Goal: Information Seeking & Learning: Learn about a topic

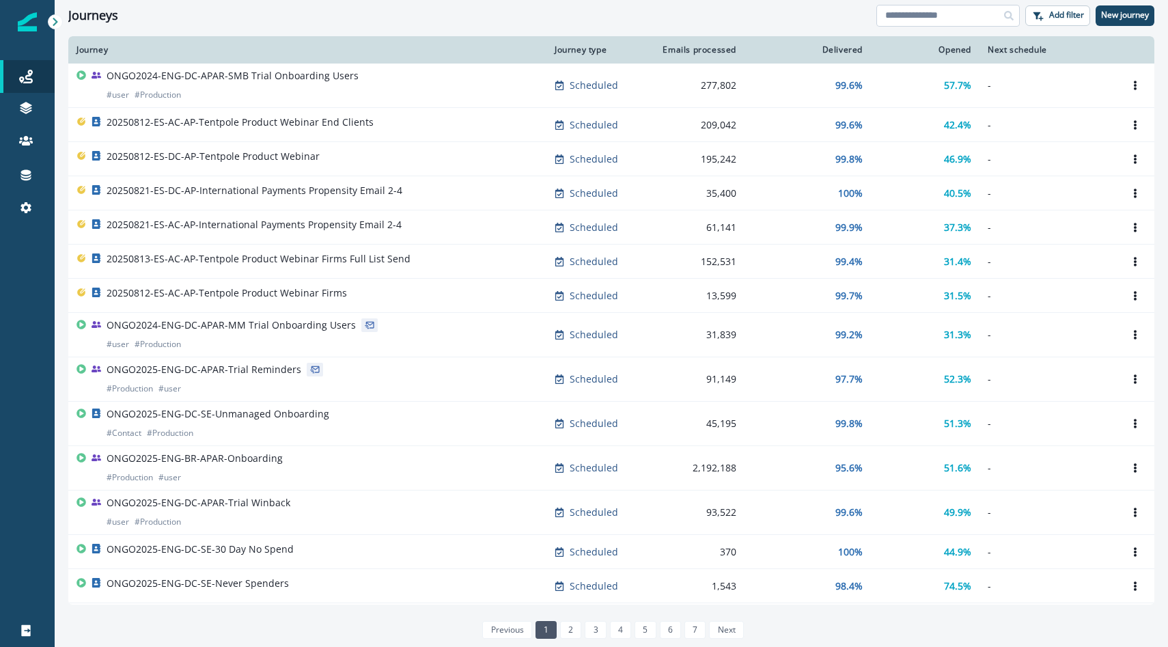
click at [936, 23] on input at bounding box center [947, 16] width 143 height 22
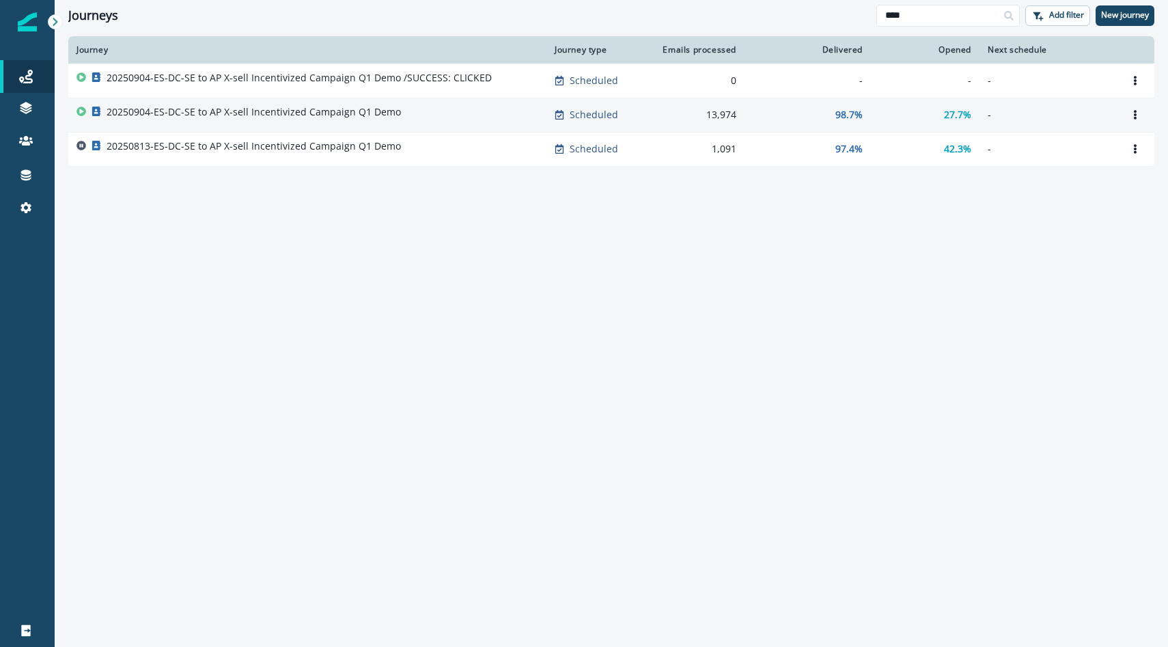
type input "****"
click at [365, 117] on p "20250904-ES-DC-SE to AP X-sell Incentivized Campaign Q1 Demo" at bounding box center [254, 112] width 294 height 14
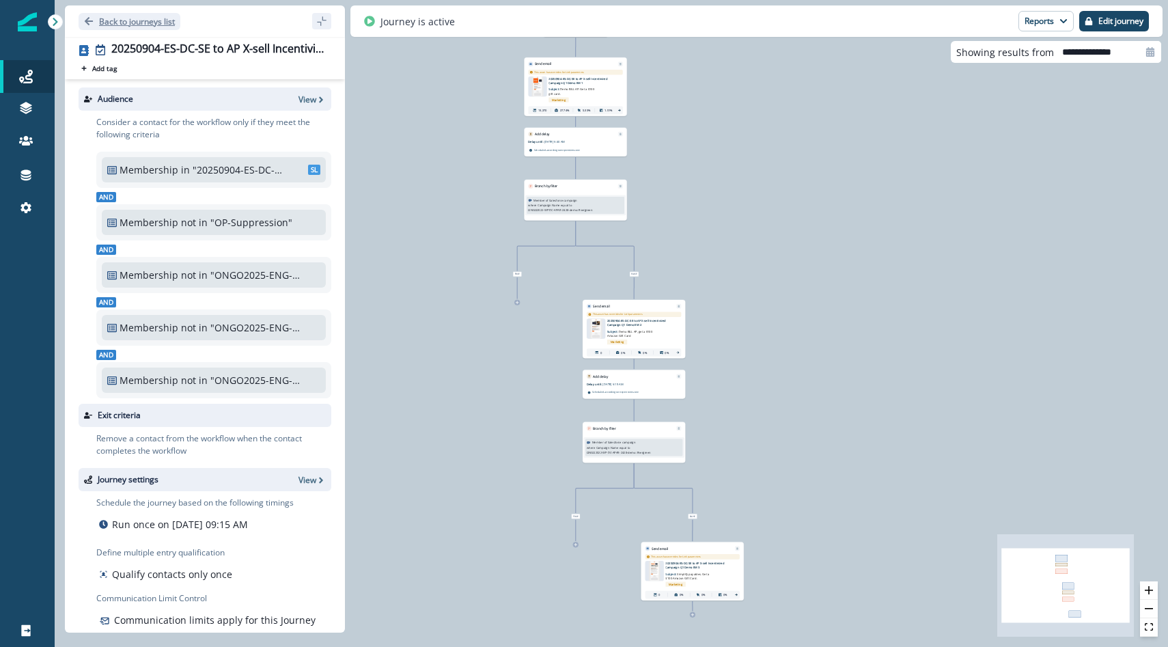
click at [159, 21] on p "Back to journeys list" at bounding box center [137, 22] width 76 height 12
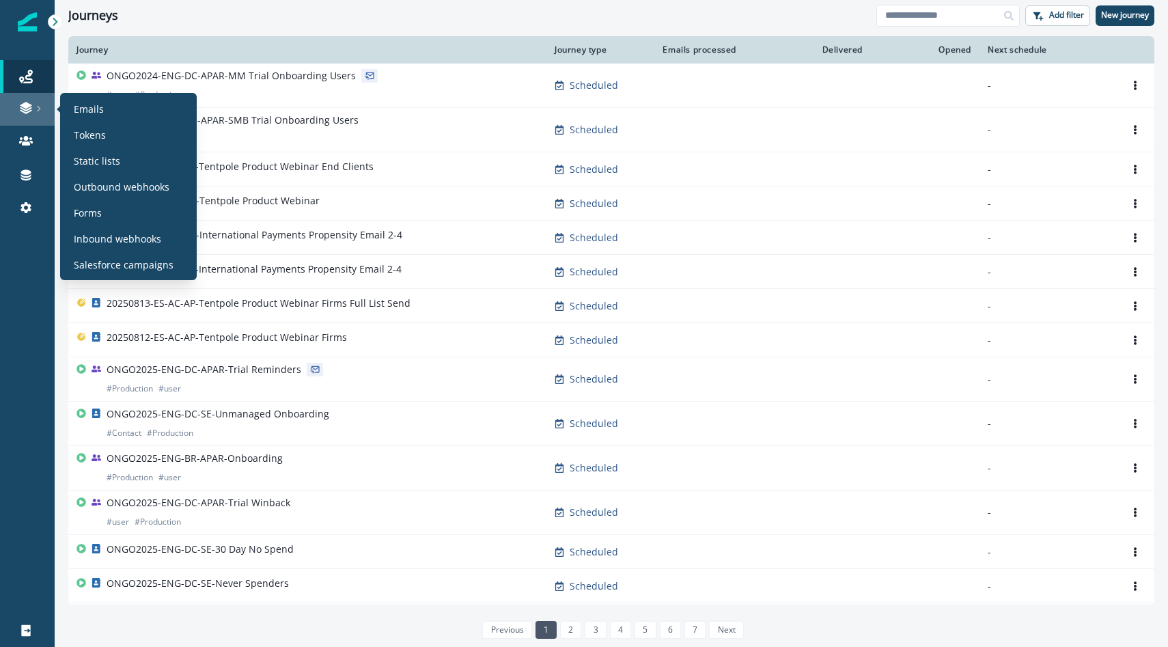
click at [43, 103] on div at bounding box center [27, 108] width 44 height 14
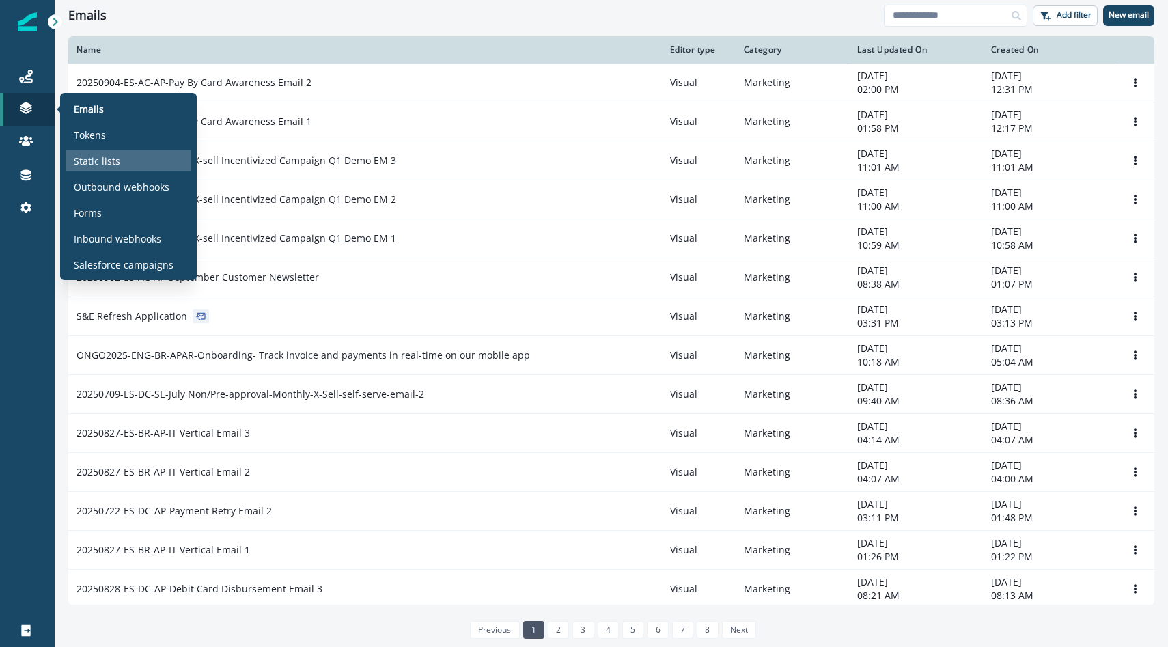
click at [107, 166] on p "Static lists" at bounding box center [97, 161] width 46 height 14
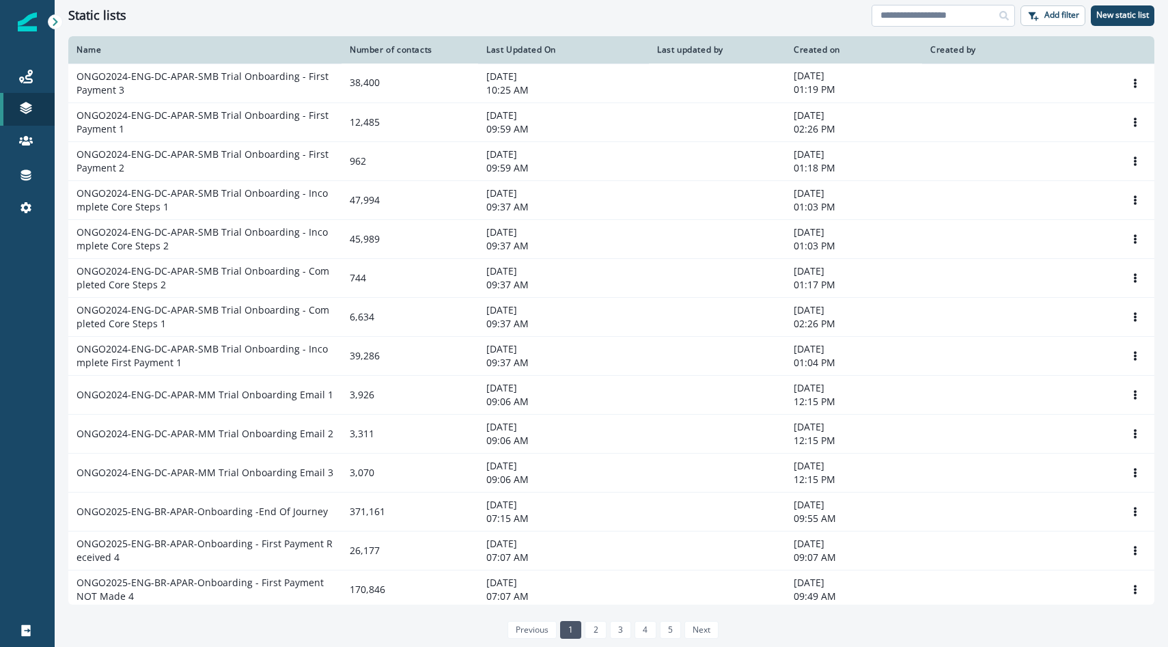
click at [907, 13] on input at bounding box center [942, 16] width 143 height 22
paste input "*"
click at [907, 13] on input at bounding box center [942, 16] width 143 height 22
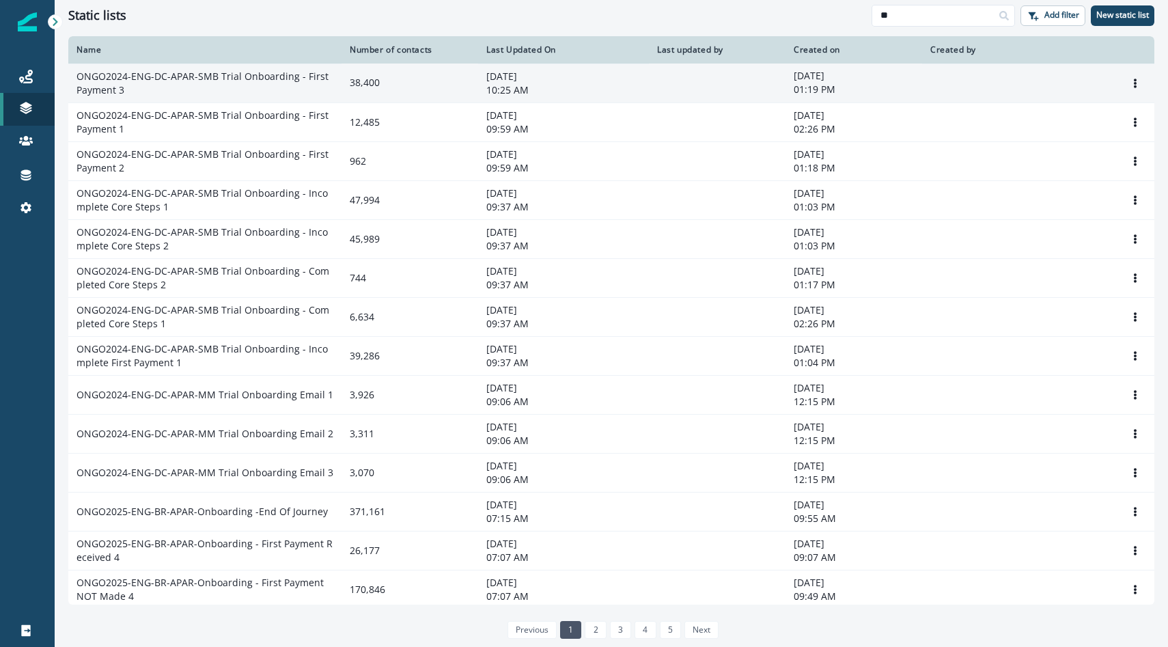
type input "**"
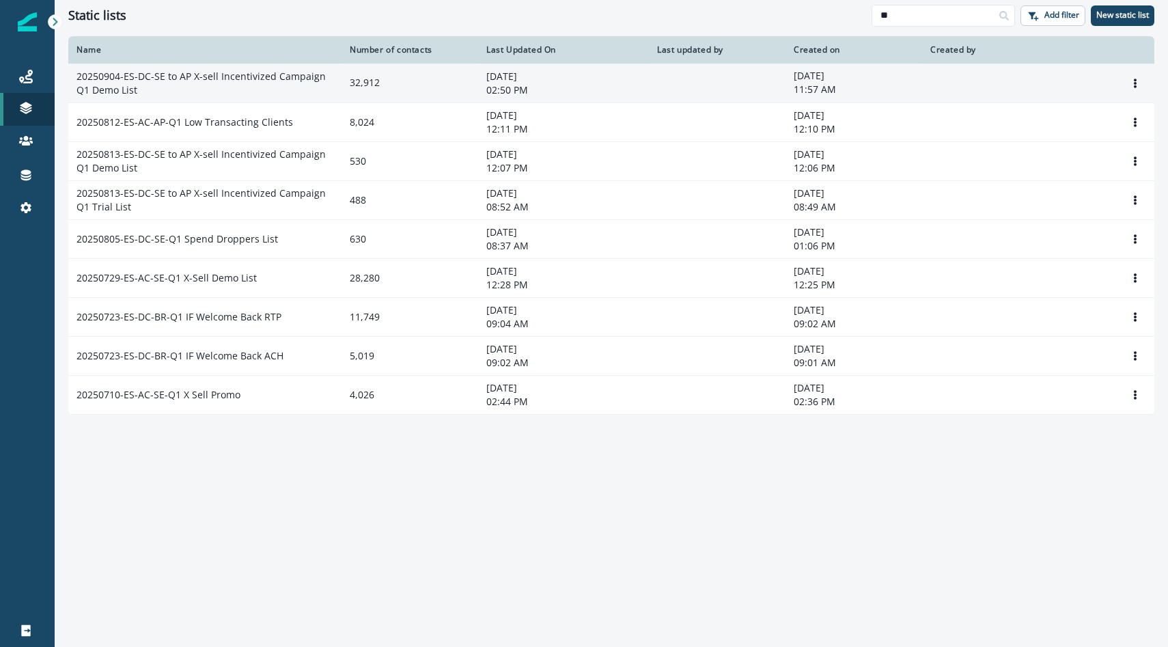
click at [276, 79] on td "20250904-ES-DC-SE to AP X-sell Incentivized Campaign Q1 Demo List" at bounding box center [204, 82] width 273 height 39
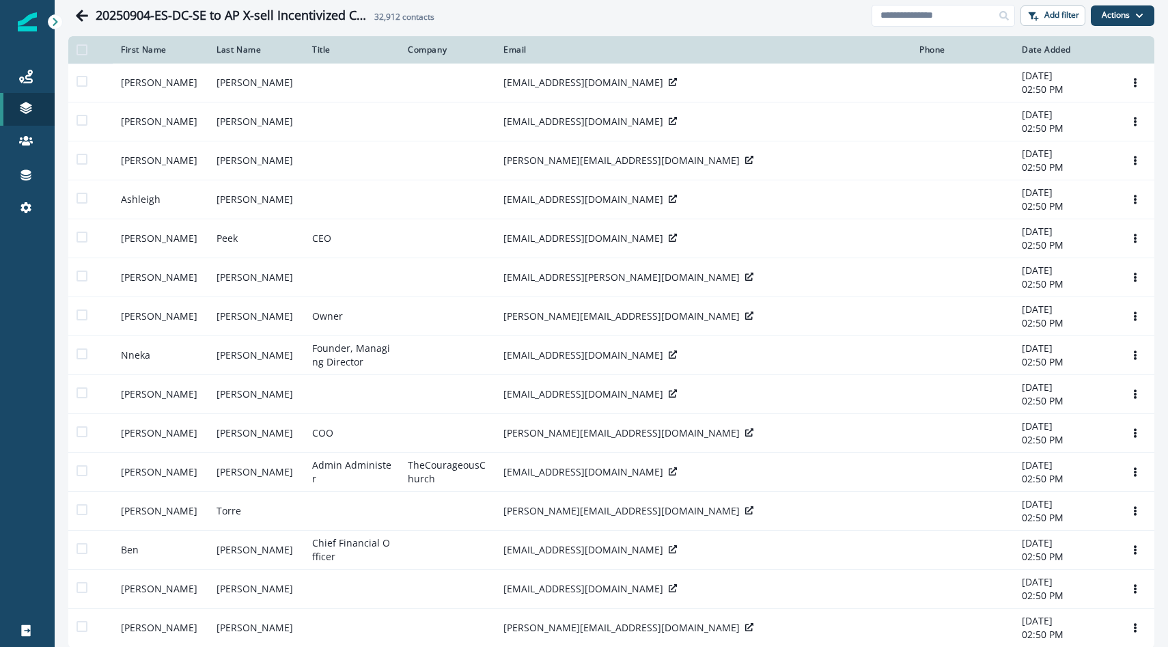
click at [518, 52] on div "Email" at bounding box center [702, 49] width 399 height 11
click at [1131, 8] on button "Actions" at bounding box center [1121, 15] width 63 height 20
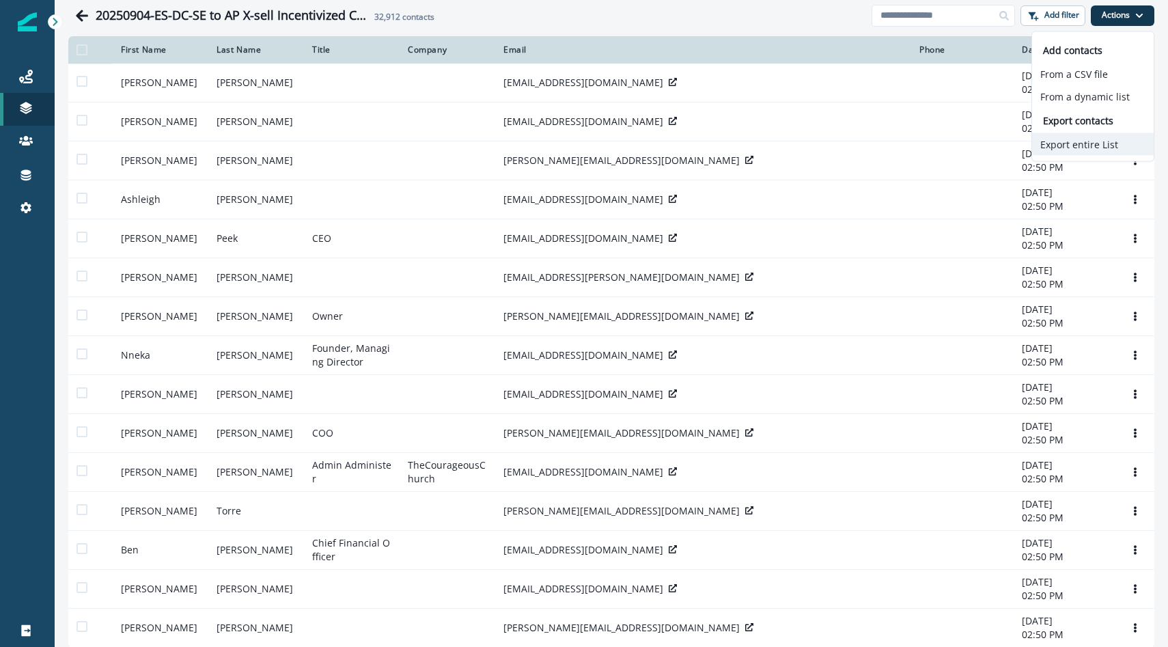
click at [1080, 140] on button "Export entire List" at bounding box center [1093, 144] width 122 height 23
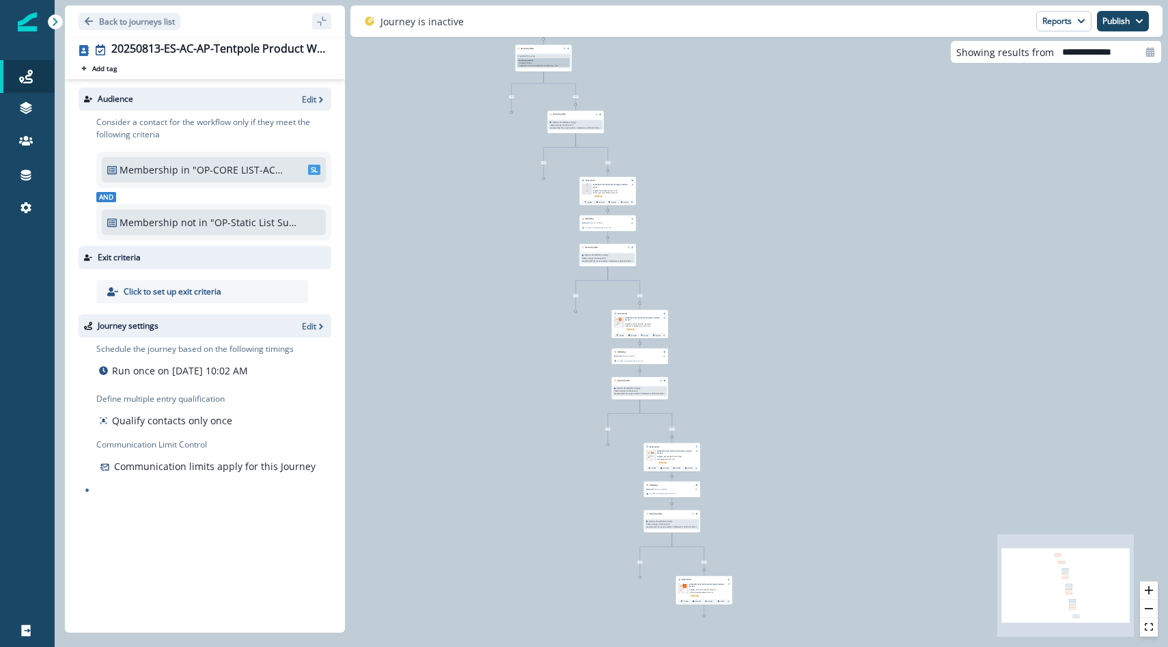
click at [486, 176] on div "42,038 contacts have entered the journey Branch by filter Qualified for journey…" at bounding box center [611, 323] width 1113 height 647
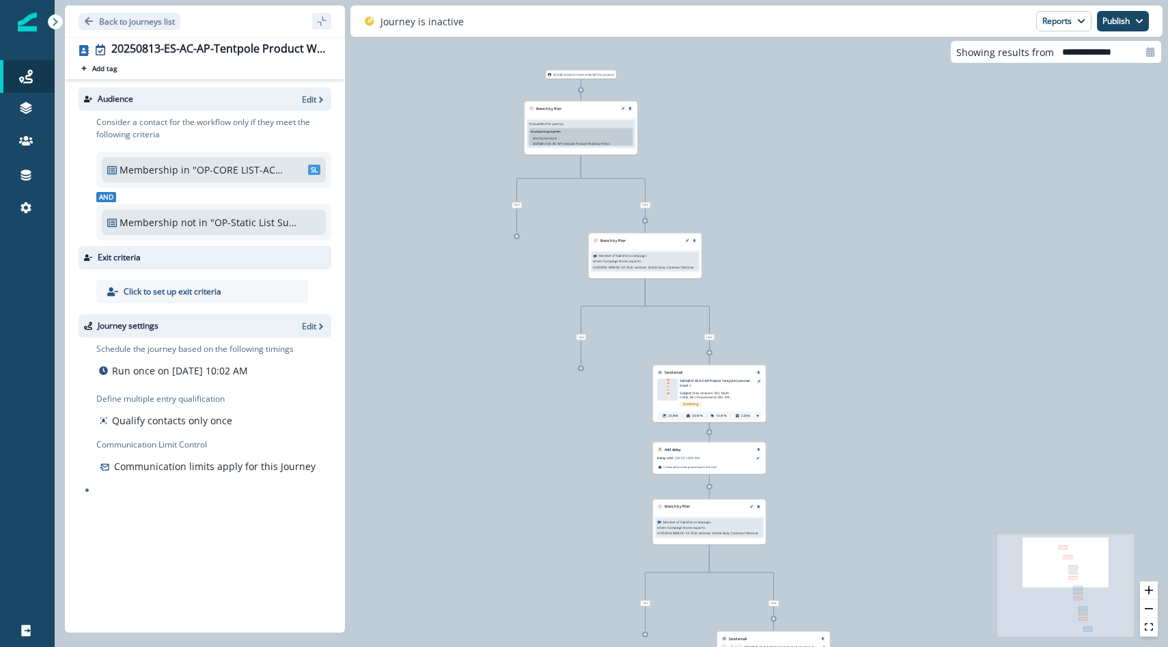
drag, startPoint x: 527, startPoint y: 158, endPoint x: 505, endPoint y: 348, distance: 191.1
click at [506, 348] on div "42,038 contacts have entered the journey Branch by filter Qualified for journey…" at bounding box center [611, 323] width 1113 height 647
click at [505, 348] on div "42,038 contacts have entered the journey Branch by filter Qualified for journey…" at bounding box center [611, 323] width 1113 height 647
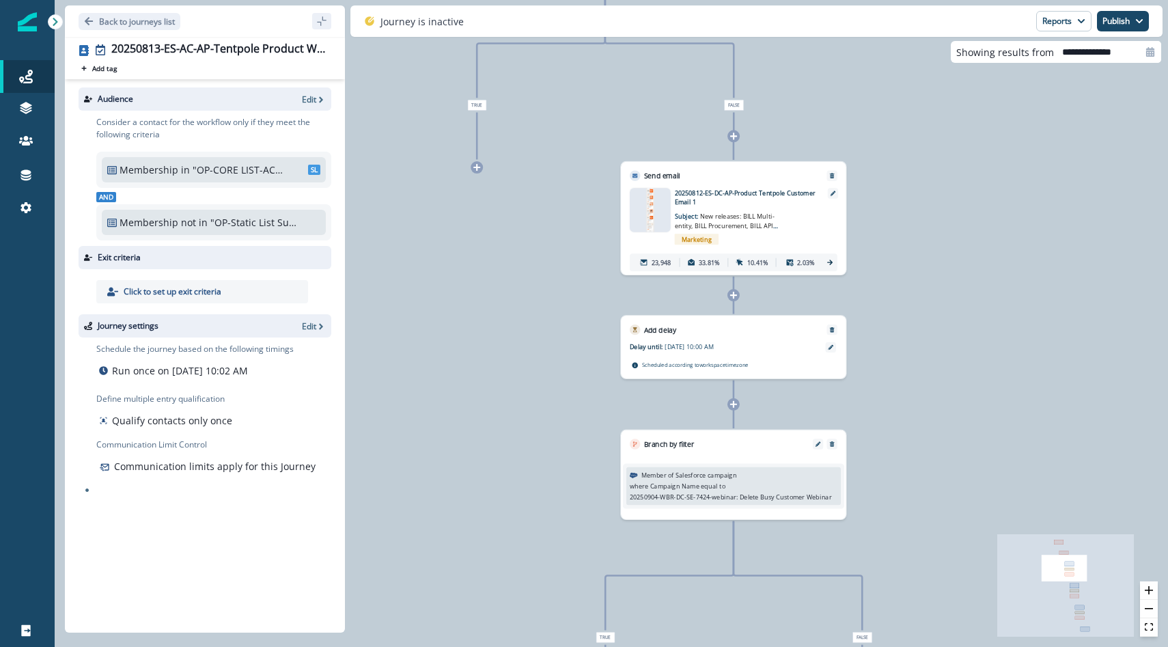
drag, startPoint x: 539, startPoint y: 308, endPoint x: 360, endPoint y: 76, distance: 292.9
click at [361, 81] on div "42,038 contacts have entered the journey Branch by filter Qualified for journey…" at bounding box center [611, 323] width 1113 height 647
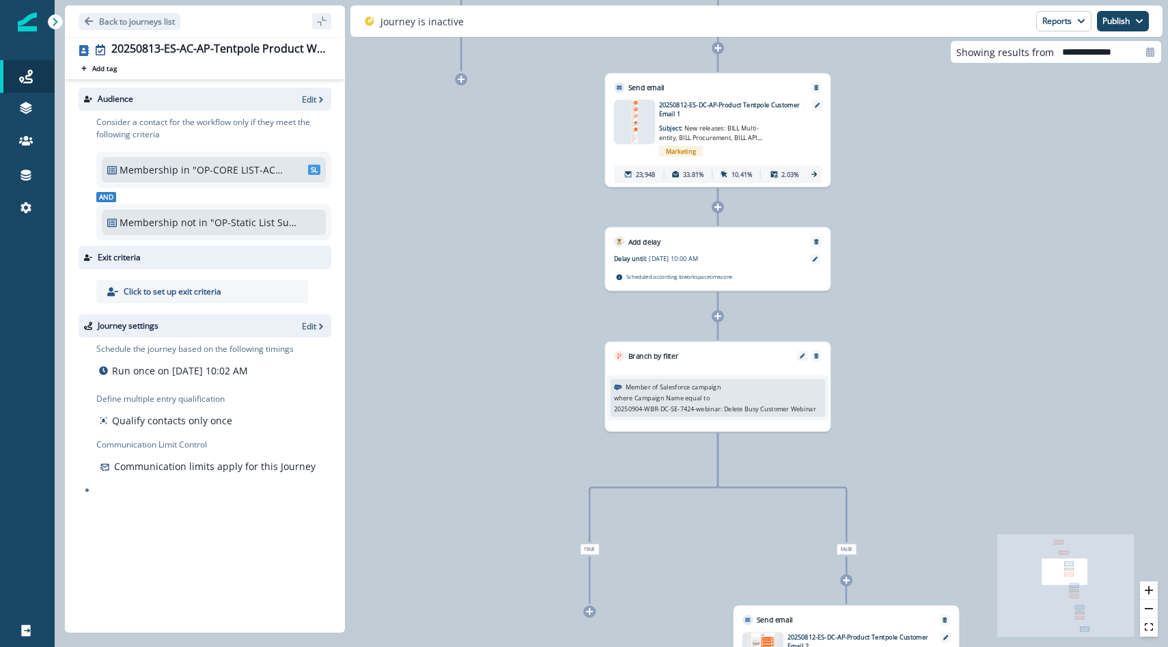
drag, startPoint x: 455, startPoint y: 235, endPoint x: 440, endPoint y: 150, distance: 86.7
click at [440, 150] on div "42,038 contacts have entered the journey Branch by filter Qualified for journey…" at bounding box center [611, 323] width 1113 height 647
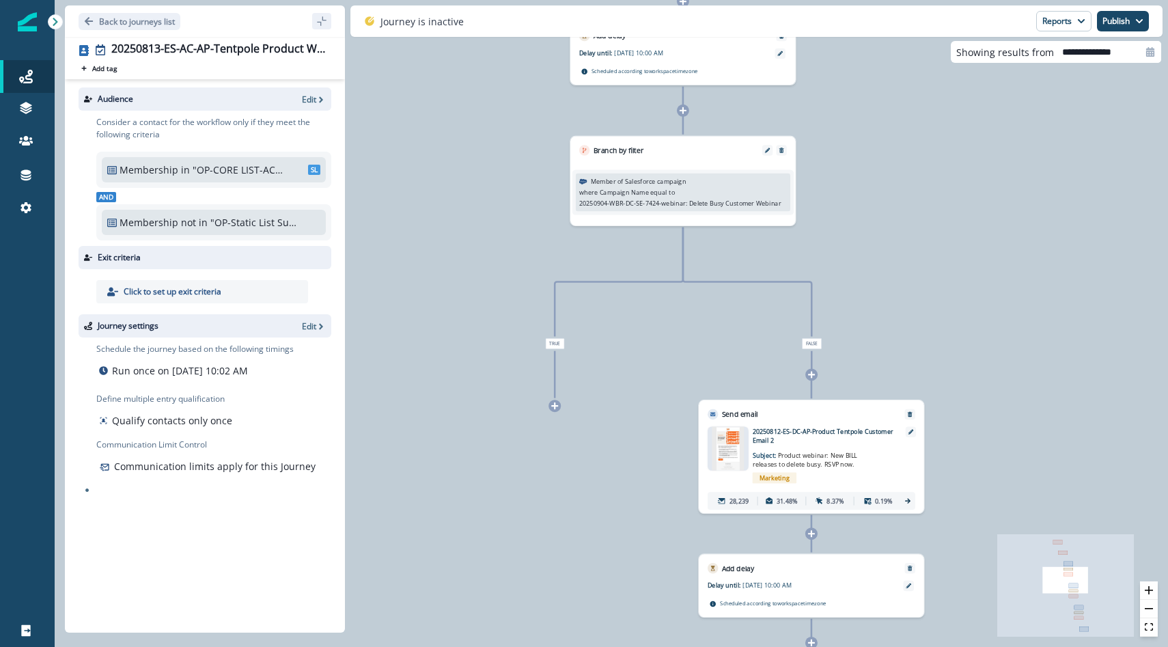
drag, startPoint x: 488, startPoint y: 279, endPoint x: 453, endPoint y: 74, distance: 208.4
click at [453, 74] on div "42,038 contacts have entered the journey Branch by filter Qualified for journey…" at bounding box center [611, 323] width 1113 height 647
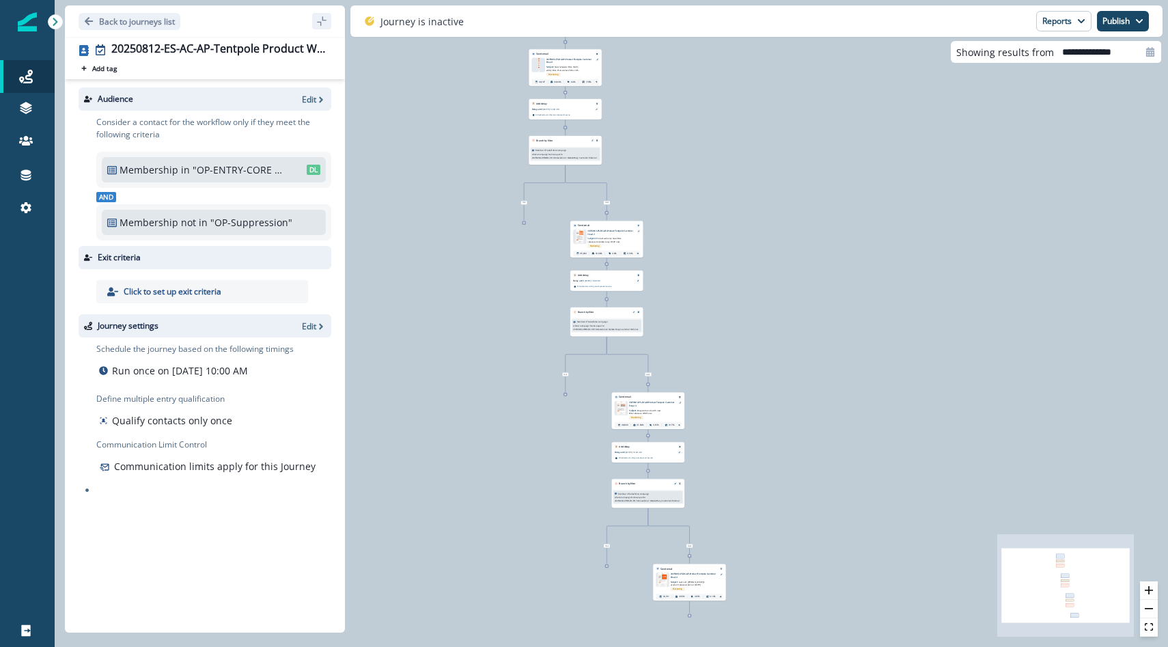
click at [485, 317] on div "52,560 contacts have entered the journey Send email Email asset changed, journe…" at bounding box center [611, 323] width 1113 height 647
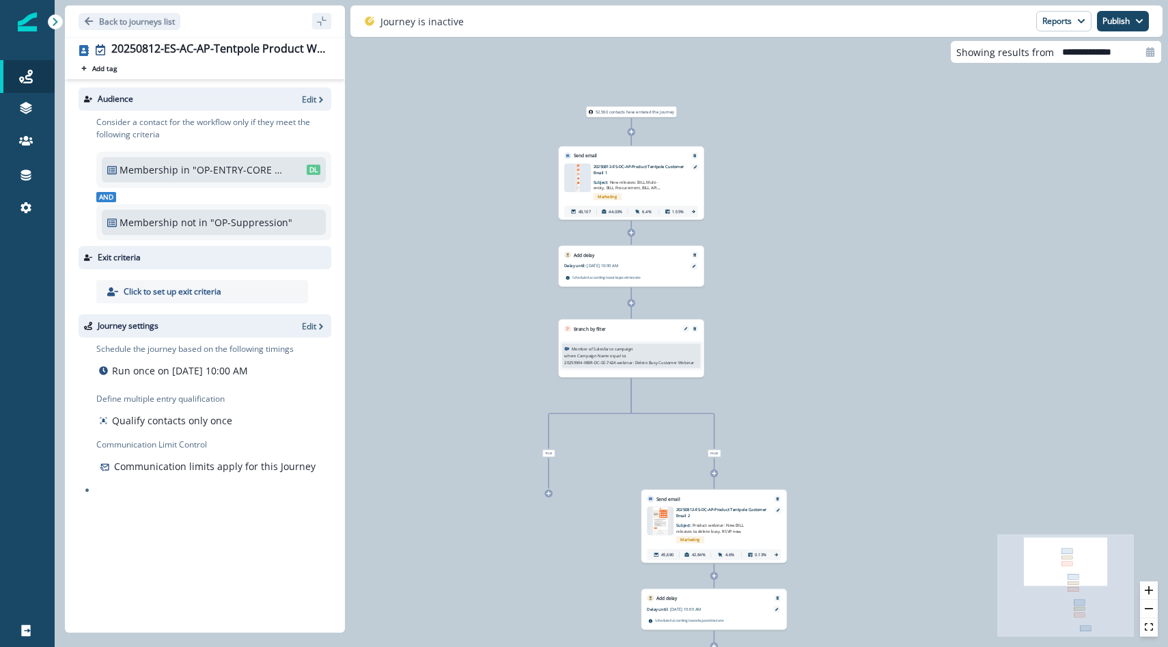
drag, startPoint x: 550, startPoint y: 264, endPoint x: 533, endPoint y: 646, distance: 382.0
click at [533, 646] on div "52,560 contacts have entered the journey Send email Email asset changed, journe…" at bounding box center [611, 323] width 1113 height 647
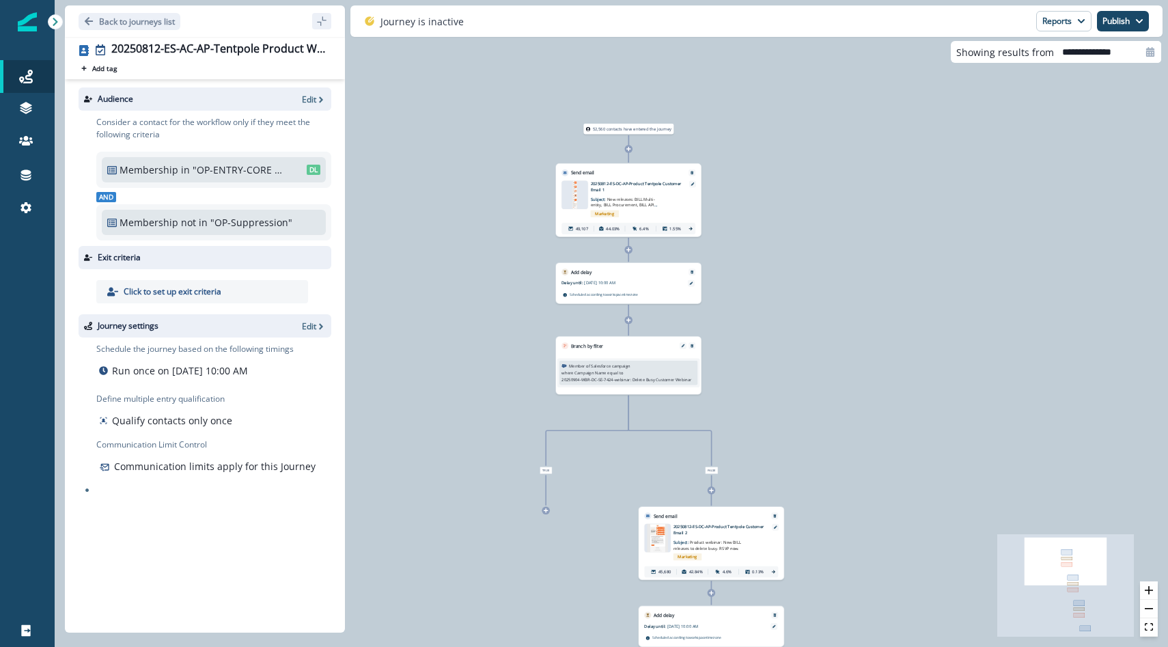
click at [432, 515] on div "52,560 contacts have entered the journey Send email Email asset changed, journe…" at bounding box center [611, 323] width 1113 height 647
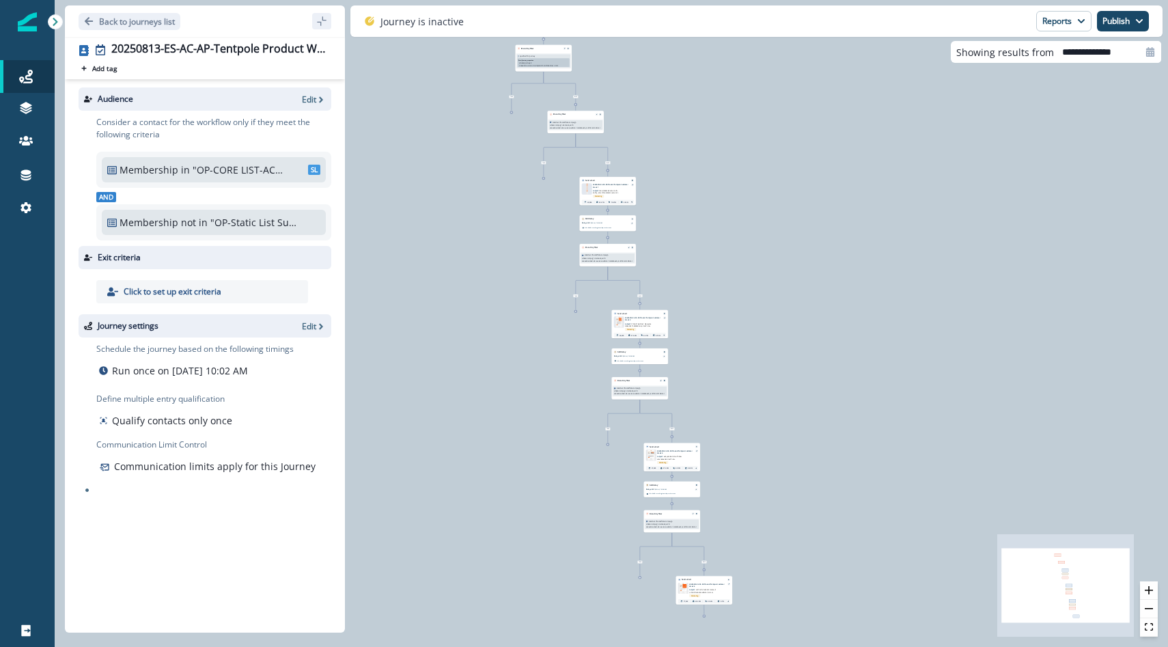
click at [286, 171] on div ""OP-CORE LIST-AC: AP Console Admins" SL" at bounding box center [257, 169] width 128 height 14
click at [285, 171] on div ""OP-CORE LIST-AC: AP Console Admins" SL" at bounding box center [257, 169] width 128 height 14
click at [229, 169] on p ""OP-CORE LIST-AC: AP Console Admins"" at bounding box center [239, 169] width 92 height 14
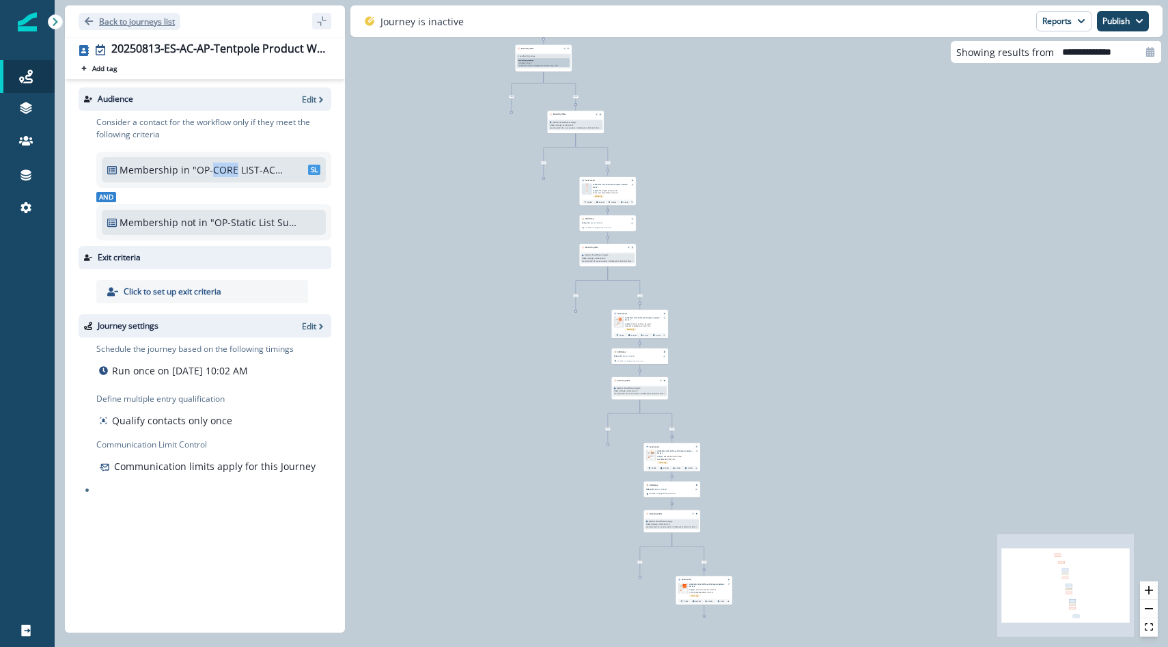
click at [120, 14] on button "Back to journeys list" at bounding box center [130, 21] width 102 height 17
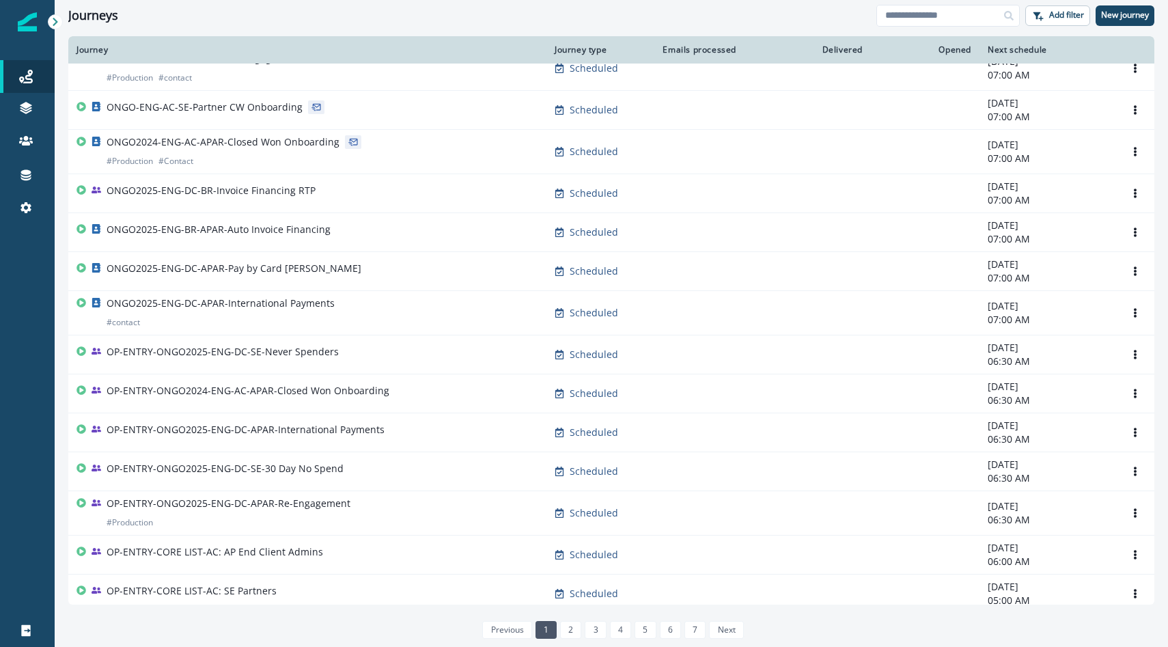
scroll to position [648, 0]
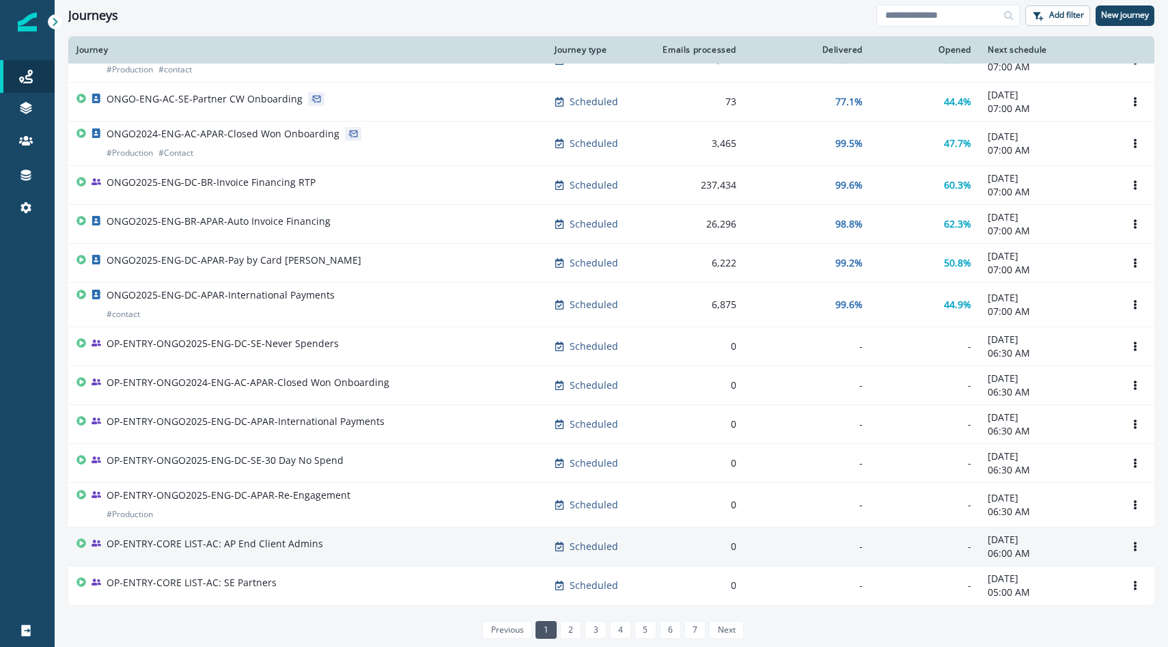
click at [352, 543] on div "OP-ENTRY-CORE LIST-AC: AP End Client Admins" at bounding box center [307, 546] width 462 height 19
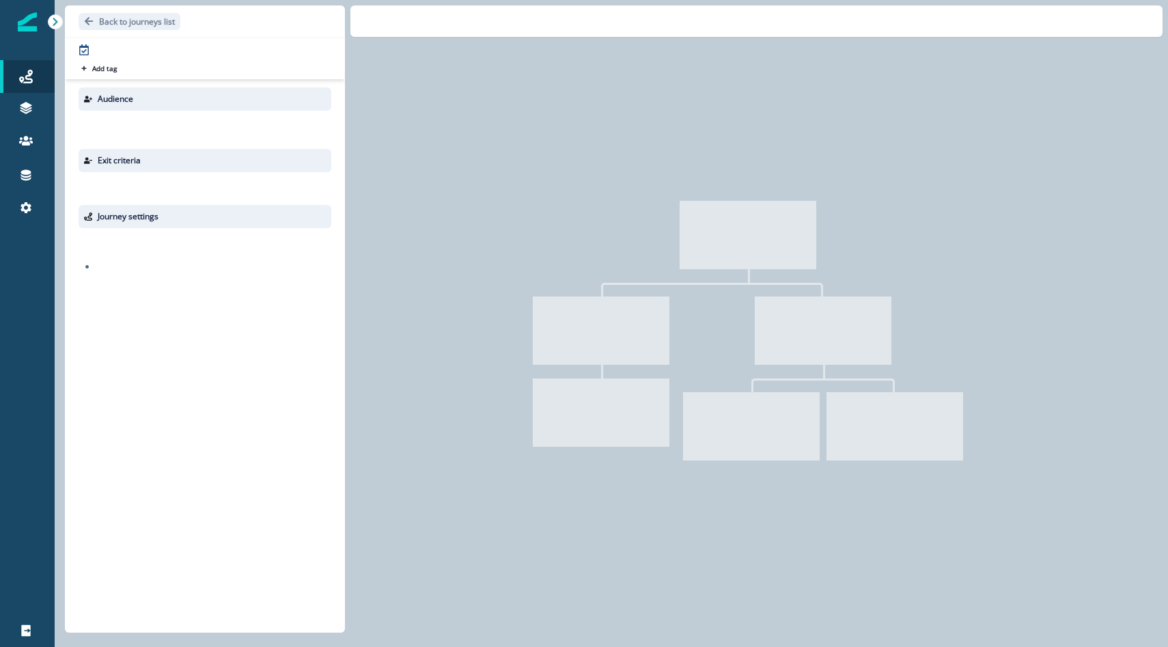
click at [352, 543] on div at bounding box center [611, 323] width 1113 height 647
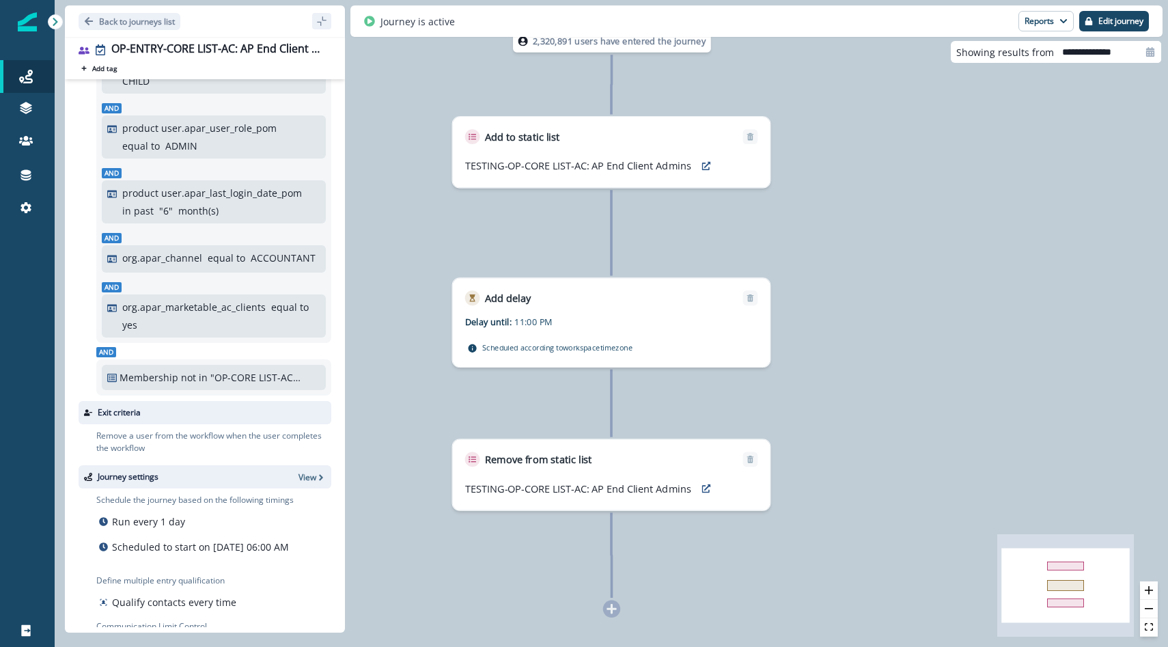
scroll to position [273, 0]
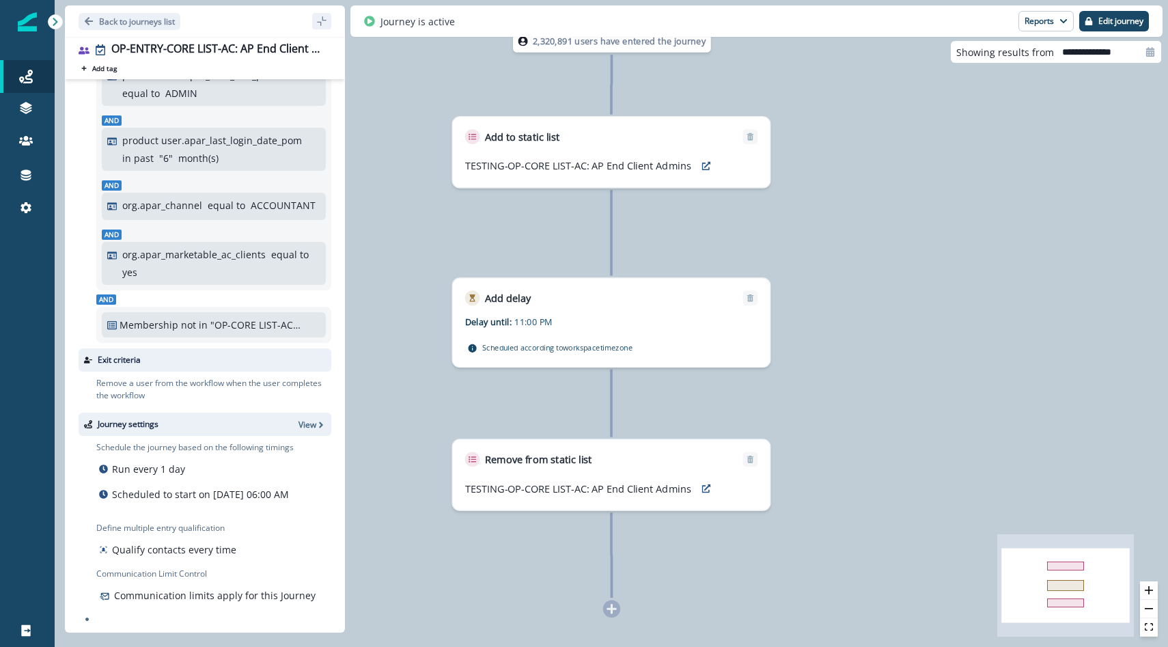
click at [241, 323] on p ""OP-CORE LIST-AC: AP Console Admins"" at bounding box center [256, 324] width 92 height 14
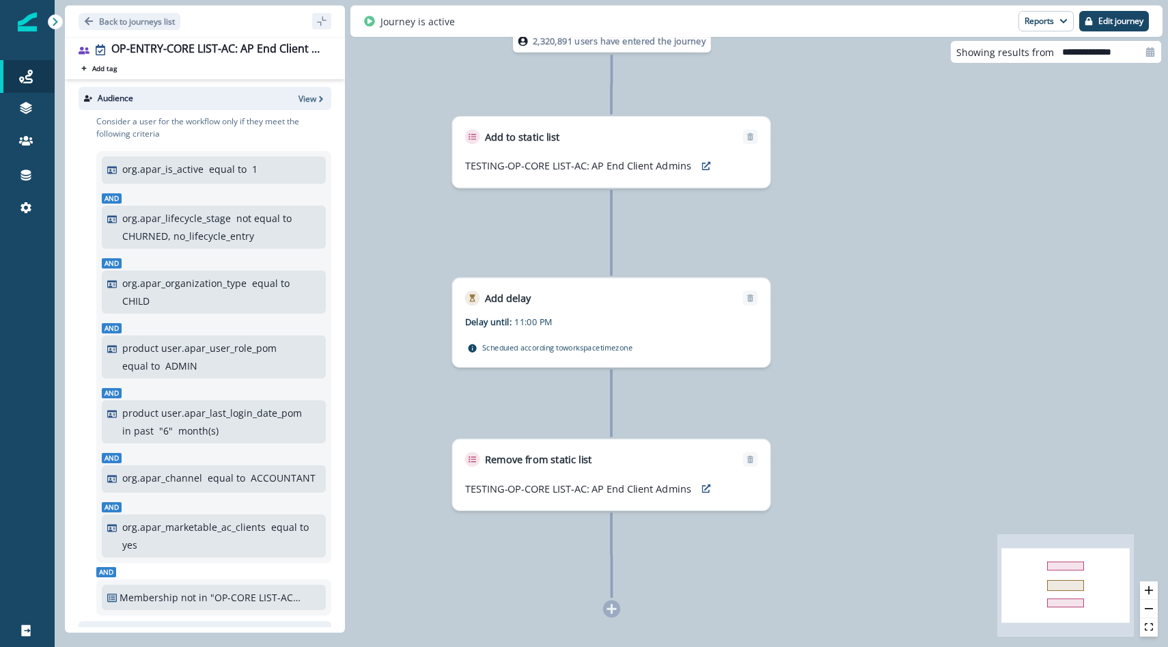
scroll to position [0, 0]
click at [135, 16] on p "Back to journeys list" at bounding box center [137, 22] width 76 height 12
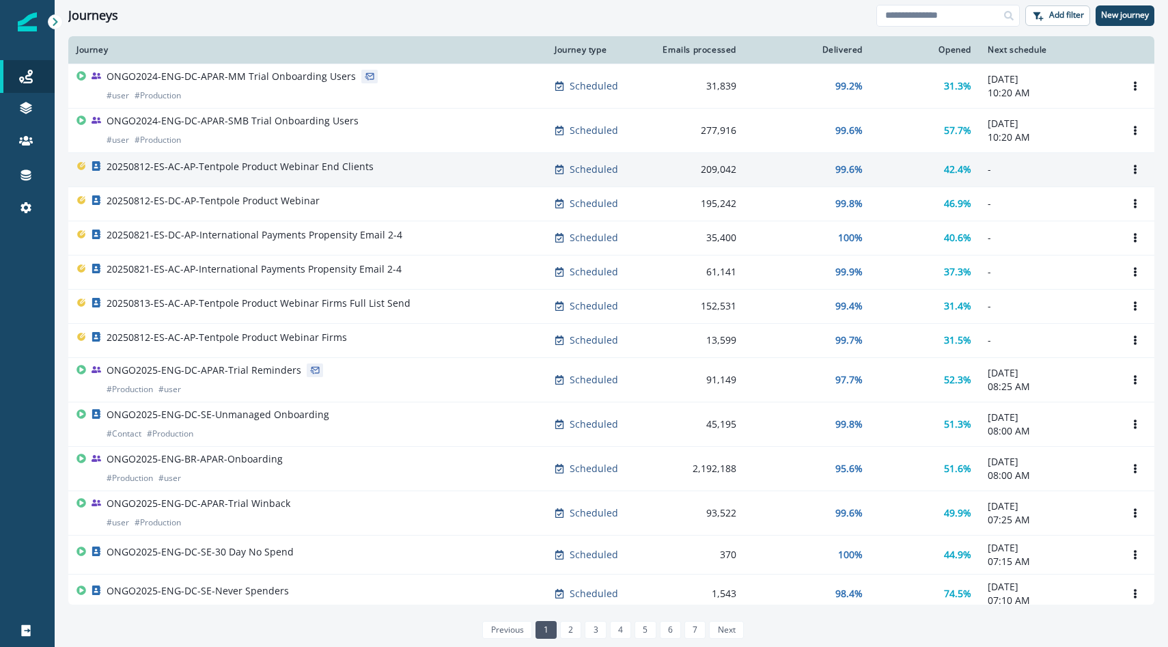
click at [353, 169] on p "20250812-ES-AC-AP-Tentpole Product Webinar End Clients" at bounding box center [240, 167] width 267 height 14
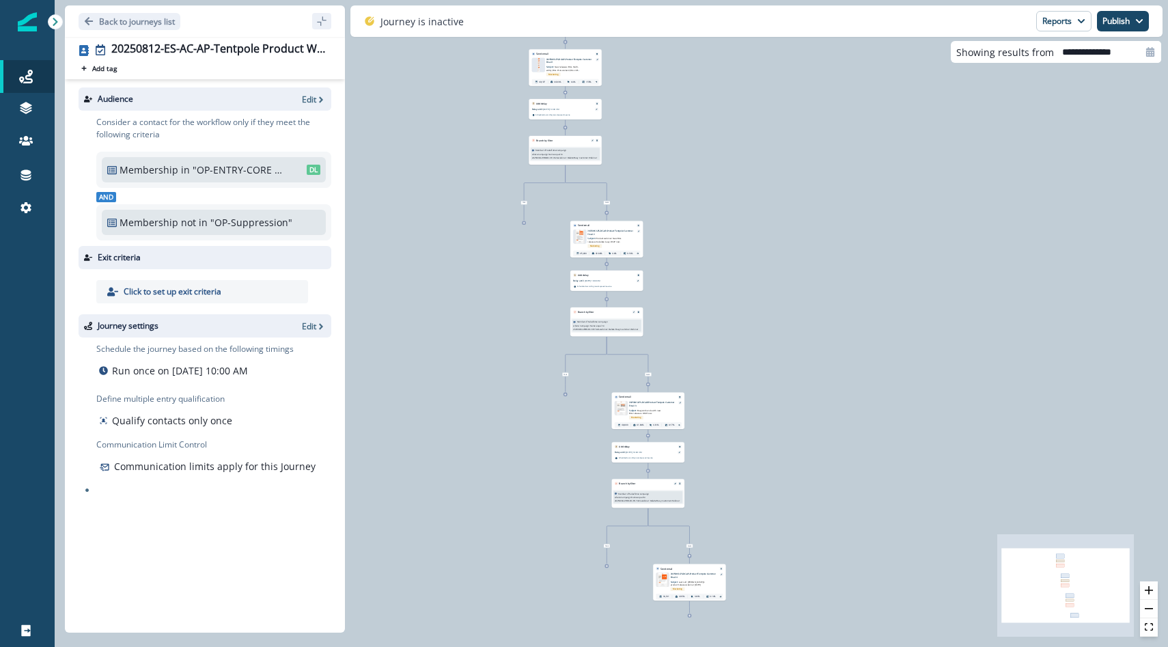
click at [483, 195] on div "52,560 contacts have entered the journey Send email Email asset changed, journe…" at bounding box center [611, 323] width 1113 height 647
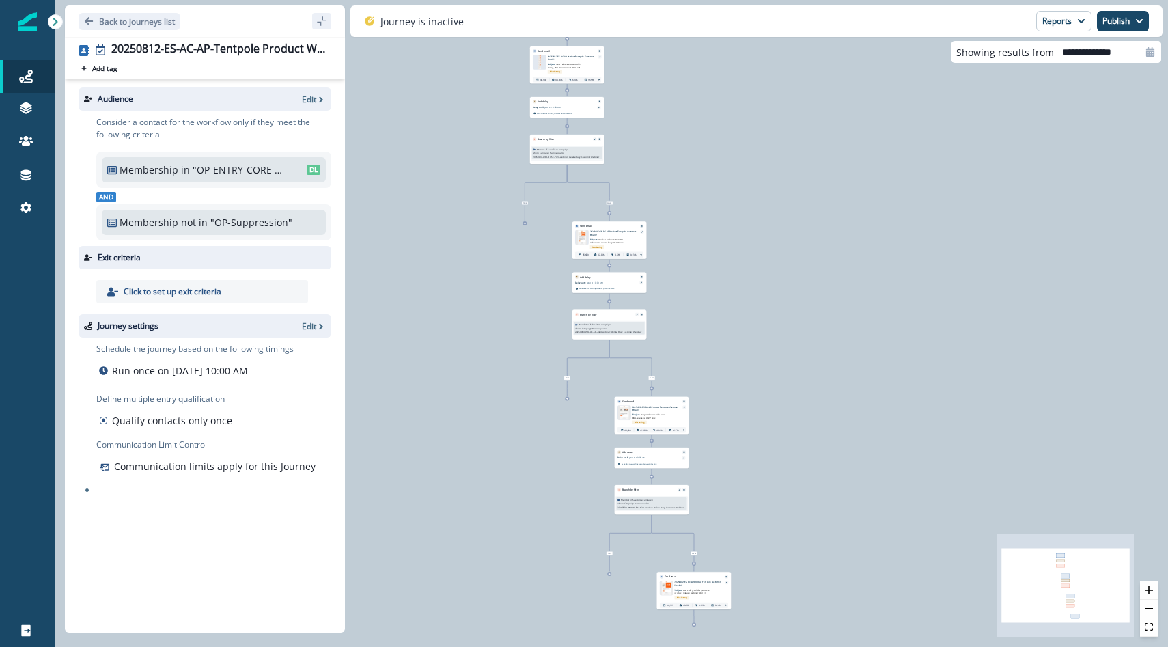
click at [483, 195] on div "52,560 contacts have entered the journey Send email Email asset changed, journe…" at bounding box center [611, 323] width 1113 height 647
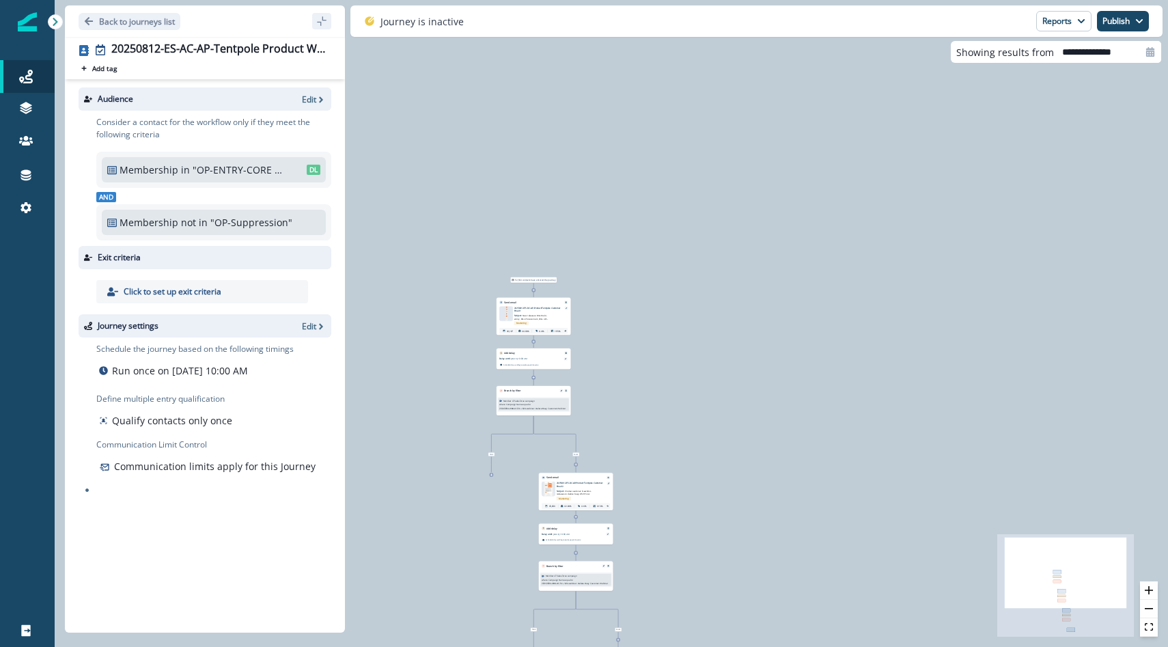
drag, startPoint x: 483, startPoint y: 195, endPoint x: 473, endPoint y: 453, distance: 258.3
click at [472, 453] on div "52,560 contacts have entered the journey Send email Email asset changed, journe…" at bounding box center [611, 323] width 1113 height 647
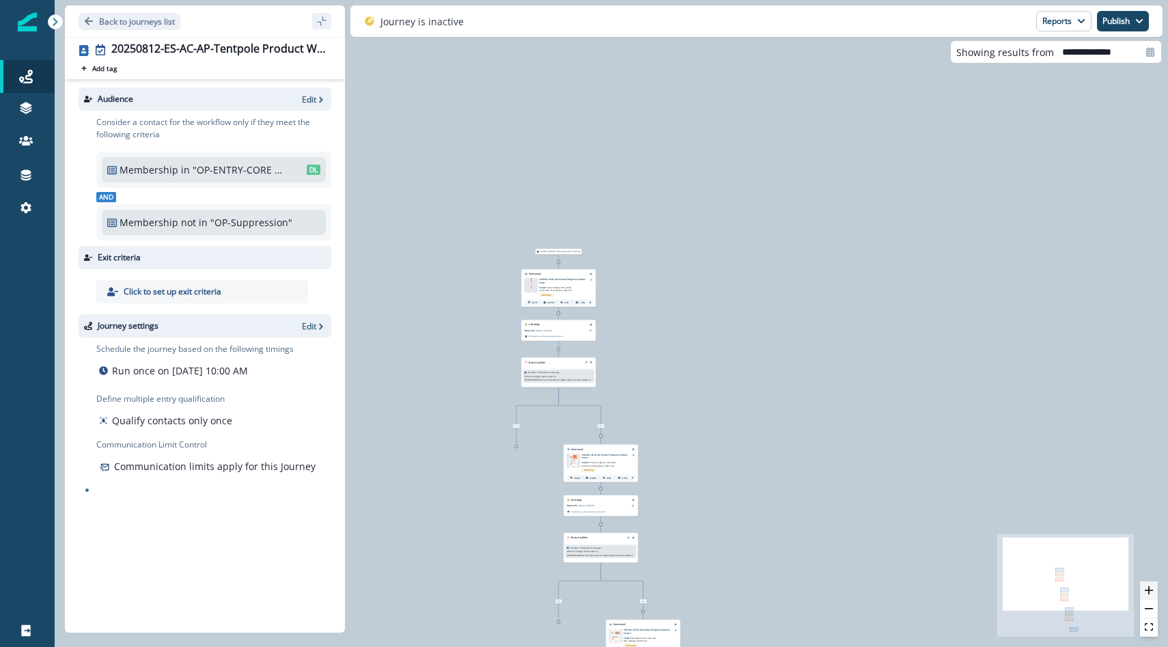
click at [1146, 587] on icon "zoom in" at bounding box center [1148, 590] width 8 height 8
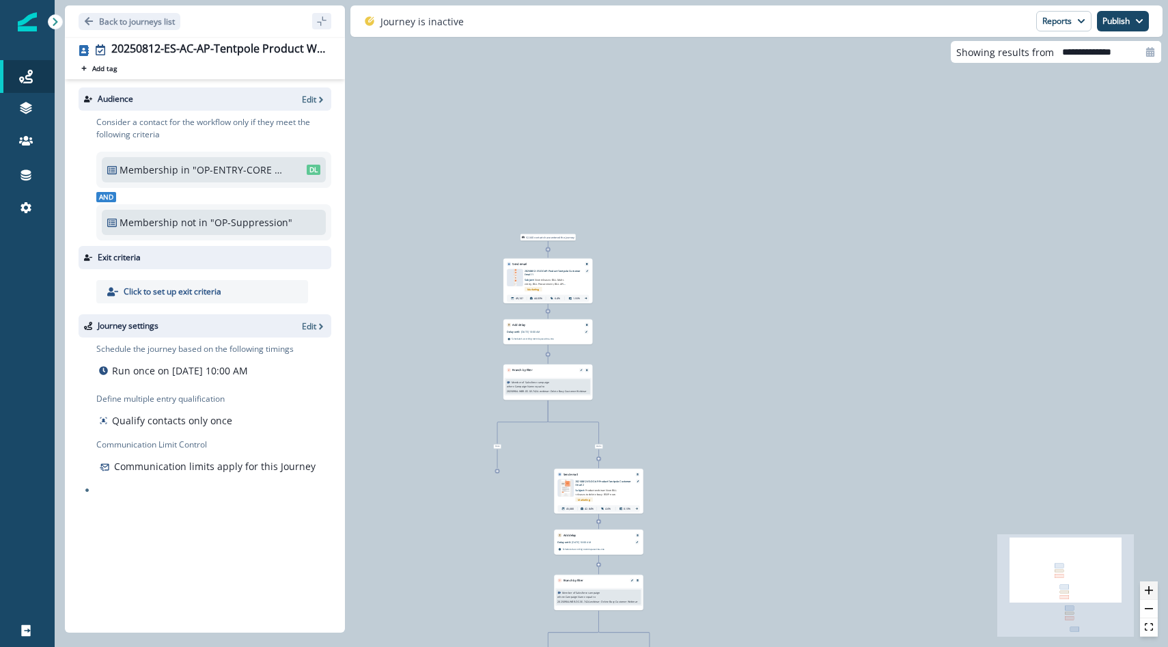
click at [1146, 587] on icon "zoom in" at bounding box center [1148, 590] width 8 height 8
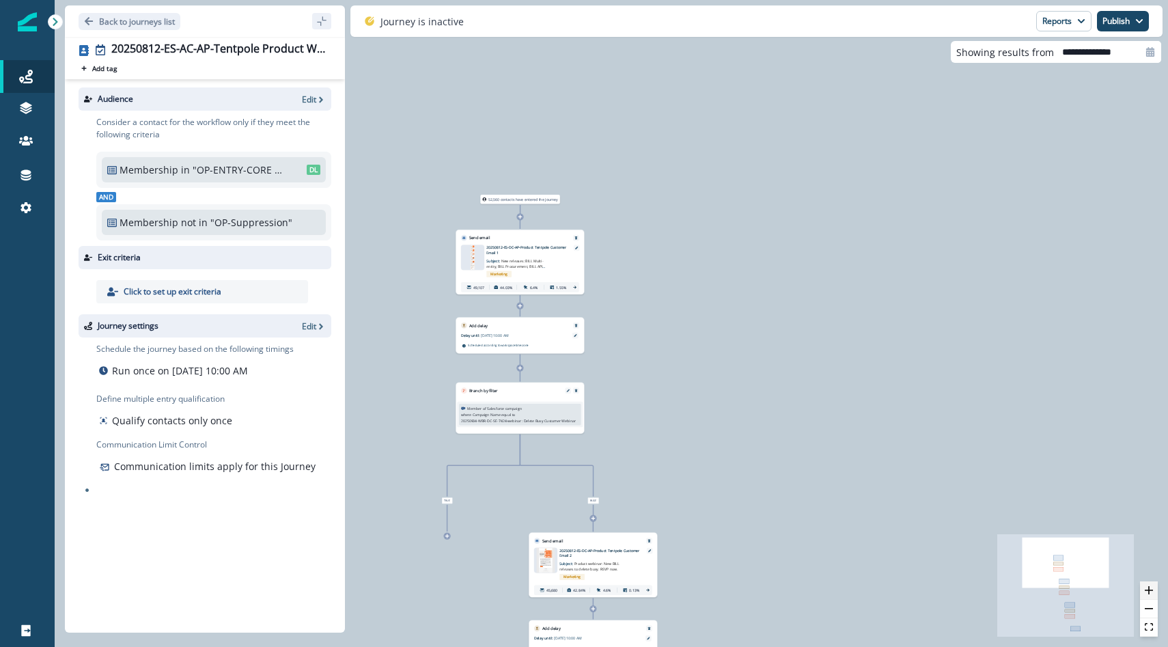
click at [1146, 587] on icon "zoom in" at bounding box center [1148, 590] width 8 height 8
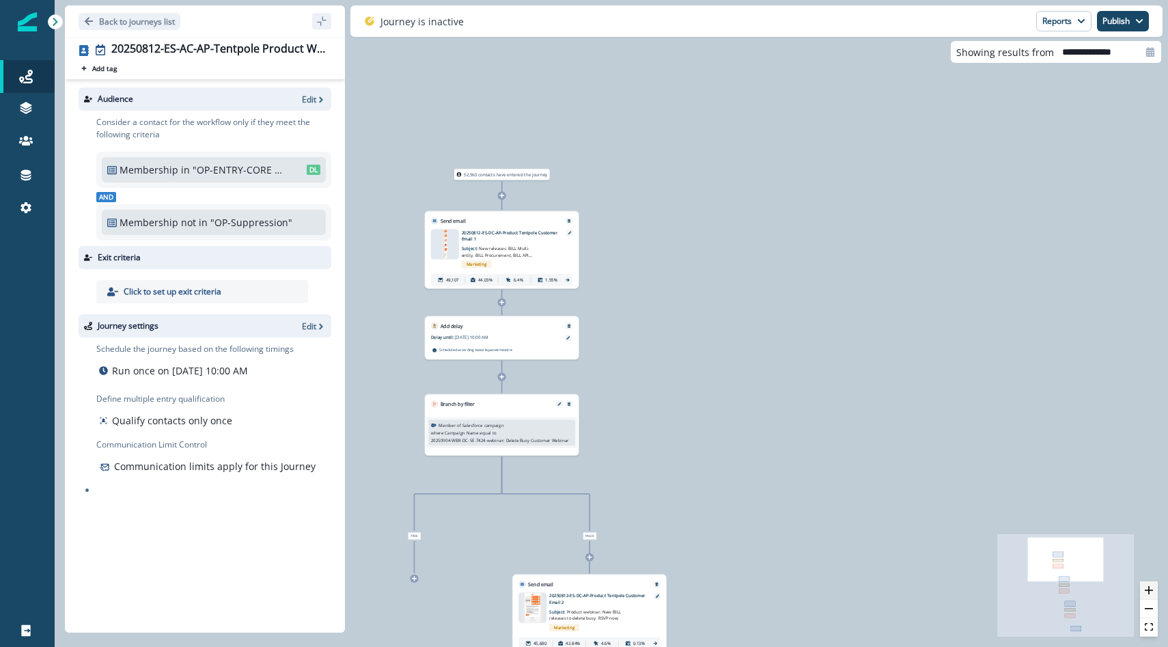
click at [1146, 586] on icon "zoom in" at bounding box center [1148, 590] width 8 height 8
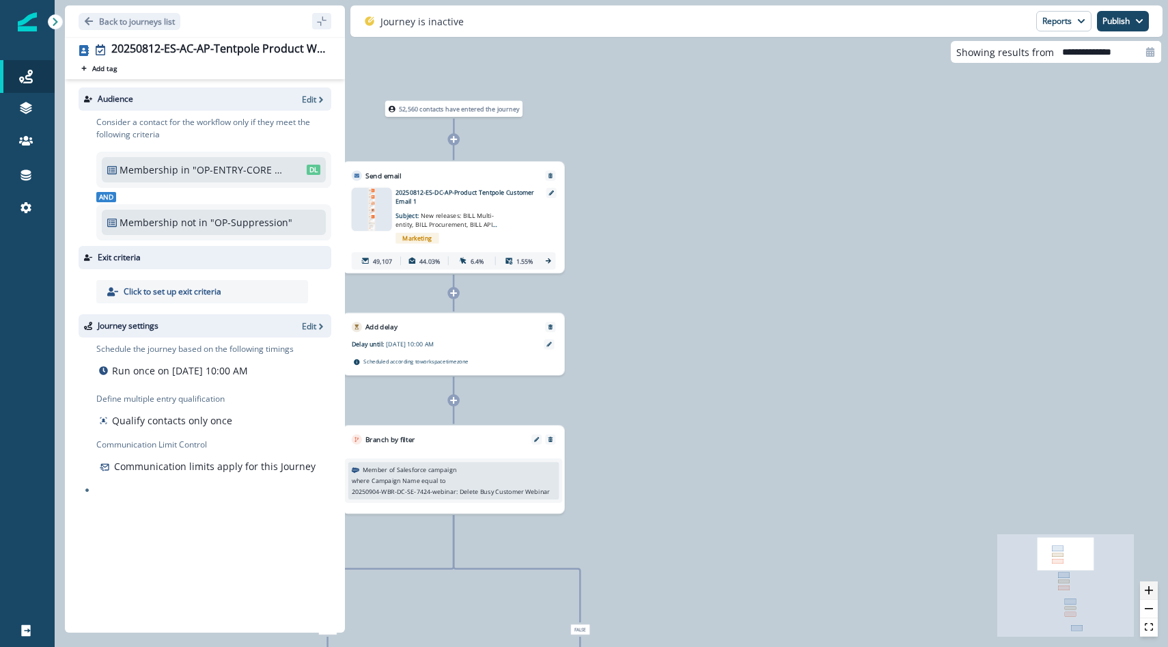
click at [1146, 586] on icon "zoom in" at bounding box center [1148, 590] width 8 height 8
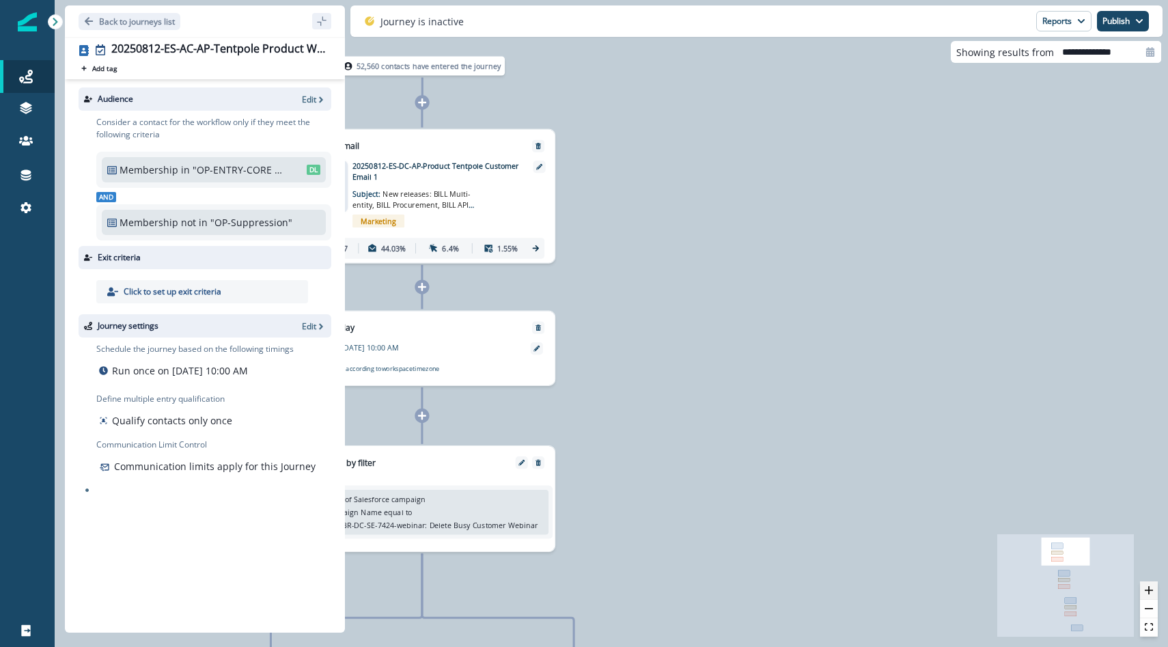
click at [1146, 586] on icon "zoom in" at bounding box center [1148, 590] width 8 height 8
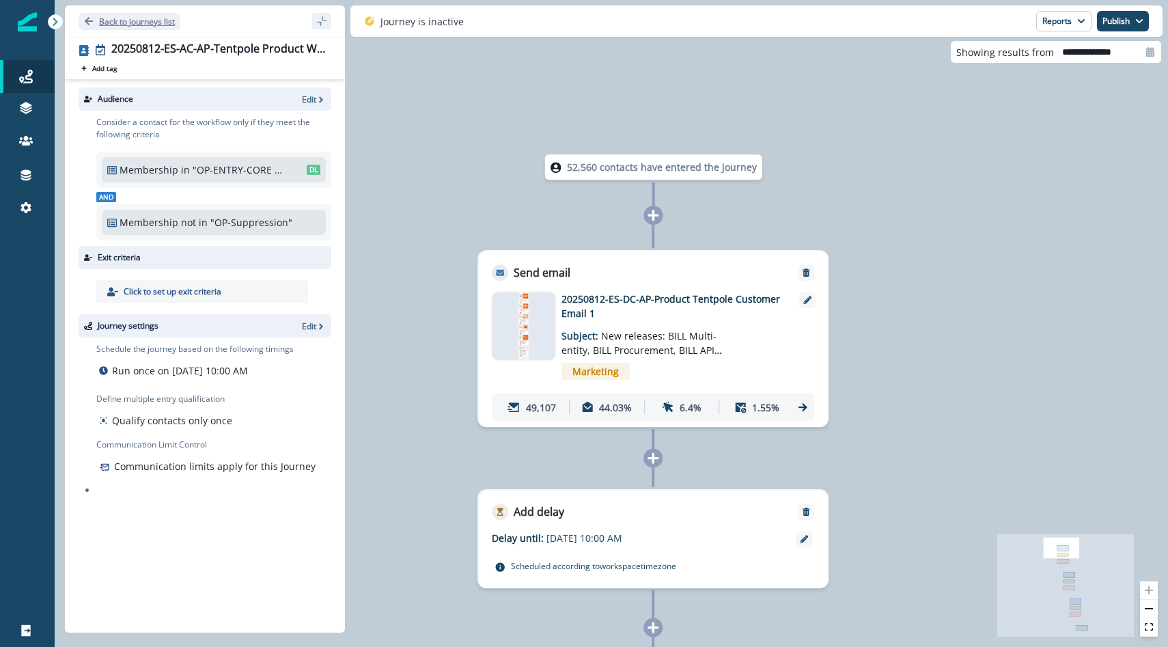
click at [119, 25] on p "Back to journeys list" at bounding box center [137, 22] width 76 height 12
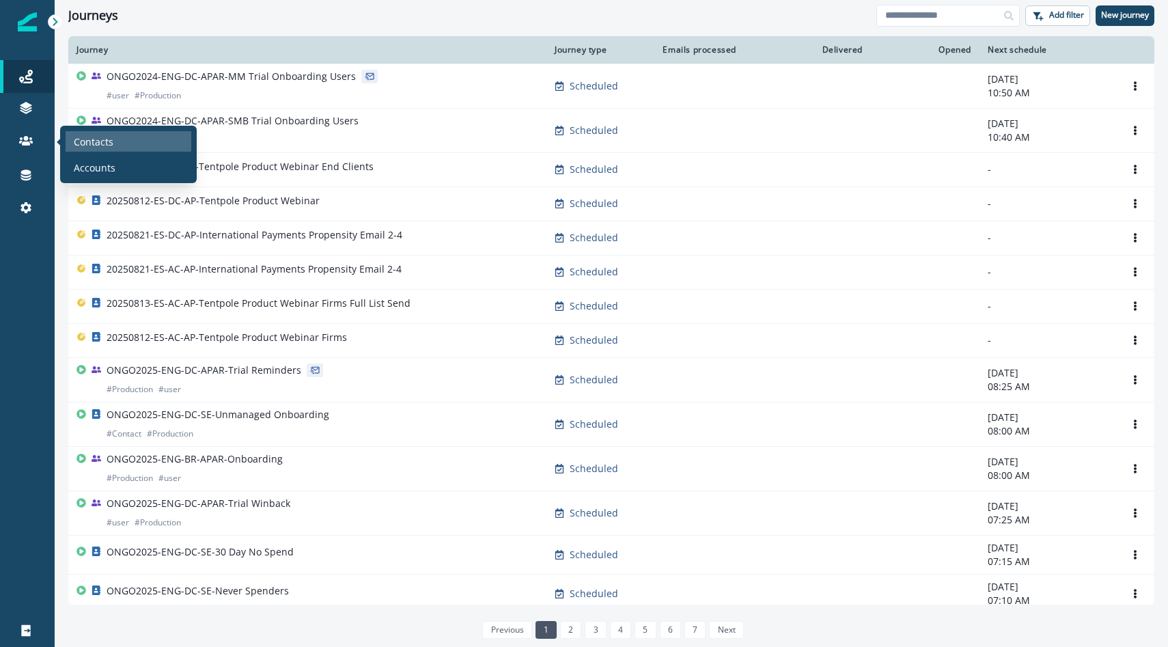
click at [90, 145] on p "Contacts" at bounding box center [94, 142] width 40 height 14
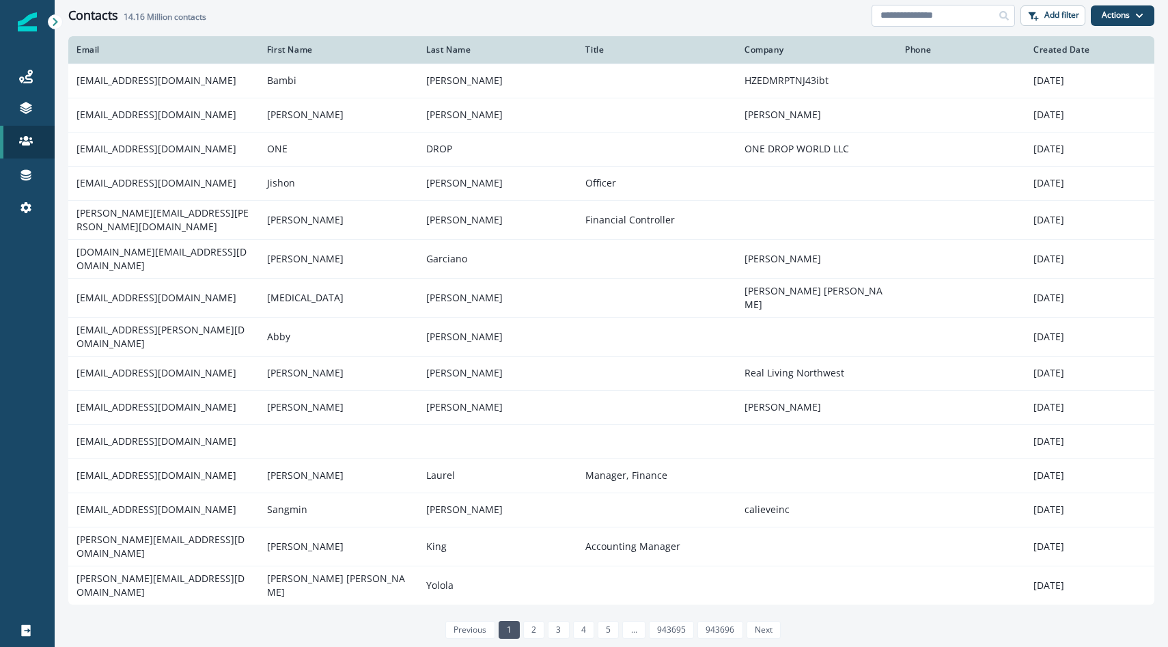
click at [921, 23] on input at bounding box center [942, 16] width 143 height 22
paste input "**********"
type input "**********"
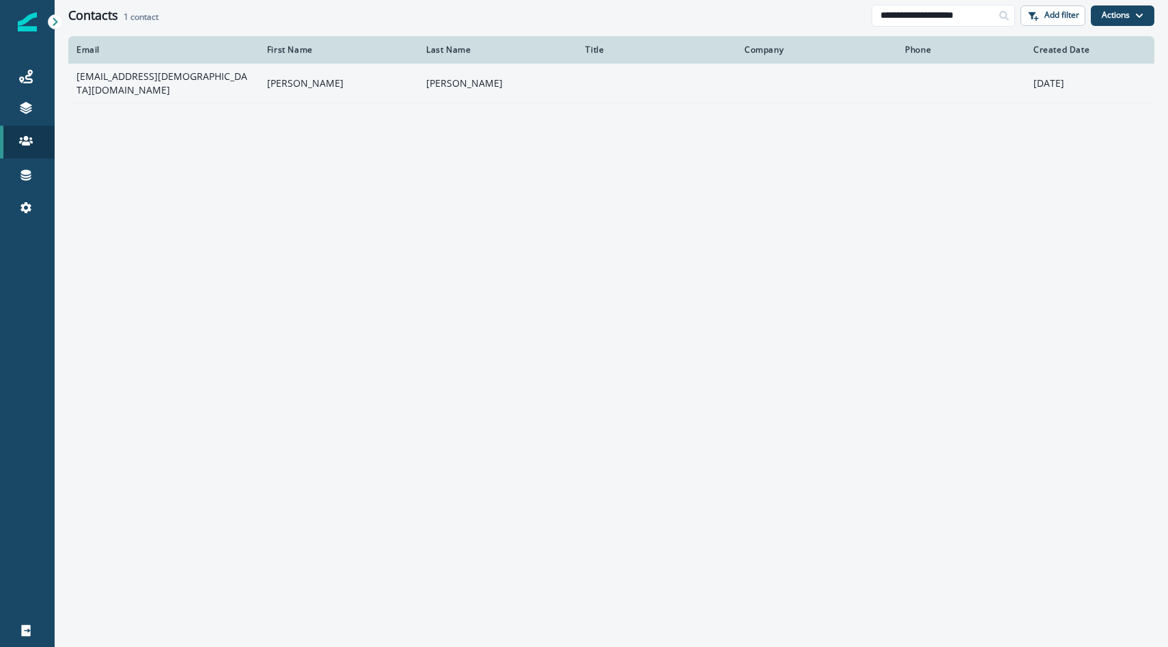
click at [148, 73] on td "03032@chick-fil-a.com" at bounding box center [163, 82] width 190 height 39
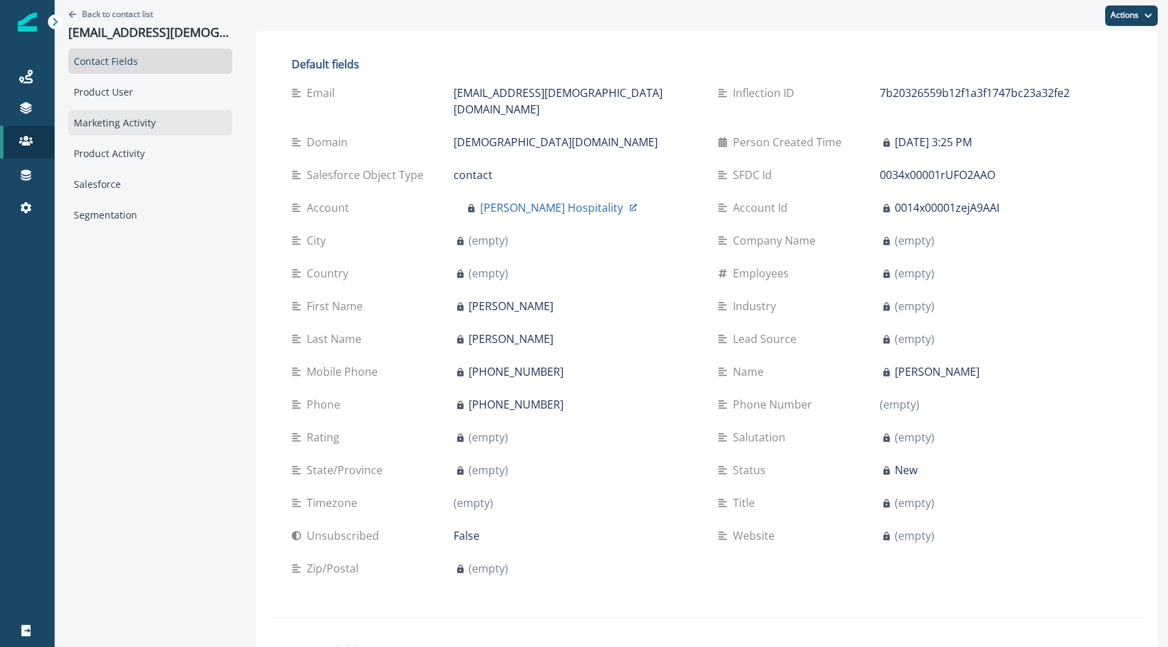
click at [145, 125] on div "Marketing Activity" at bounding box center [150, 122] width 164 height 25
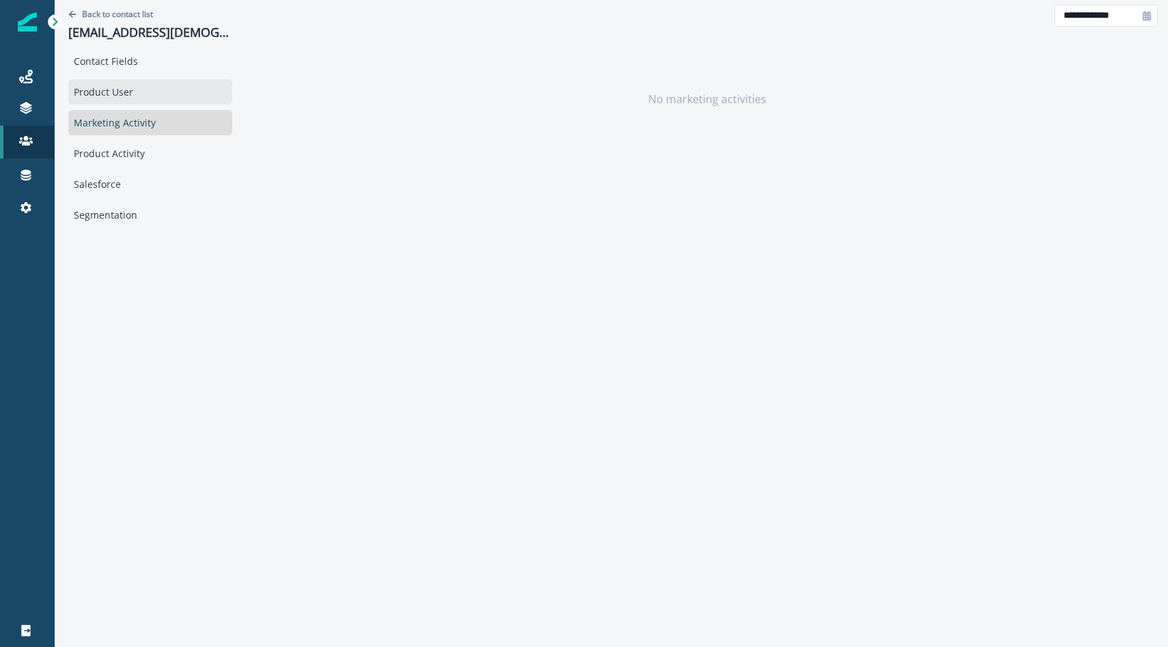
click at [141, 84] on div "Product User" at bounding box center [150, 91] width 164 height 25
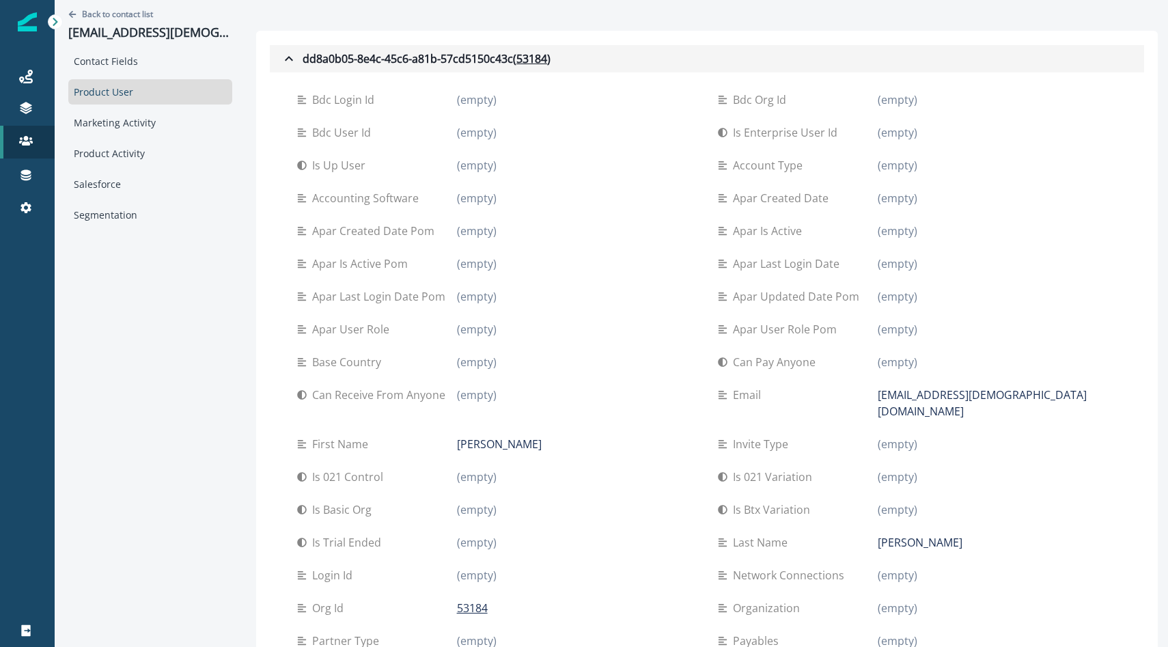
click at [281, 57] on icon "button" at bounding box center [289, 59] width 16 height 16
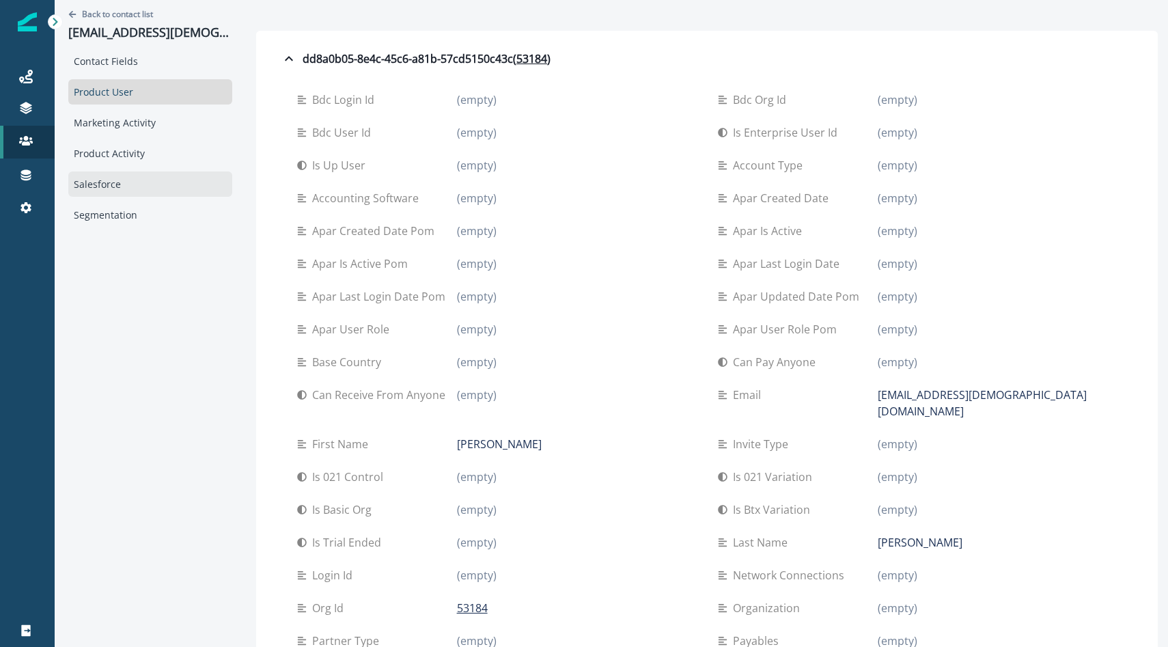
click at [129, 193] on div "Salesforce" at bounding box center [150, 183] width 164 height 25
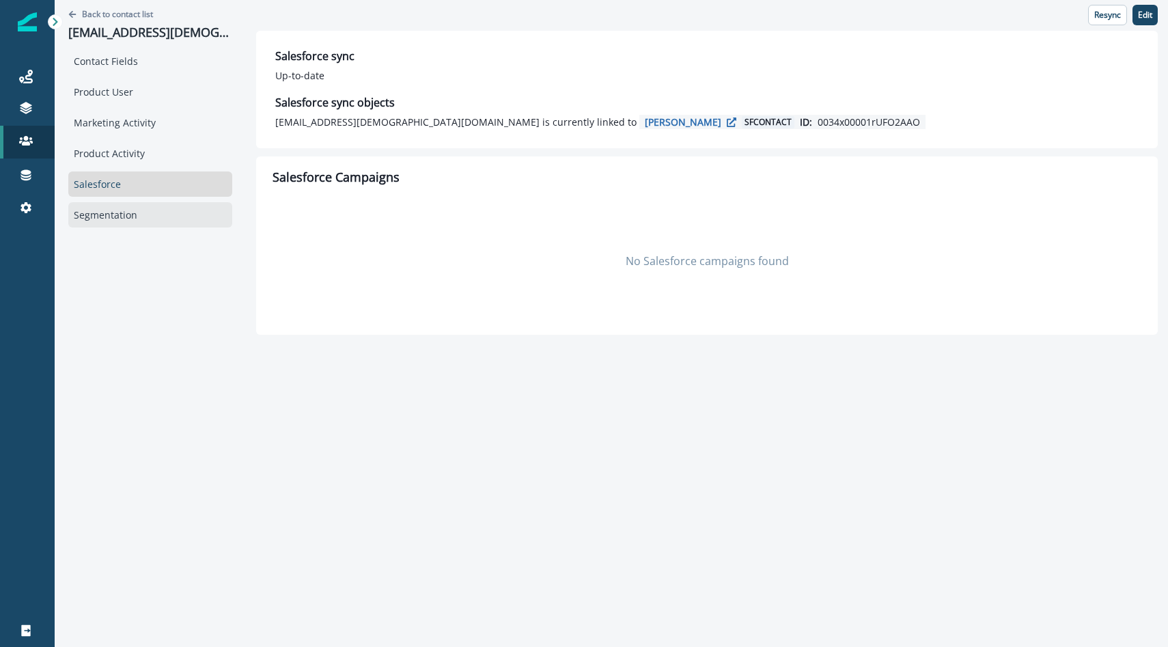
click at [127, 214] on div "Segmentation" at bounding box center [150, 214] width 164 height 25
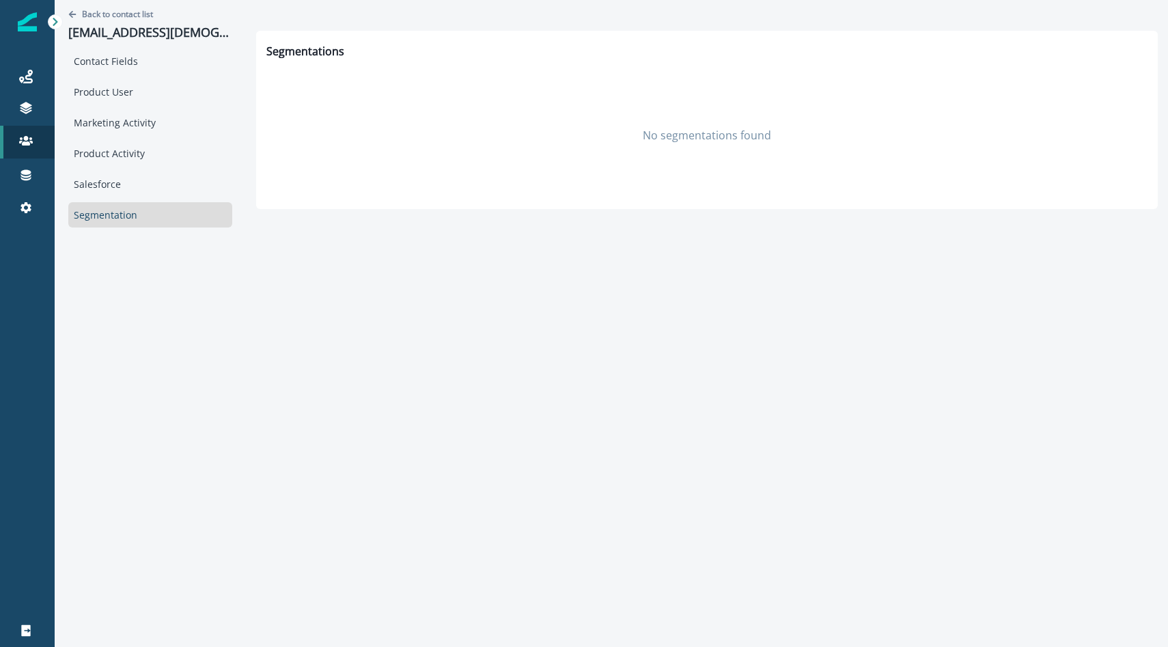
click at [145, 77] on div "Contact Fields Product User Marketing Activity Product Activity Salesforce Segm…" at bounding box center [150, 137] width 164 height 179
click at [132, 87] on div "Product User" at bounding box center [150, 91] width 164 height 25
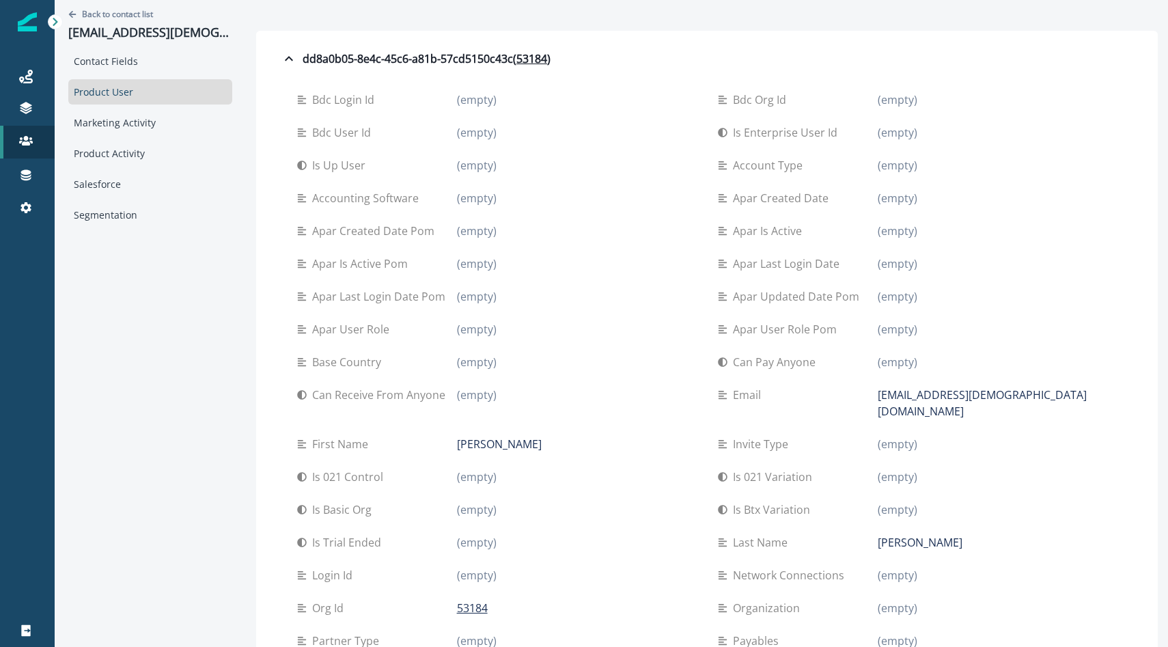
scroll to position [224, 0]
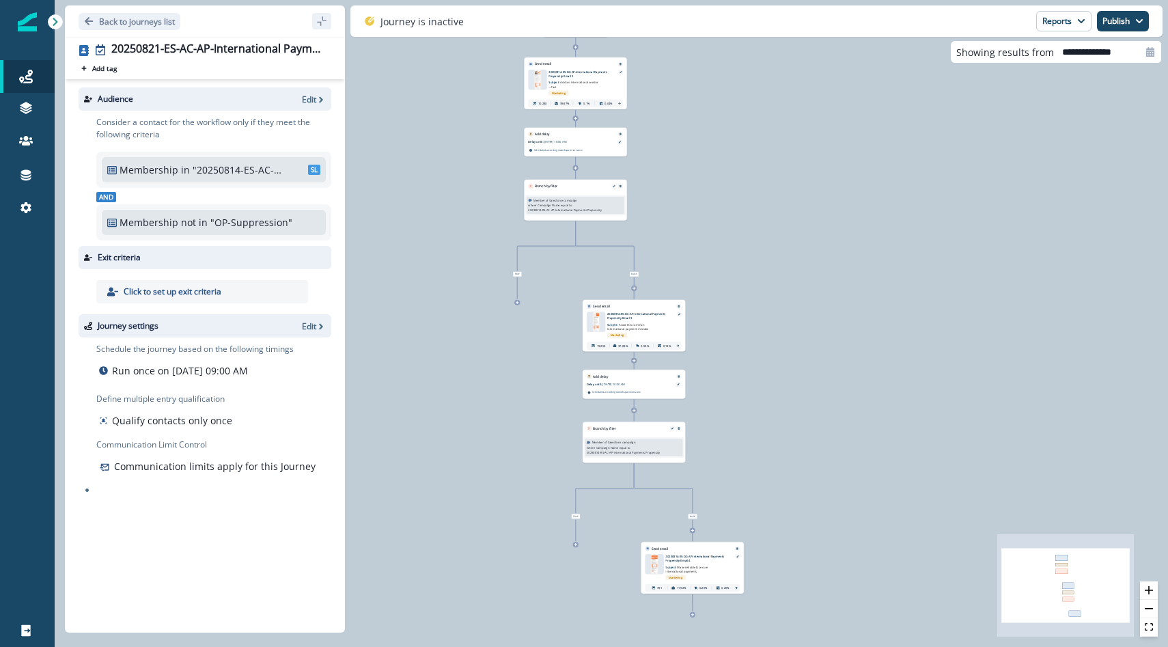
click at [464, 406] on div "21,099 contacts have entered the journey Send email Email asset changed, journe…" at bounding box center [611, 323] width 1113 height 647
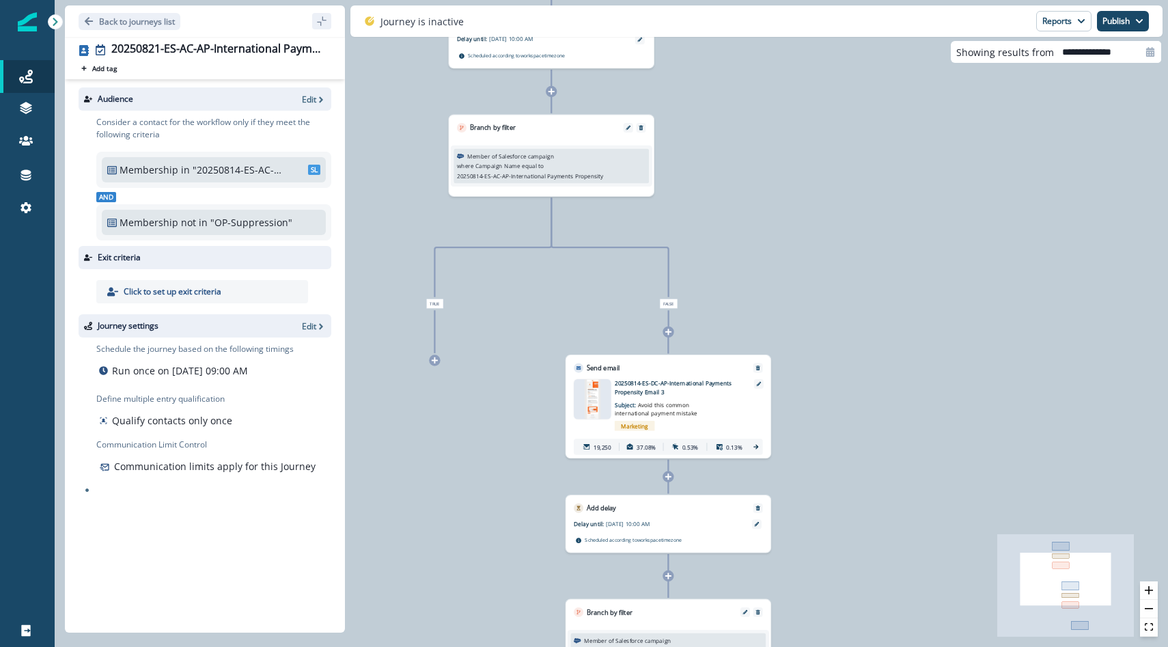
drag, startPoint x: 547, startPoint y: 374, endPoint x: 410, endPoint y: 535, distance: 210.7
click at [411, 535] on div "21,099 contacts have entered the journey Send email Email asset changed, journe…" at bounding box center [611, 323] width 1113 height 647
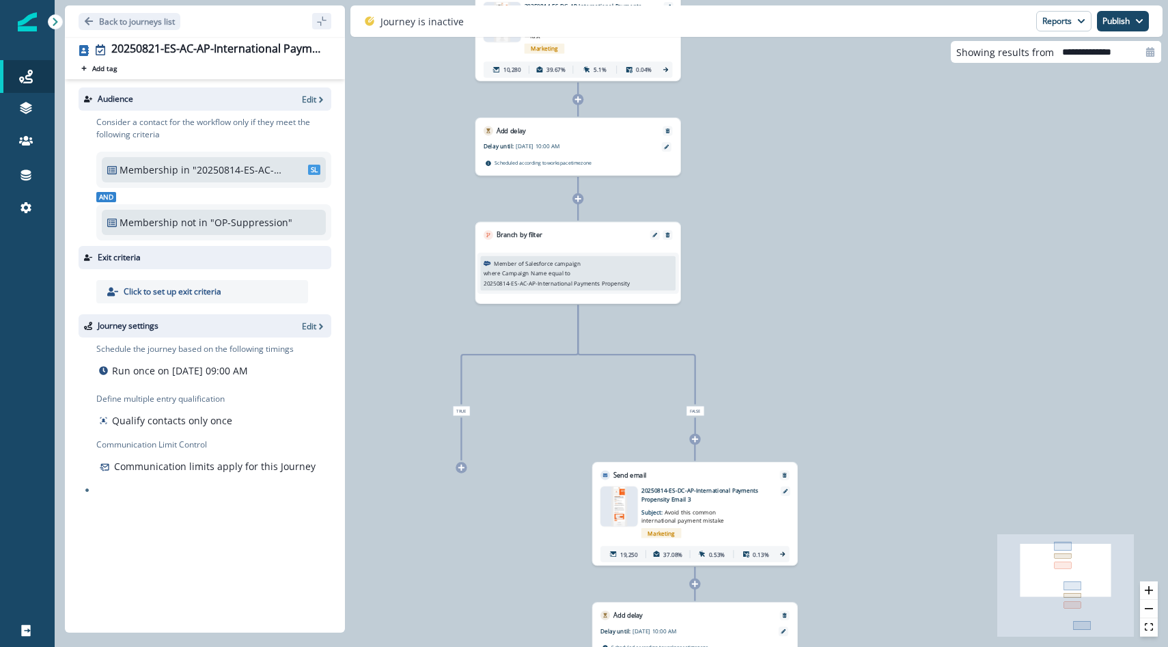
drag, startPoint x: 411, startPoint y: 538, endPoint x: 435, endPoint y: 646, distance: 110.5
click at [435, 646] on div "21,099 contacts have entered the journey Send email Email asset changed, journe…" at bounding box center [611, 323] width 1113 height 647
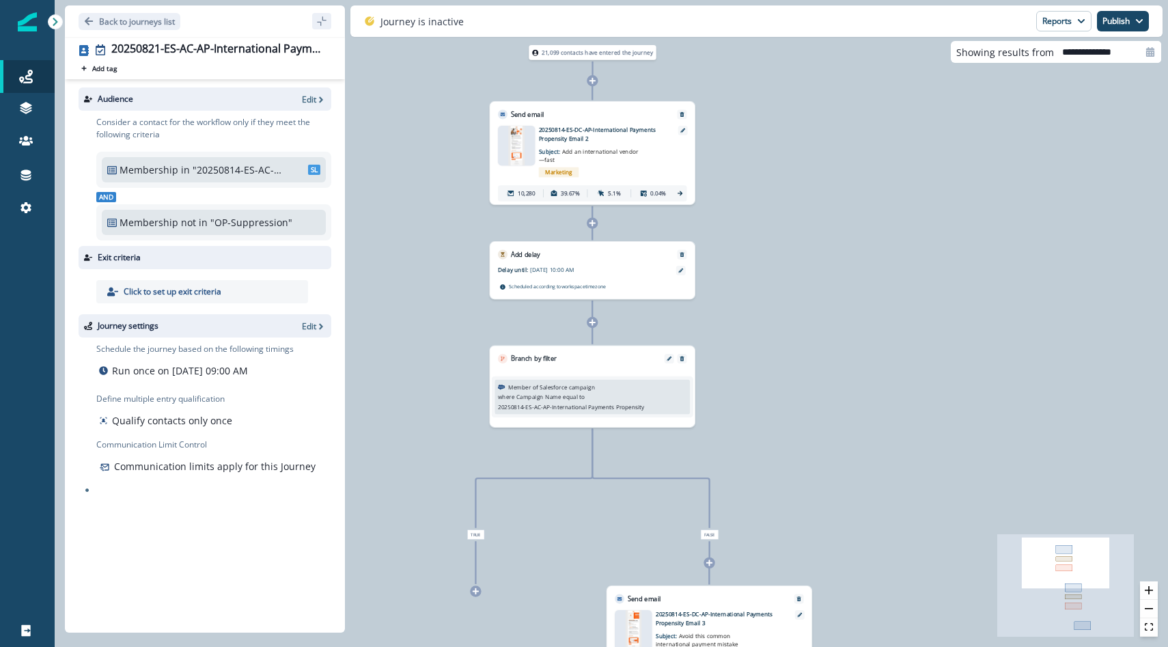
drag, startPoint x: 425, startPoint y: 456, endPoint x: 440, endPoint y: 550, distance: 94.7
click at [444, 580] on div "21,099 contacts have entered the journey Send email Email asset changed, journe…" at bounding box center [611, 323] width 1113 height 647
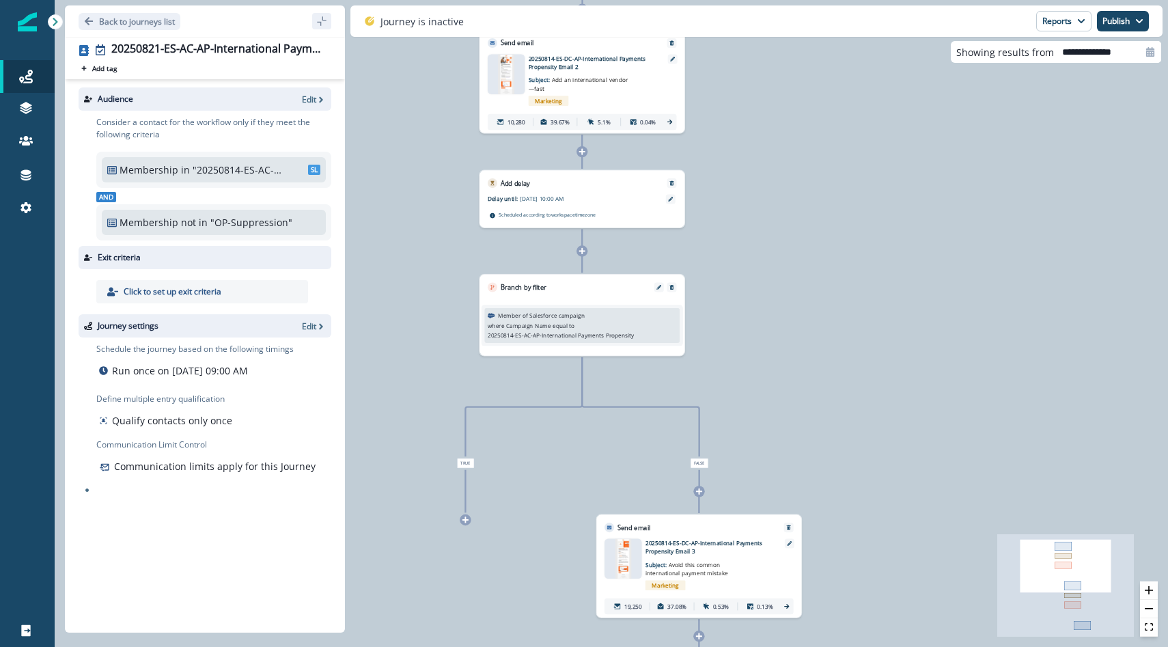
click at [250, 171] on p ""20250814-ES-AC-AP-International Payments Propensity"" at bounding box center [239, 169] width 92 height 14
click at [340, 161] on div "Audience Edit Consider a contact for the workflow only if they meet the followi…" at bounding box center [205, 353] width 280 height 548
click at [160, 23] on p "Back to journeys list" at bounding box center [137, 22] width 76 height 12
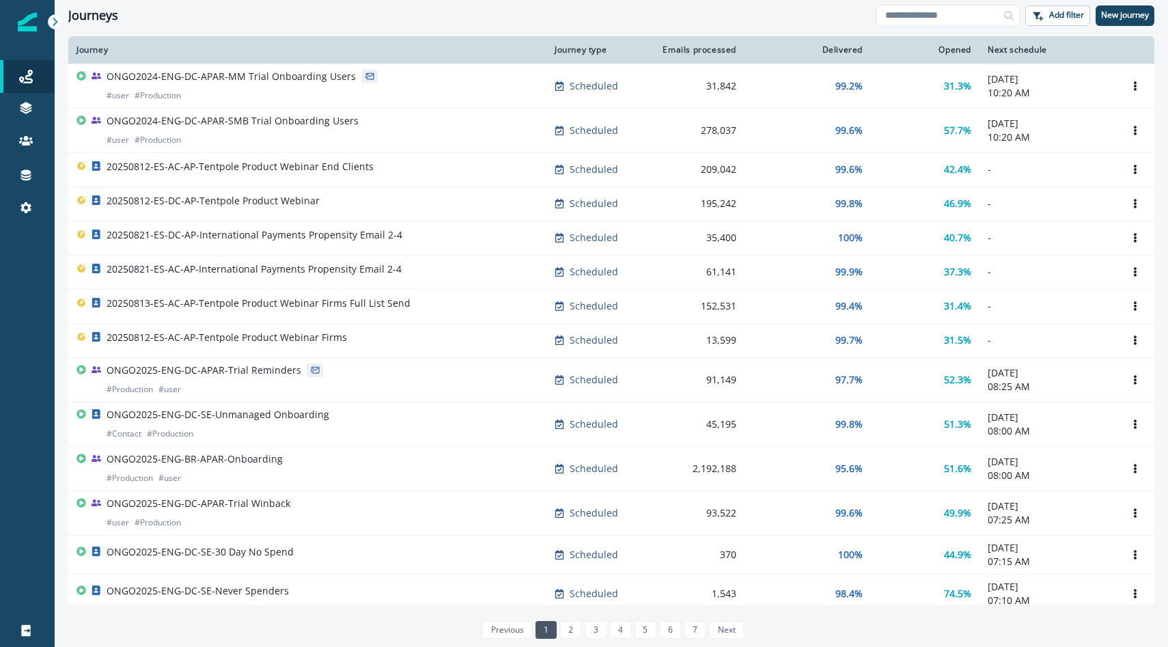
click at [378, 271] on p "20250821-ES-AC-AP-International Payments Propensity Email 2-4" at bounding box center [254, 269] width 295 height 14
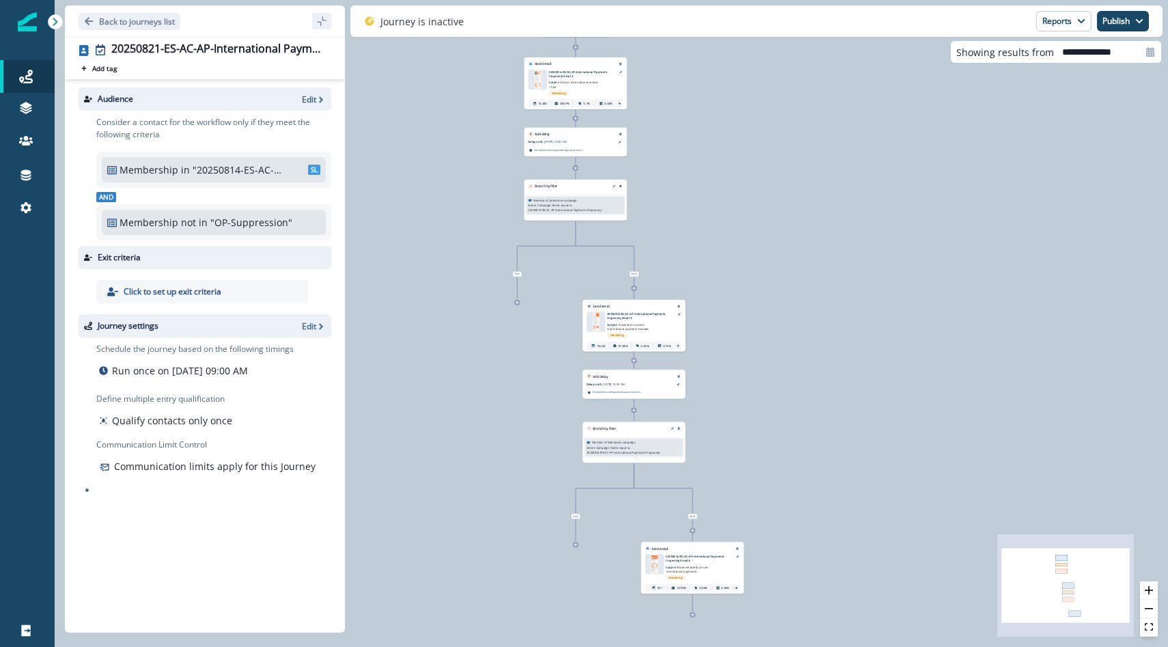
click at [57, 25] on icon at bounding box center [56, 22] width 10 height 10
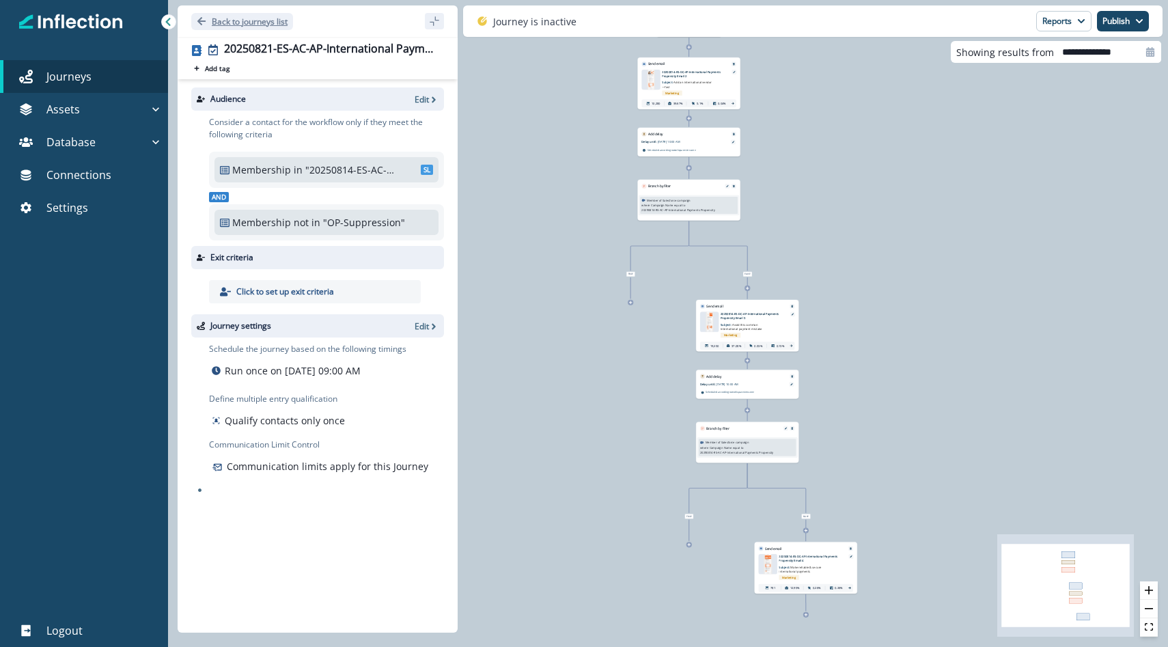
click at [255, 18] on p "Back to journeys list" at bounding box center [250, 22] width 76 height 12
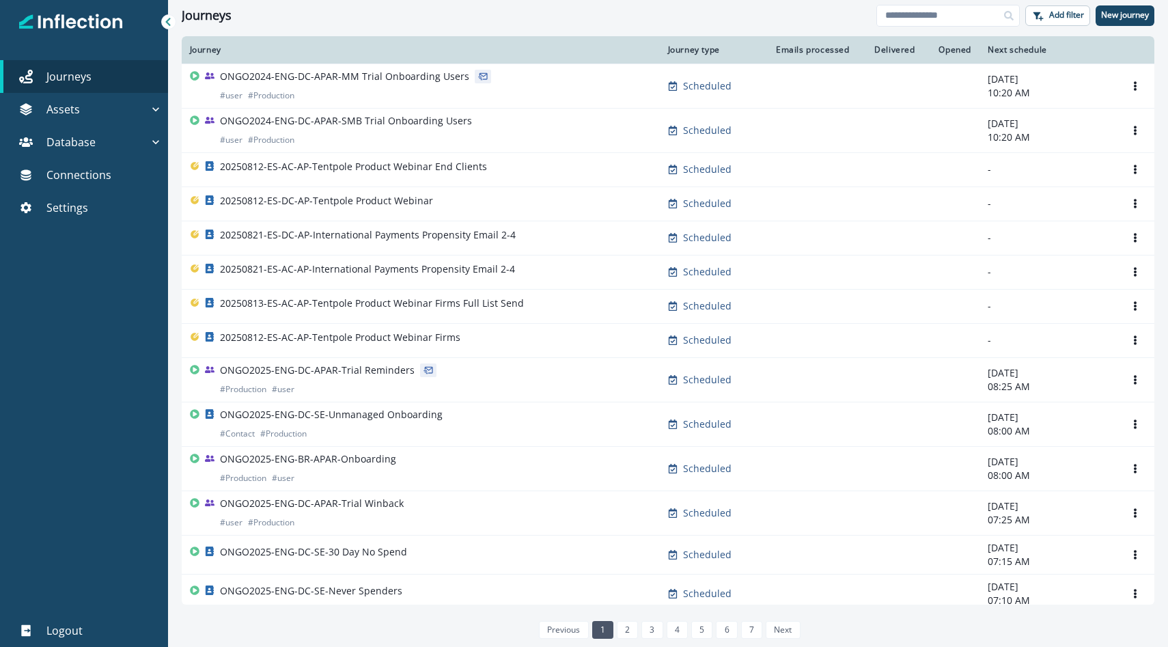
click at [911, 26] on div "Journeys Add filter New journey" at bounding box center [668, 15] width 1000 height 31
click at [123, 145] on div "Database" at bounding box center [76, 142] width 143 height 16
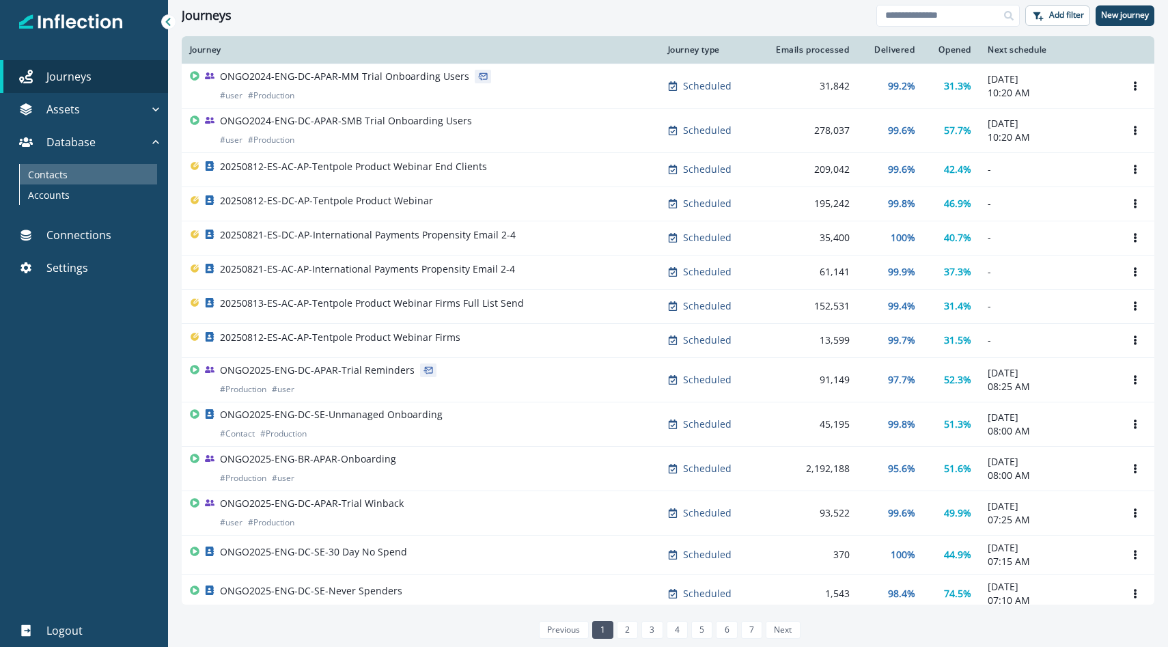
click at [53, 178] on p "Contacts" at bounding box center [48, 174] width 40 height 14
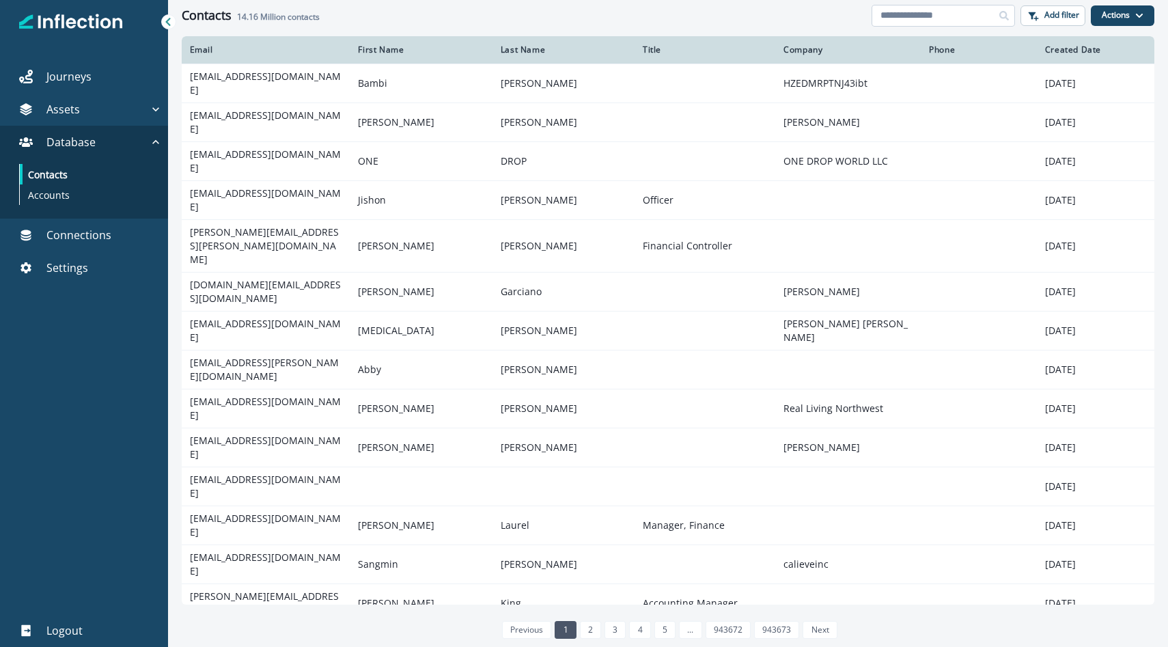
click at [936, 19] on input at bounding box center [942, 16] width 143 height 22
paste input "**********"
type input "**********"
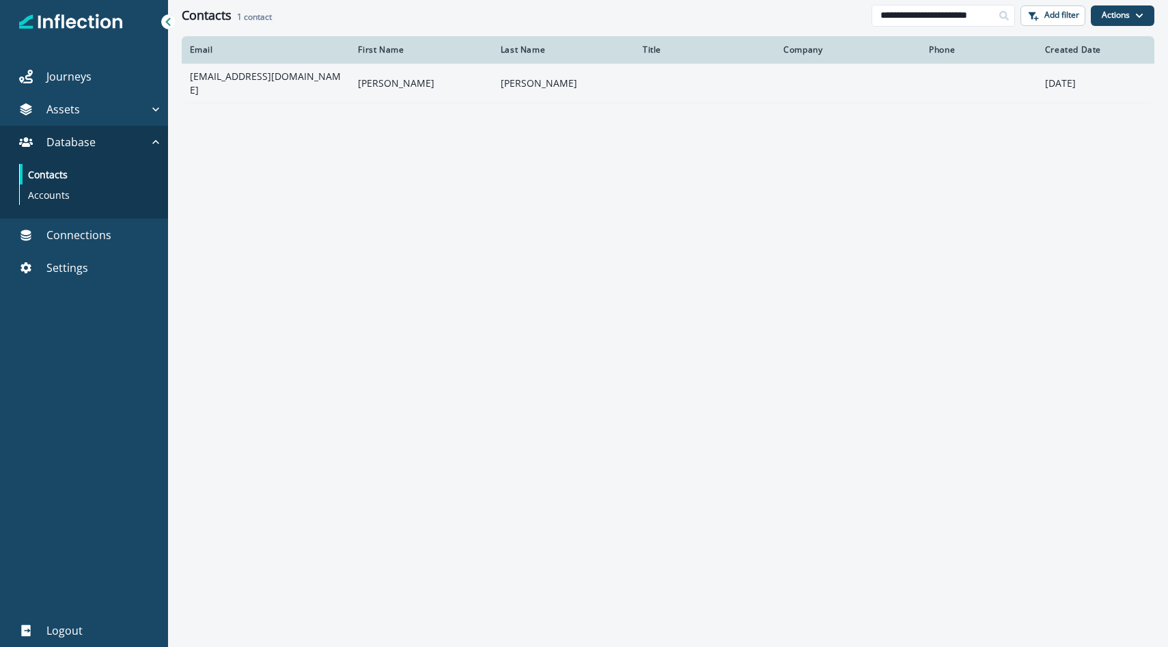
click at [294, 83] on td "jrockhold@taffyevents.com" at bounding box center [266, 82] width 169 height 39
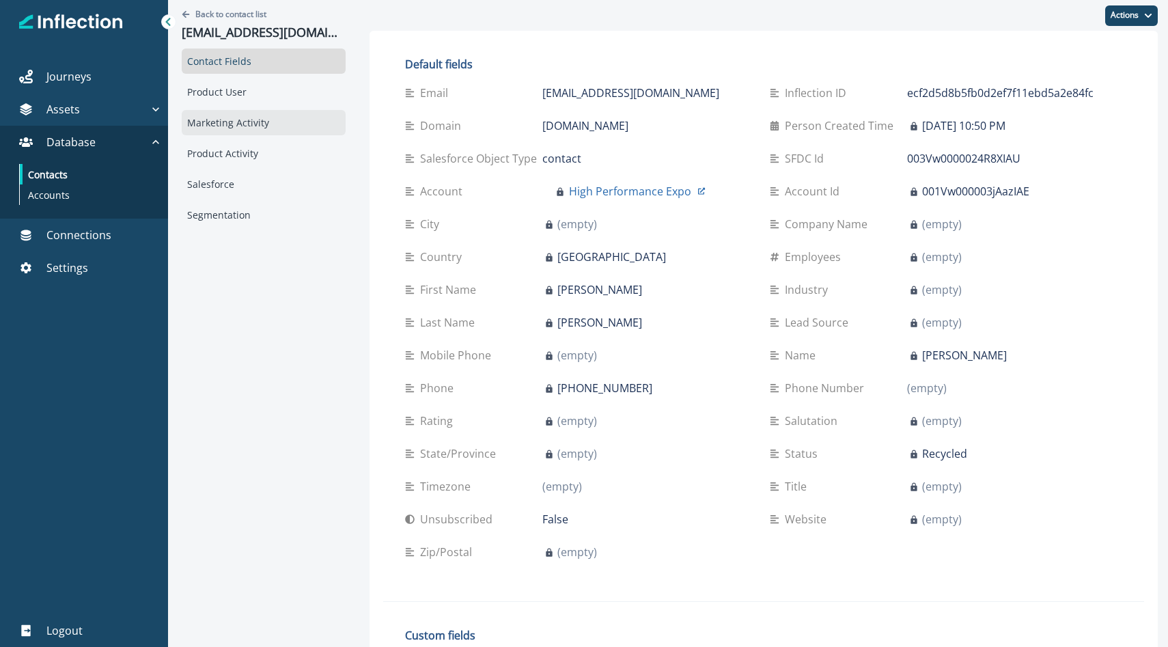
click at [251, 123] on div "Marketing Activity" at bounding box center [264, 122] width 164 height 25
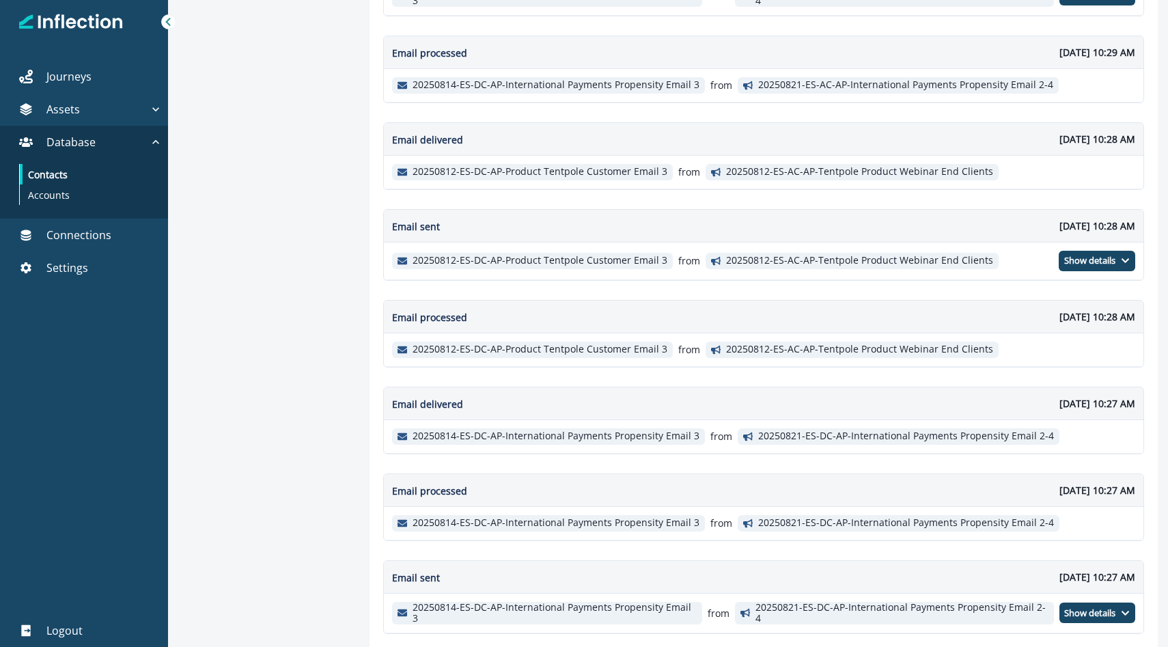
scroll to position [463, 0]
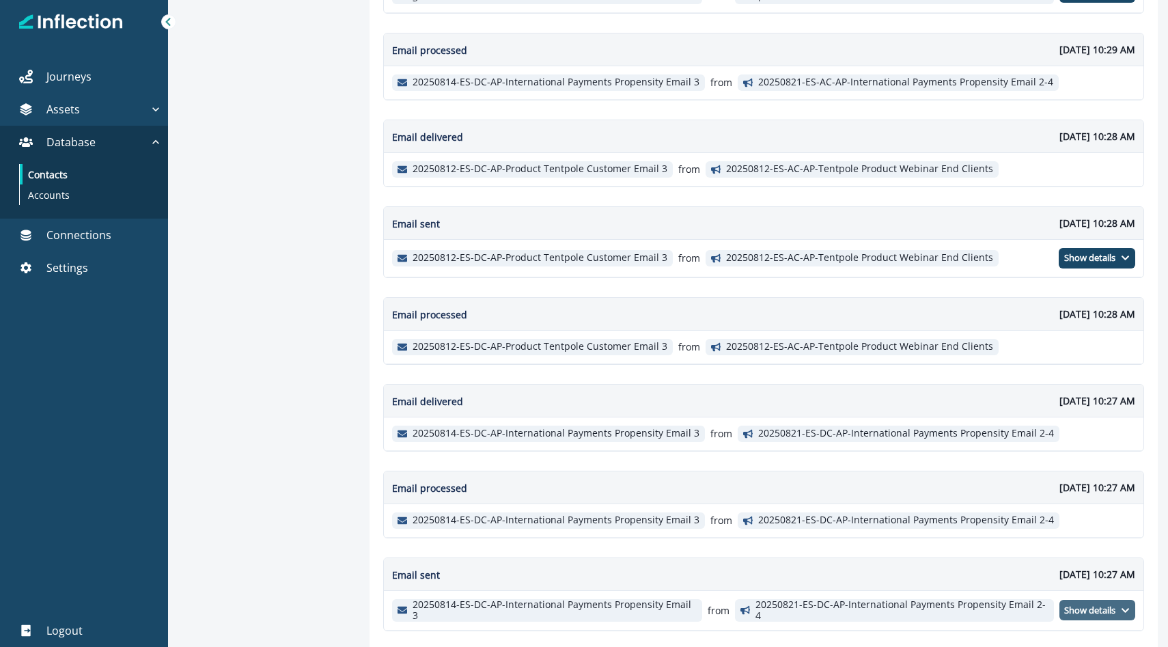
click at [1081, 605] on p "Show details" at bounding box center [1089, 610] width 51 height 11
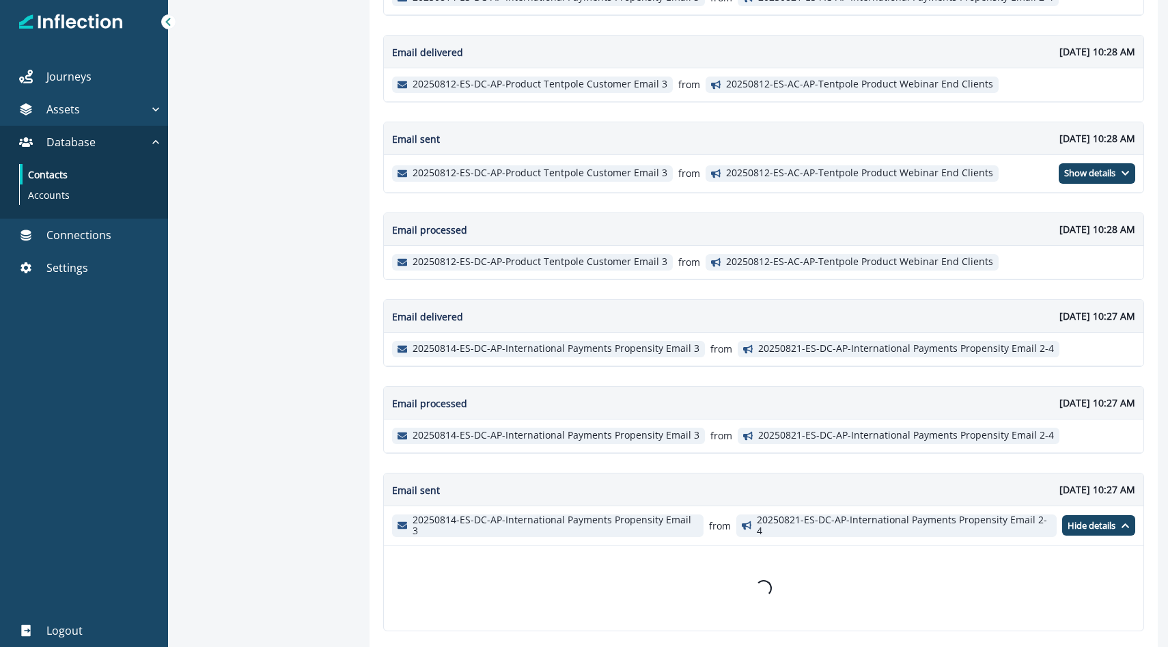
scroll to position [0, 0]
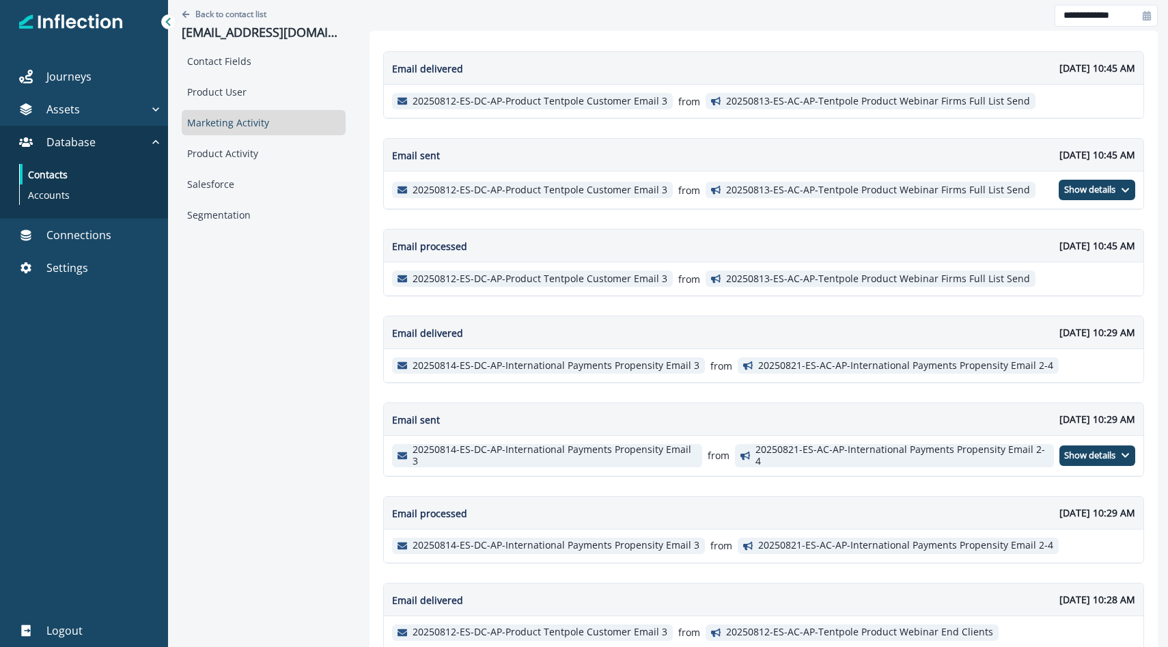
click at [278, 106] on div "Contact Fields Product User Marketing Activity Product Activity Salesforce Segm…" at bounding box center [264, 137] width 164 height 179
click at [277, 100] on div "Product User" at bounding box center [264, 91] width 164 height 25
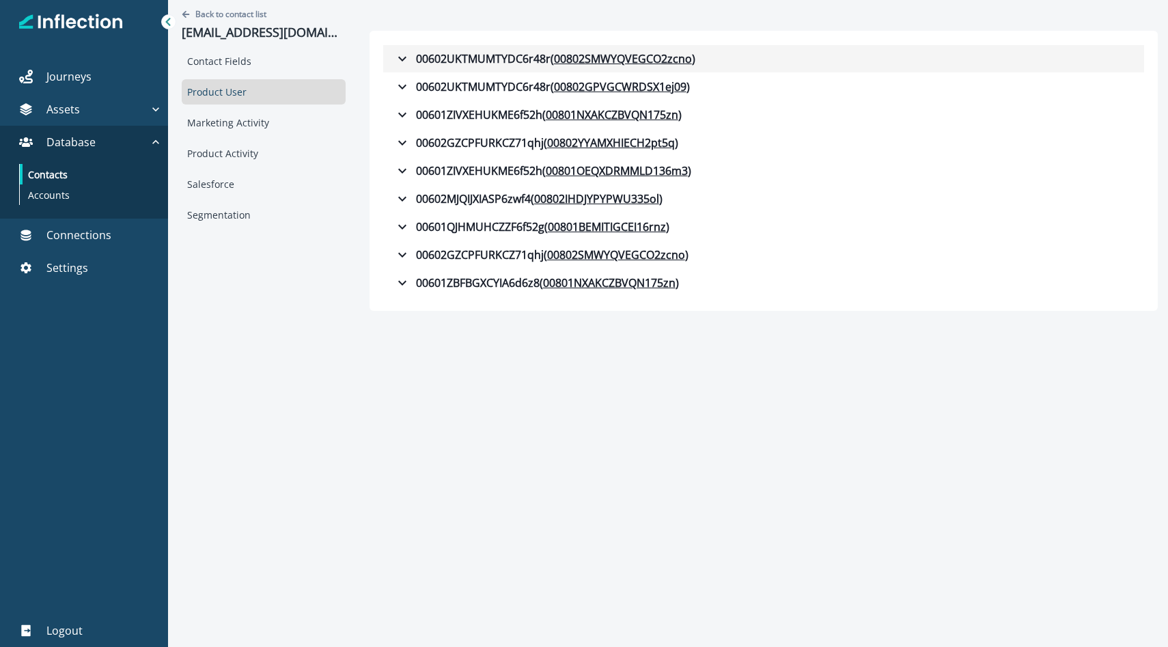
click at [398, 57] on icon "button" at bounding box center [402, 59] width 16 height 16
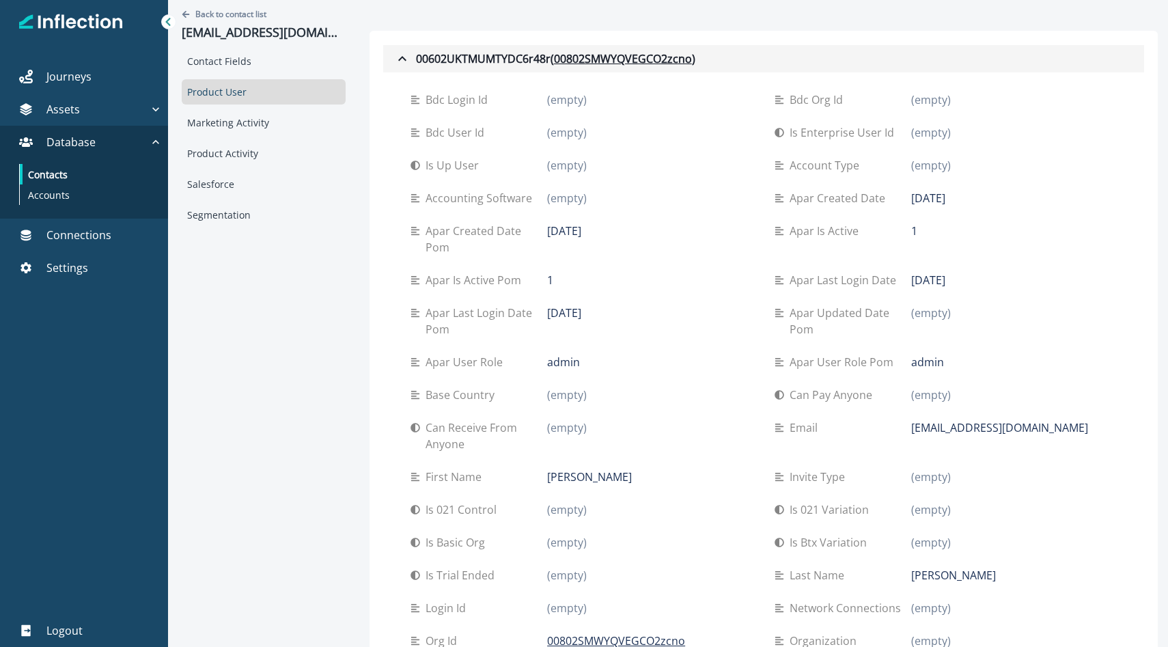
click at [394, 68] on button "00602UKTMUMTYDC6r48r ( 00802SMWYQVEGCO2zcno )" at bounding box center [763, 58] width 761 height 27
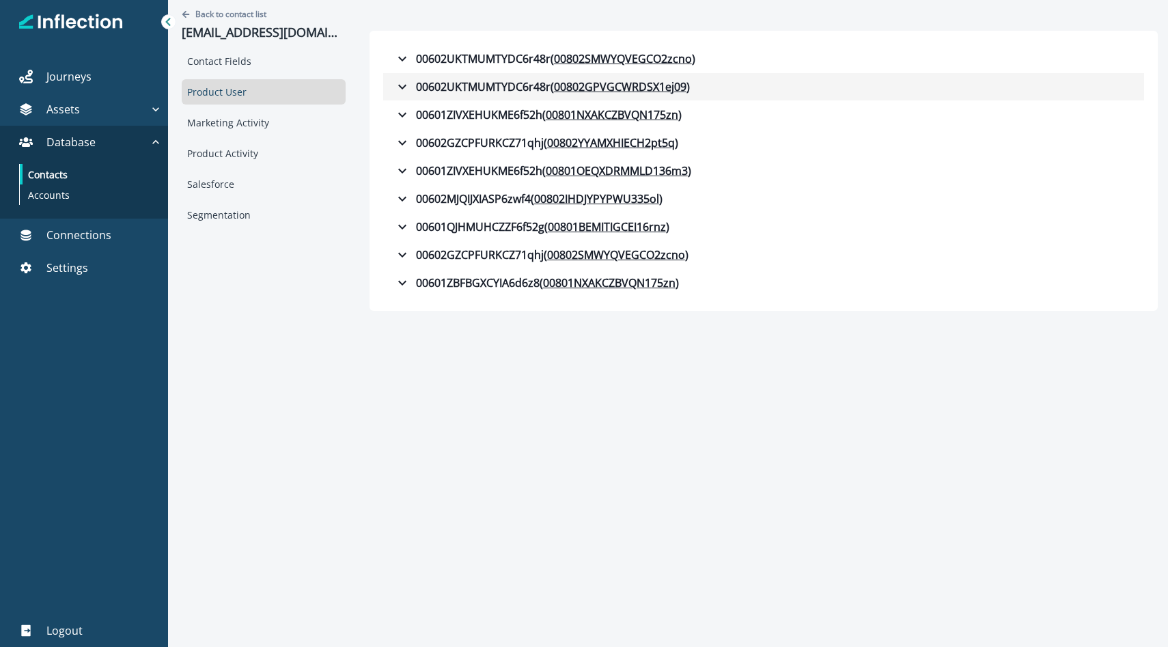
click at [394, 83] on icon "button" at bounding box center [402, 87] width 16 height 16
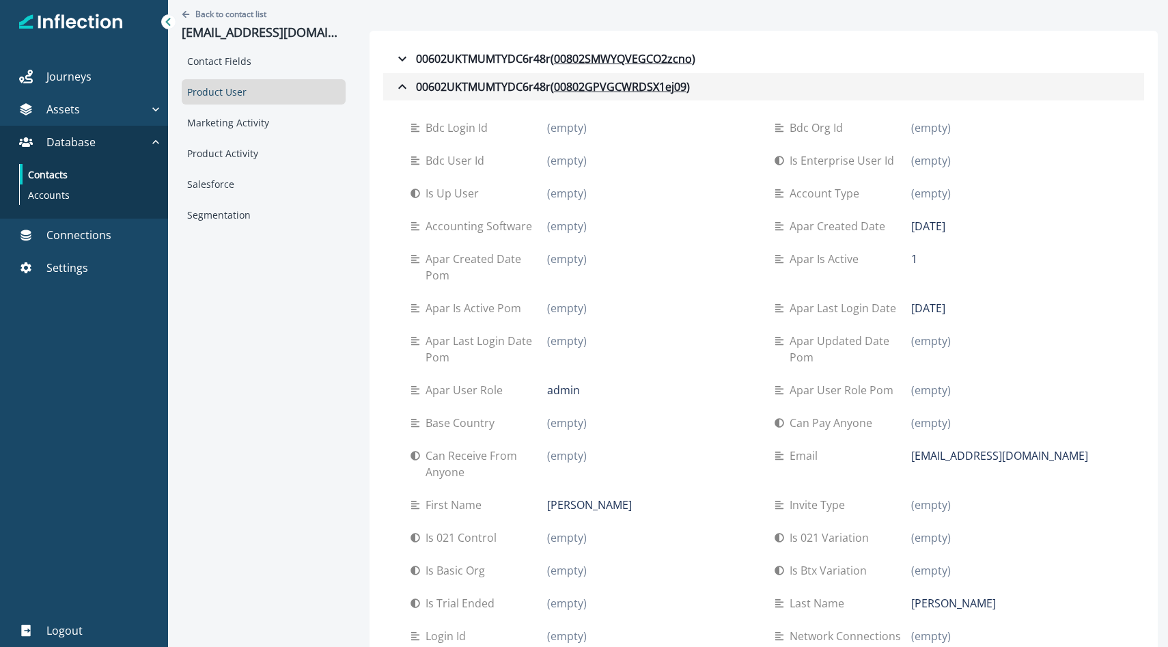
click at [394, 83] on icon "button" at bounding box center [402, 87] width 16 height 16
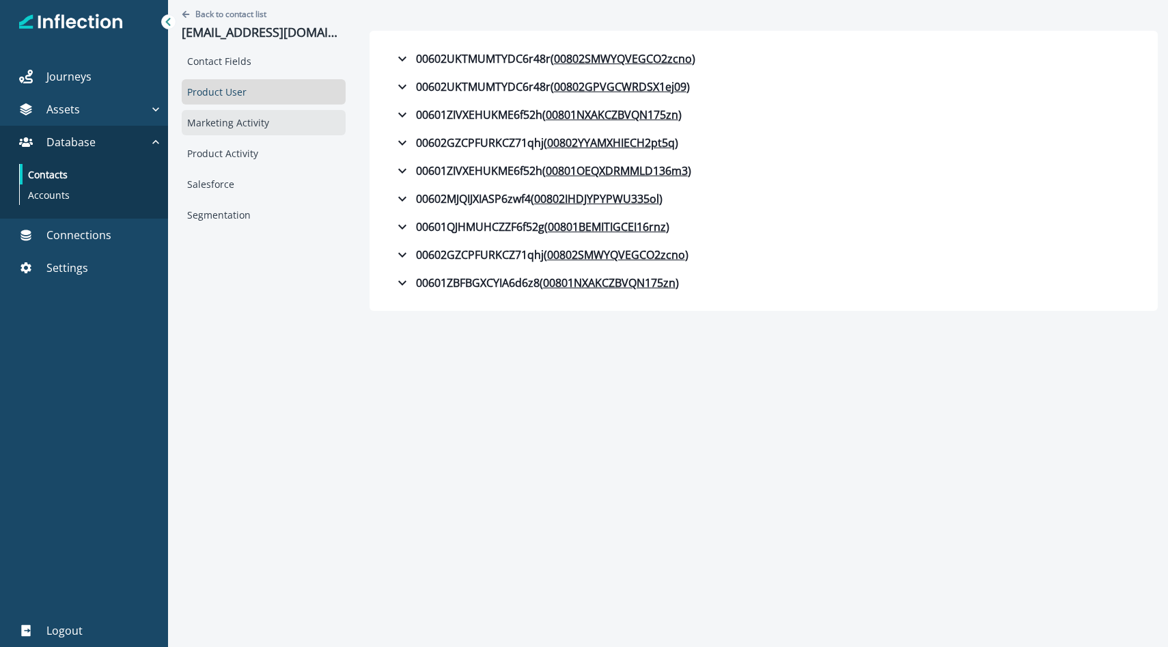
click at [266, 128] on div "Marketing Activity" at bounding box center [264, 122] width 164 height 25
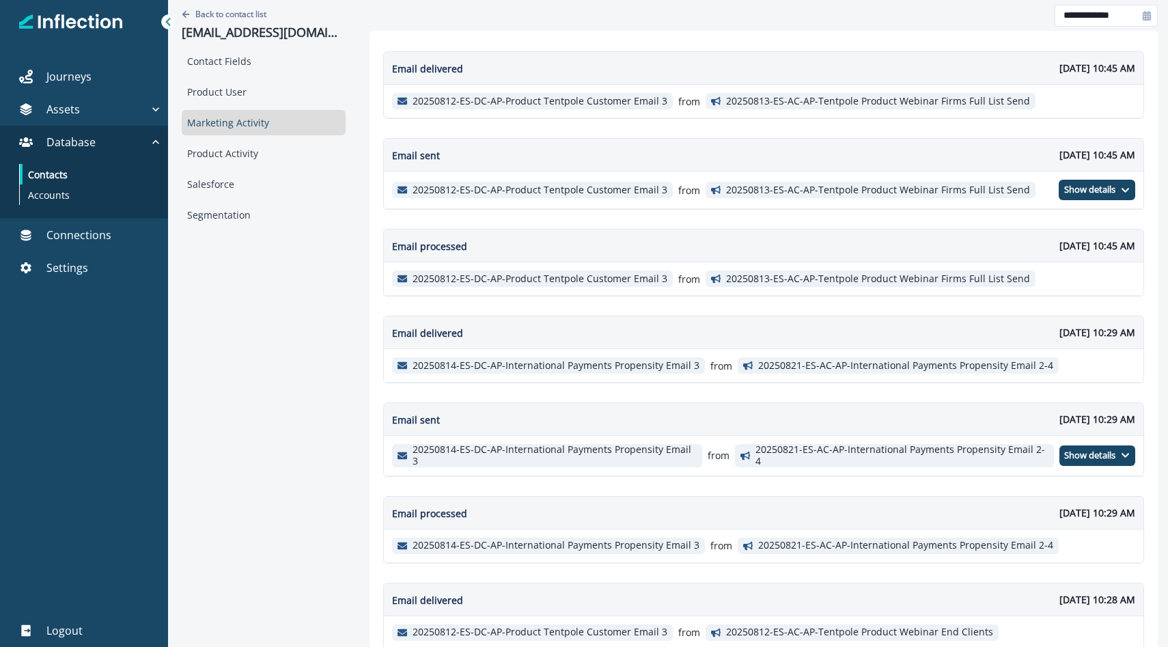
click at [561, 103] on p "20250812-ES-DC-AP-Product Tentpole Customer Email 3" at bounding box center [539, 102] width 255 height 12
click at [772, 100] on p "20250813-ES-AC-AP-Tentpole Product Webinar Firms Full List Send" at bounding box center [878, 102] width 304 height 12
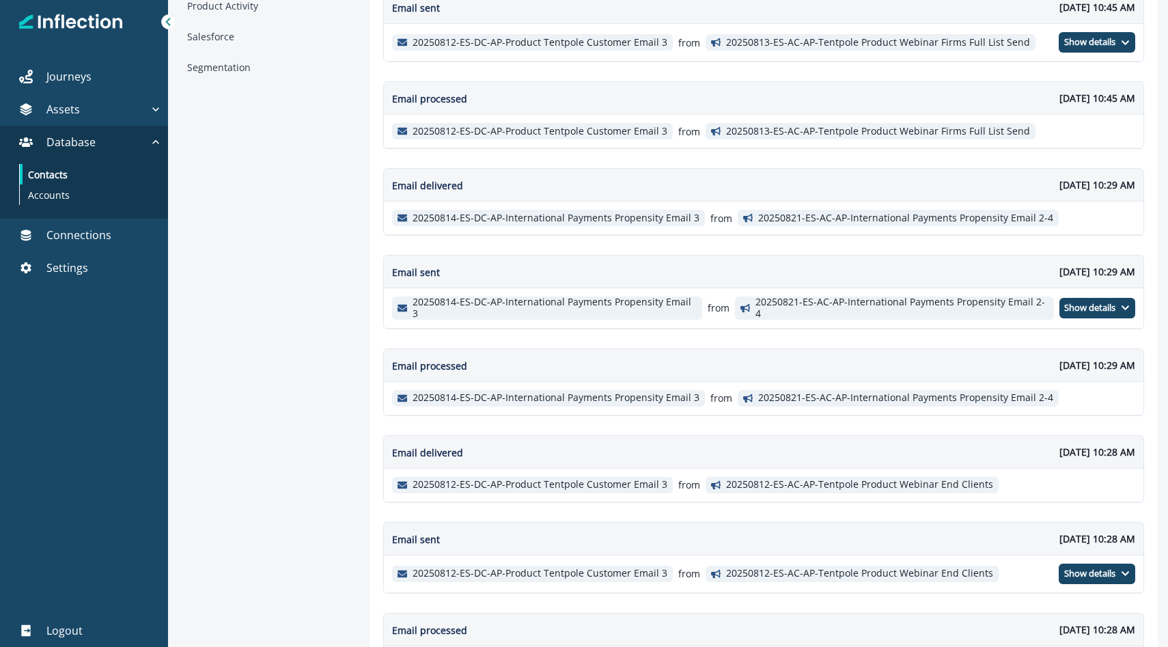
scroll to position [160, 0]
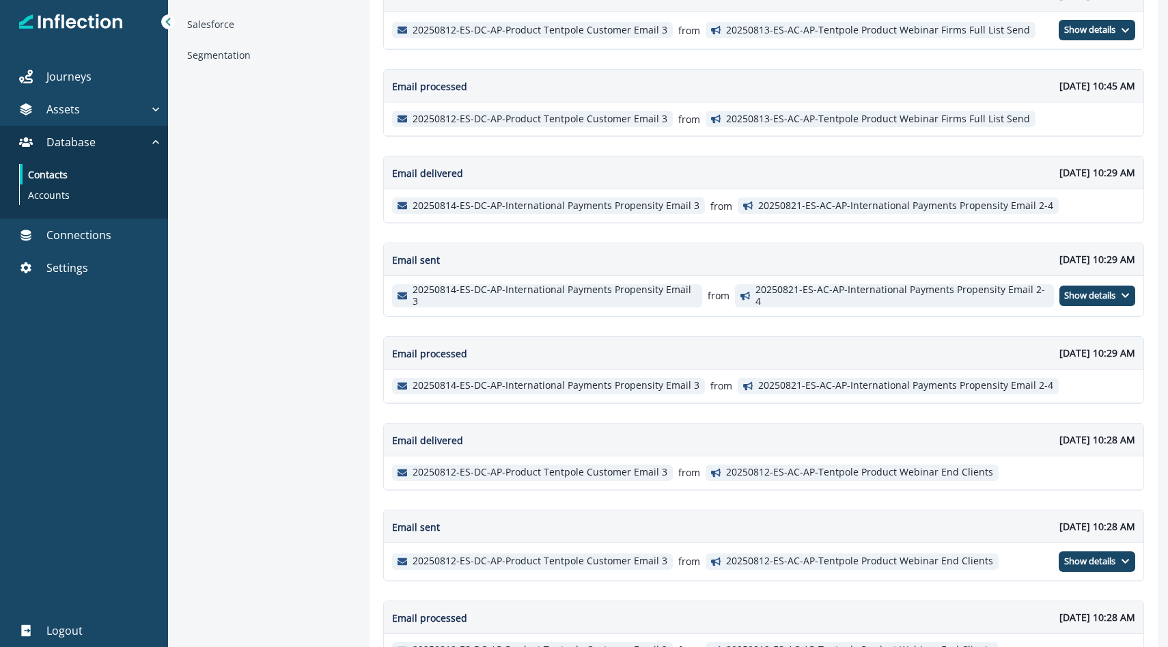
click at [782, 203] on p "20250821-ES-AC-AP-International Payments Propensity Email 2-4" at bounding box center [905, 206] width 295 height 12
click at [781, 203] on p "20250821-ES-AC-AP-International Payments Propensity Email 2-4" at bounding box center [905, 206] width 295 height 12
copy div "20250814-ES-DC-AP-International Payments Propensity Email 3 from"
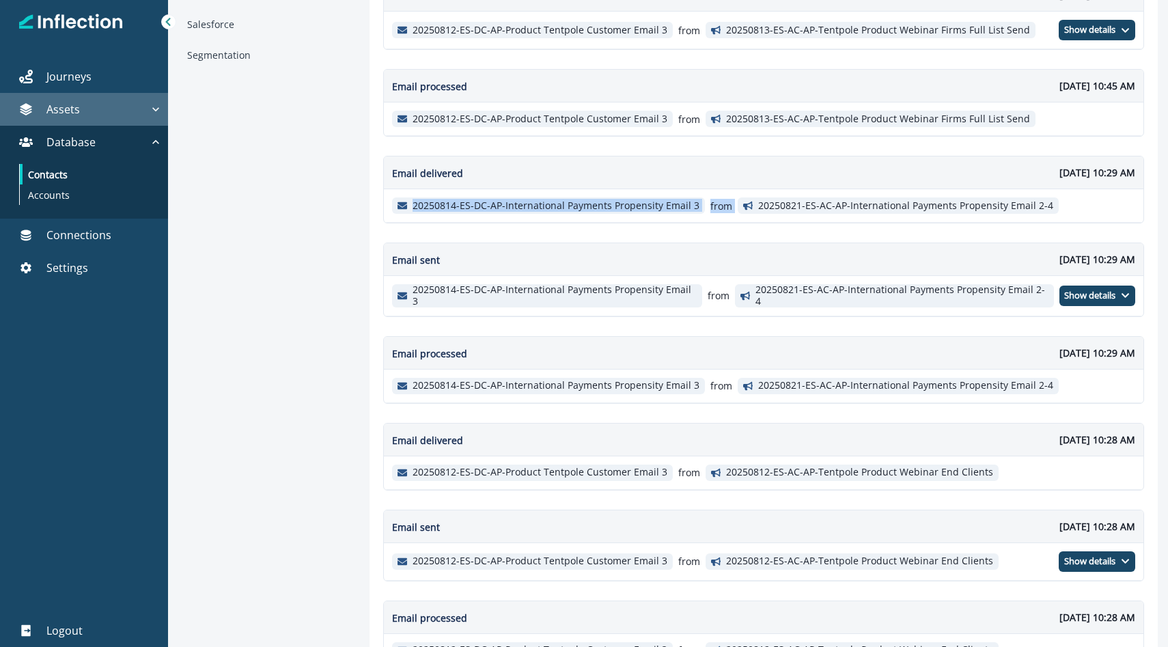
click at [155, 113] on icon "button" at bounding box center [156, 109] width 14 height 14
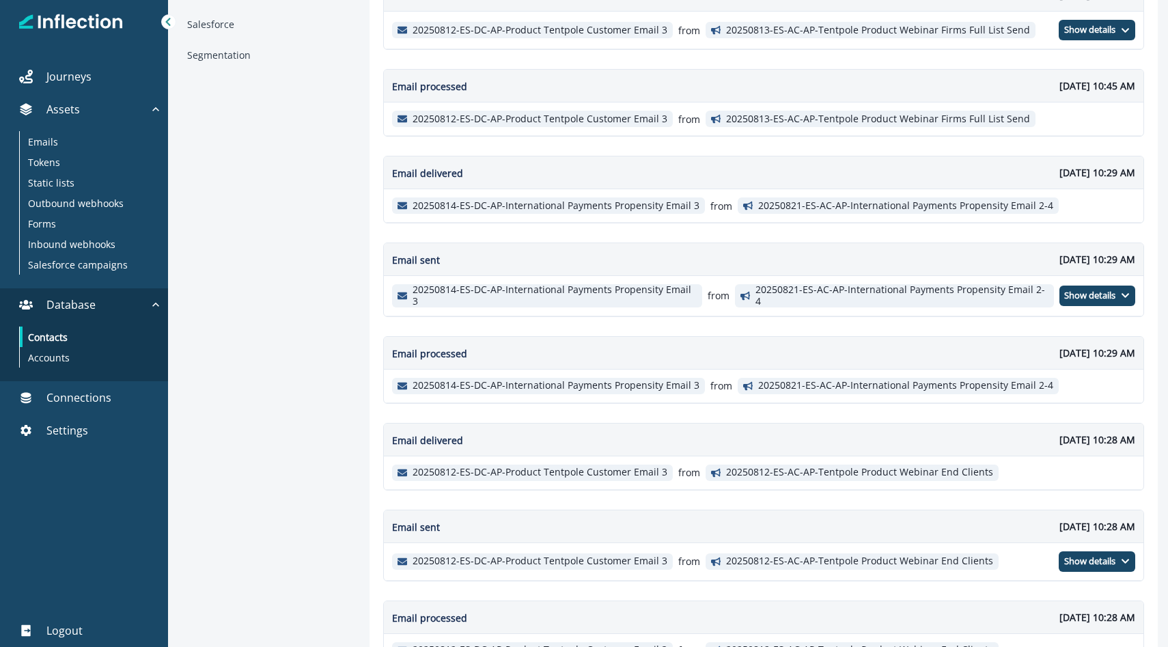
click at [165, 19] on icon at bounding box center [168, 22] width 10 height 10
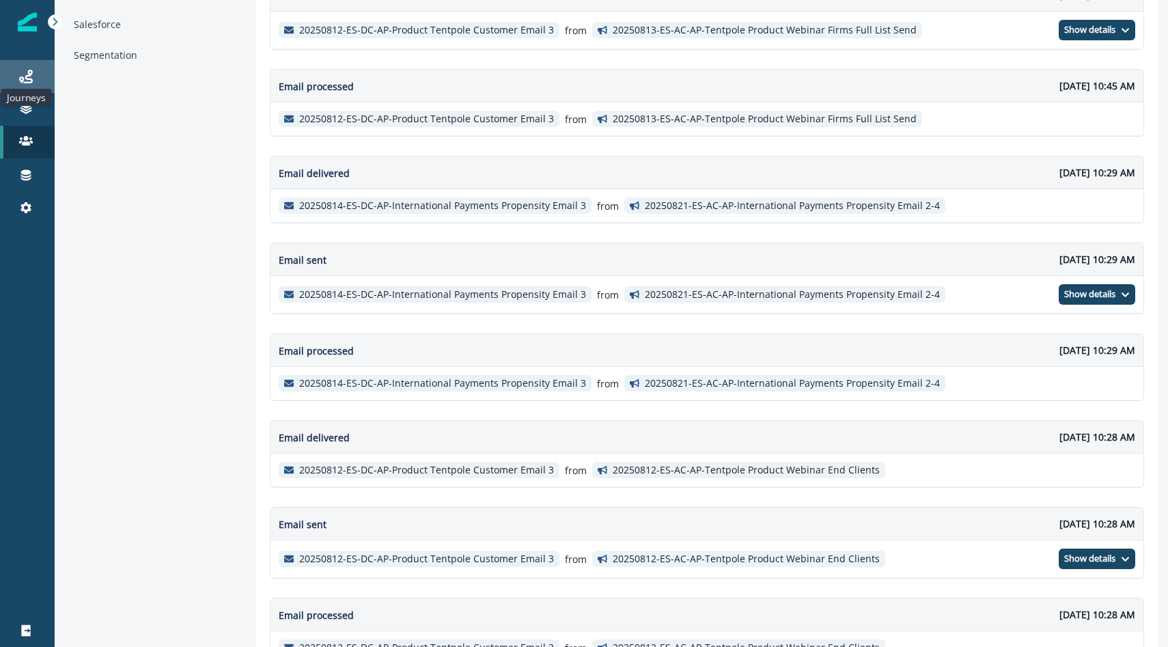
click at [29, 78] on icon at bounding box center [26, 77] width 14 height 14
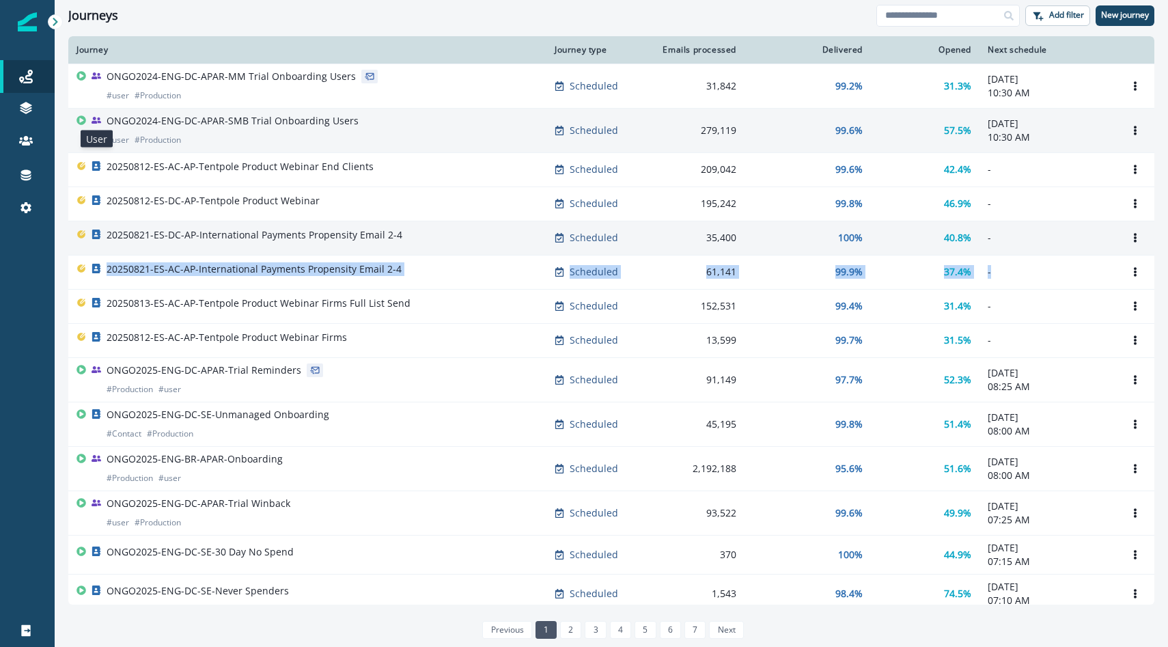
click at [98, 119] on icon at bounding box center [96, 120] width 10 height 10
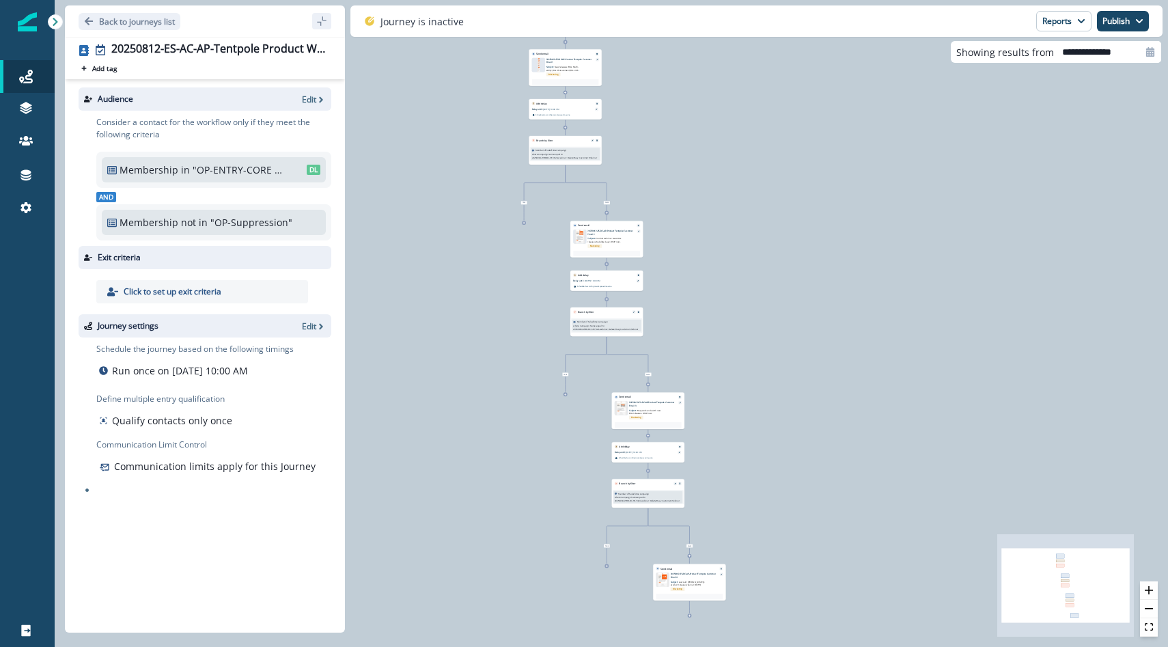
click at [472, 137] on div "52,560 contacts have entered the journey Send email Email asset changed, journe…" at bounding box center [611, 323] width 1113 height 647
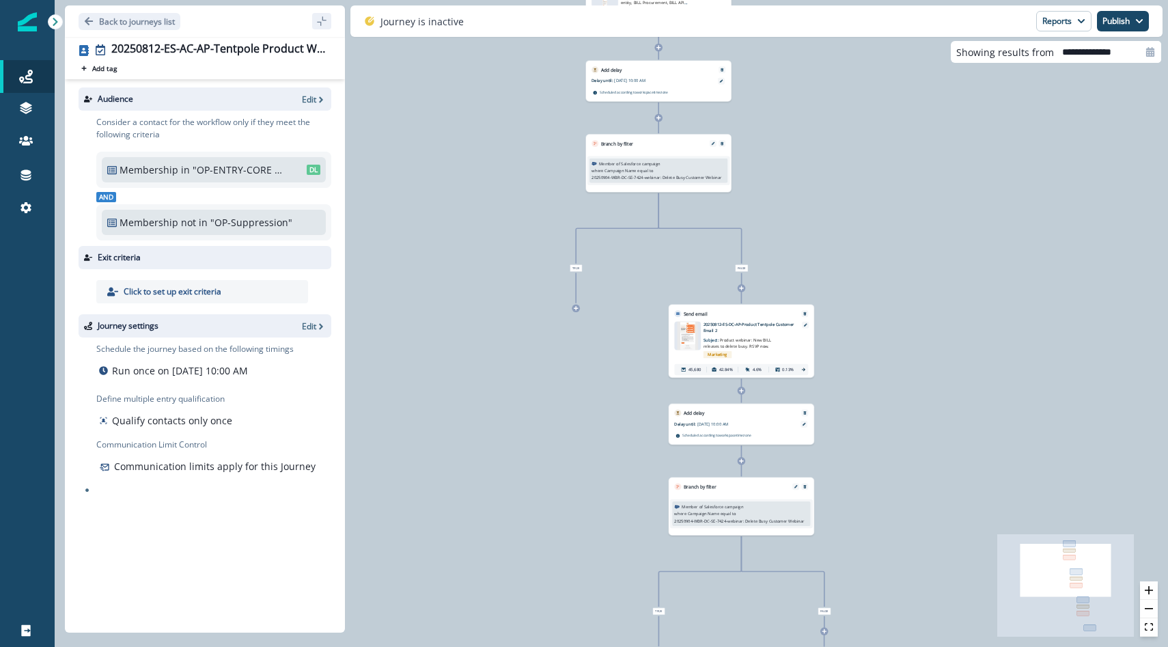
click at [528, 137] on div "52,560 contacts have entered the journey Send email Email asset changed, journe…" at bounding box center [611, 323] width 1113 height 647
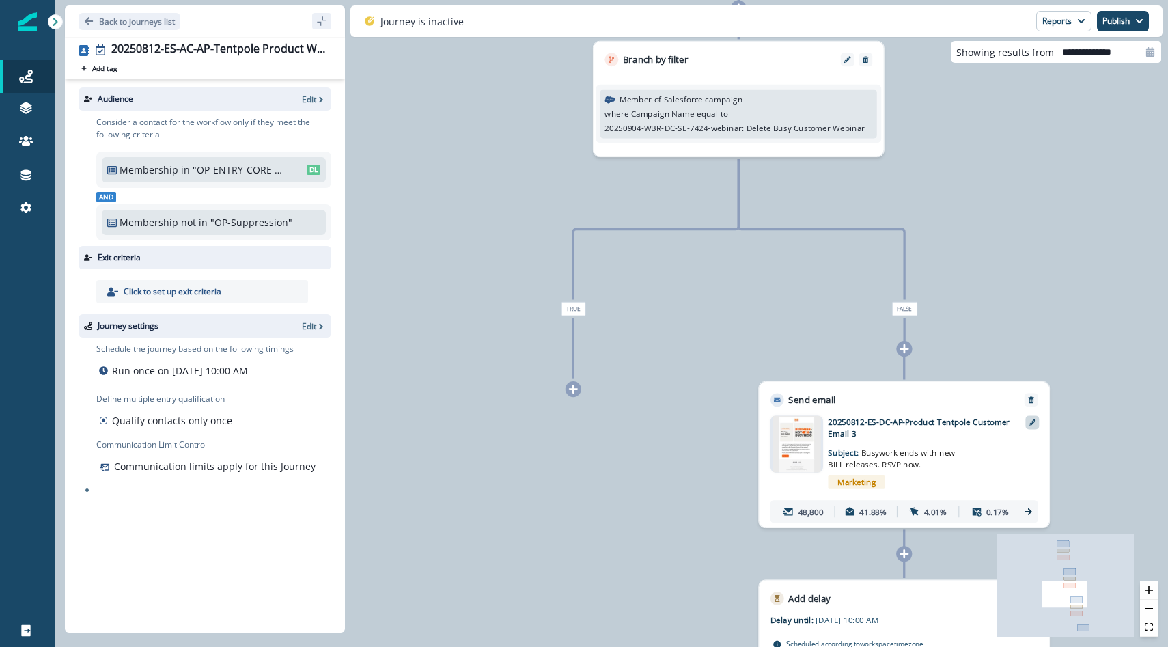
click at [1025, 423] on div at bounding box center [1032, 423] width 14 height 14
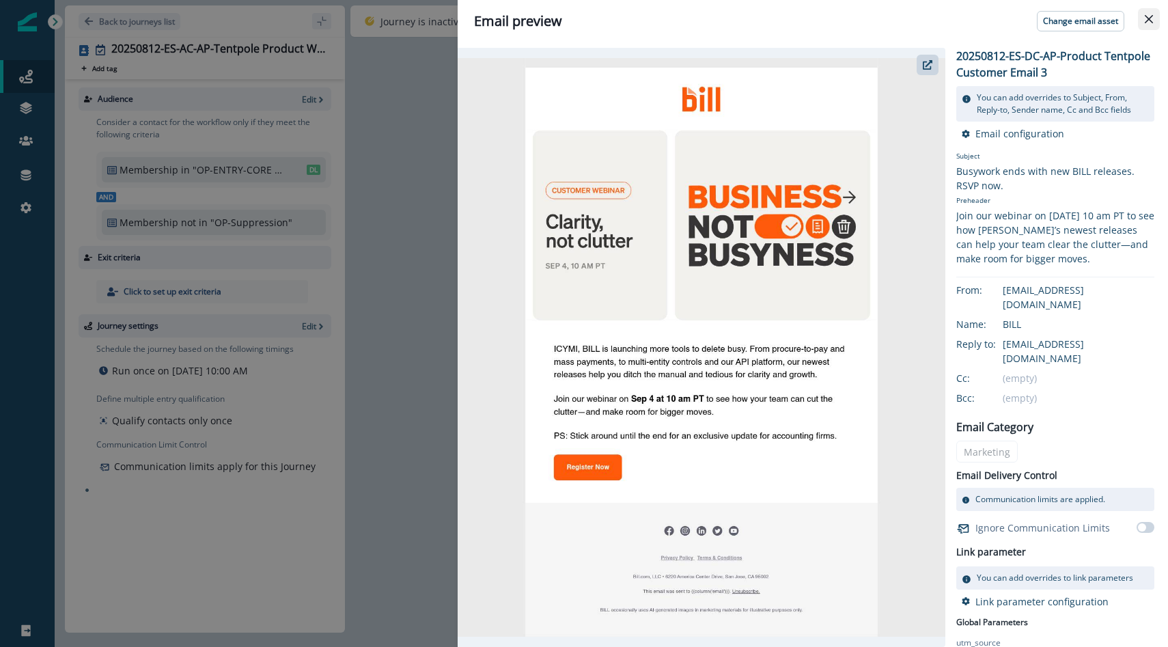
click at [1146, 20] on icon "Close" at bounding box center [1148, 19] width 8 height 8
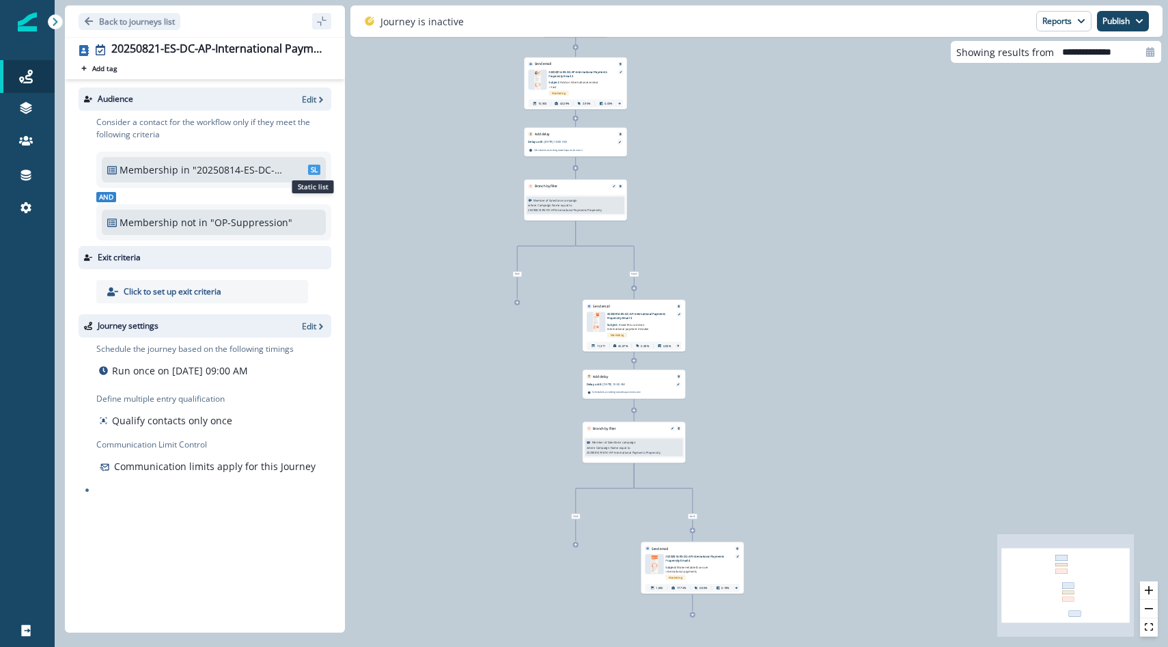
click at [313, 170] on span "SL" at bounding box center [314, 170] width 12 height 10
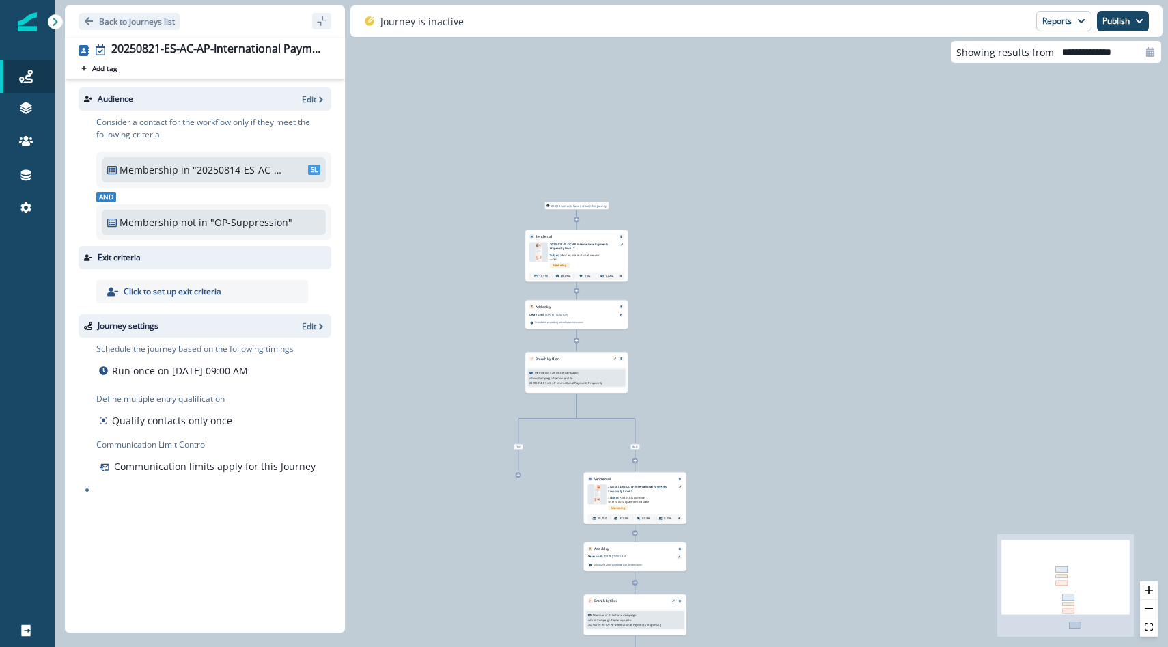
click at [422, 115] on div "21,099 contacts have entered the journey Send email Email asset changed, journe…" at bounding box center [611, 323] width 1113 height 647
click at [421, 109] on div "21,099 contacts have entered the journey Send email Email asset changed, journe…" at bounding box center [611, 323] width 1113 height 647
click at [1147, 593] on icon "zoom in" at bounding box center [1148, 590] width 8 height 8
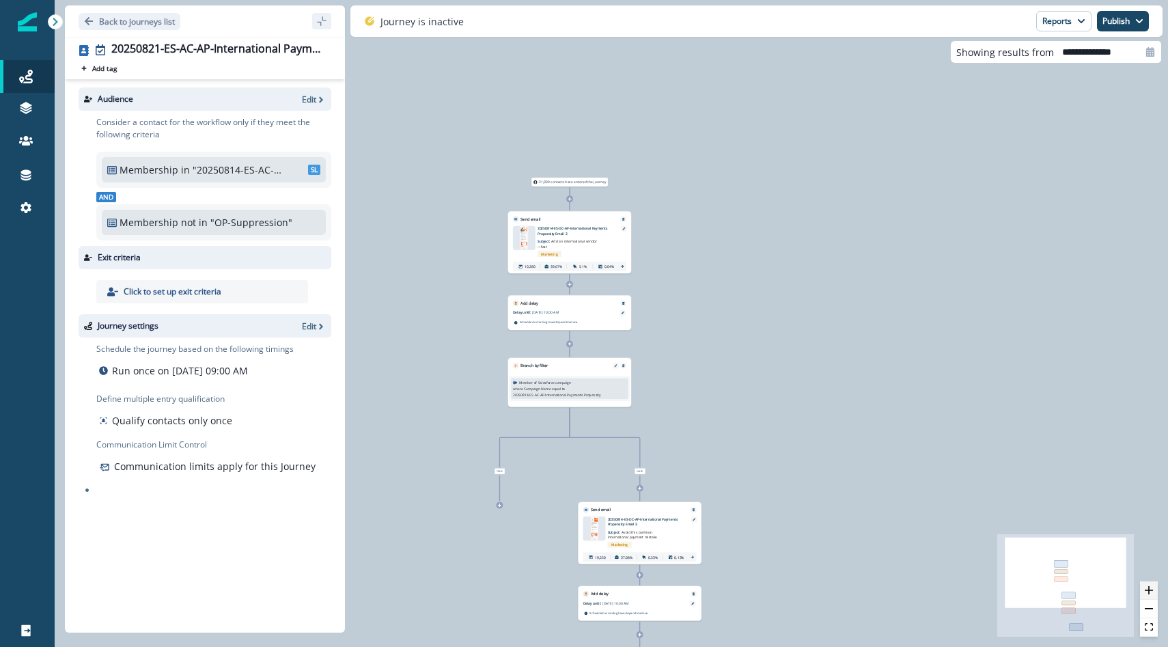
click at [1147, 593] on icon "zoom in" at bounding box center [1148, 590] width 8 height 8
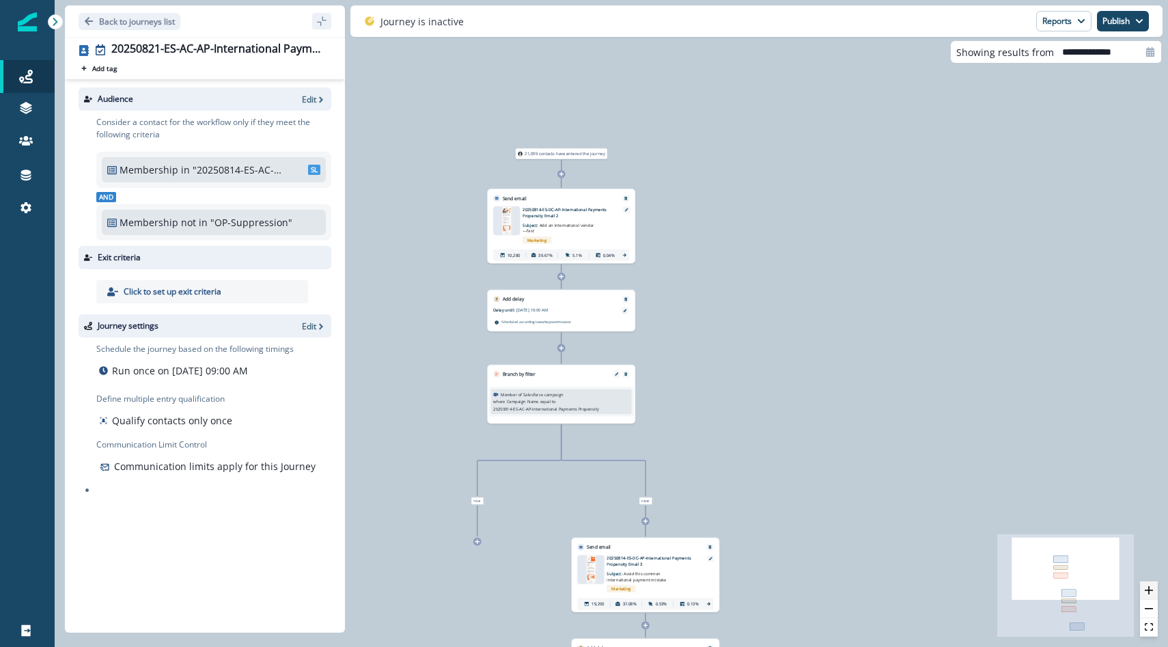
click at [1147, 593] on icon "zoom in" at bounding box center [1148, 590] width 8 height 8
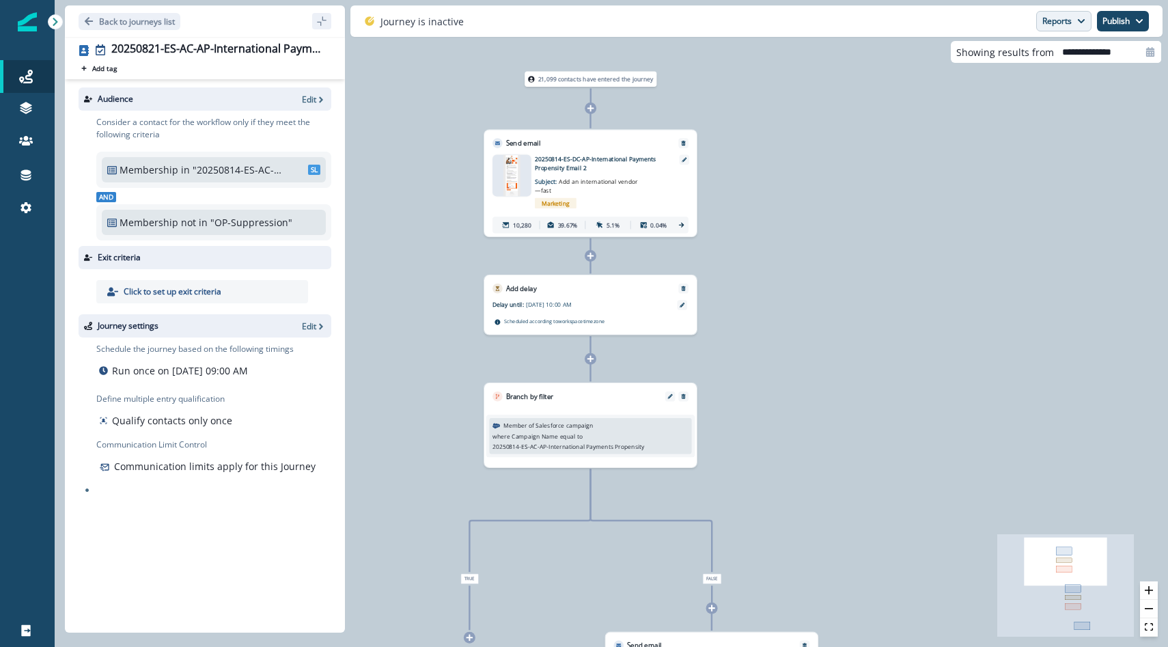
click at [1073, 25] on button "Reports" at bounding box center [1063, 21] width 55 height 20
click at [1047, 75] on p "Journey Member Report" at bounding box center [1019, 80] width 124 height 16
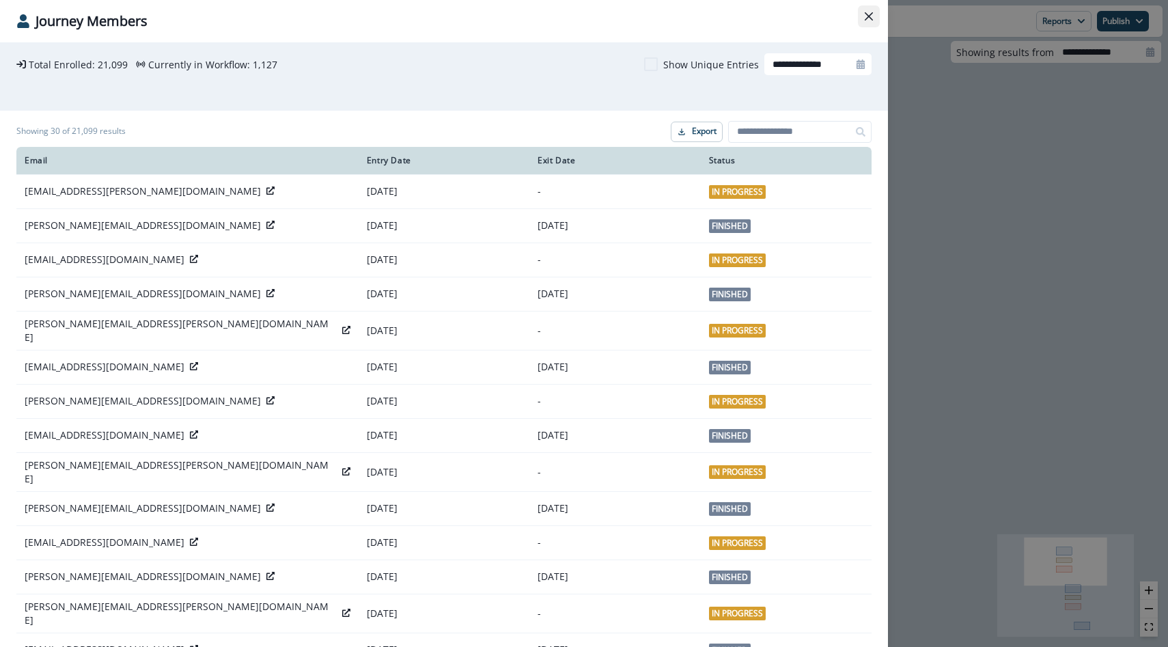
click at [864, 13] on icon "Close" at bounding box center [868, 16] width 8 height 8
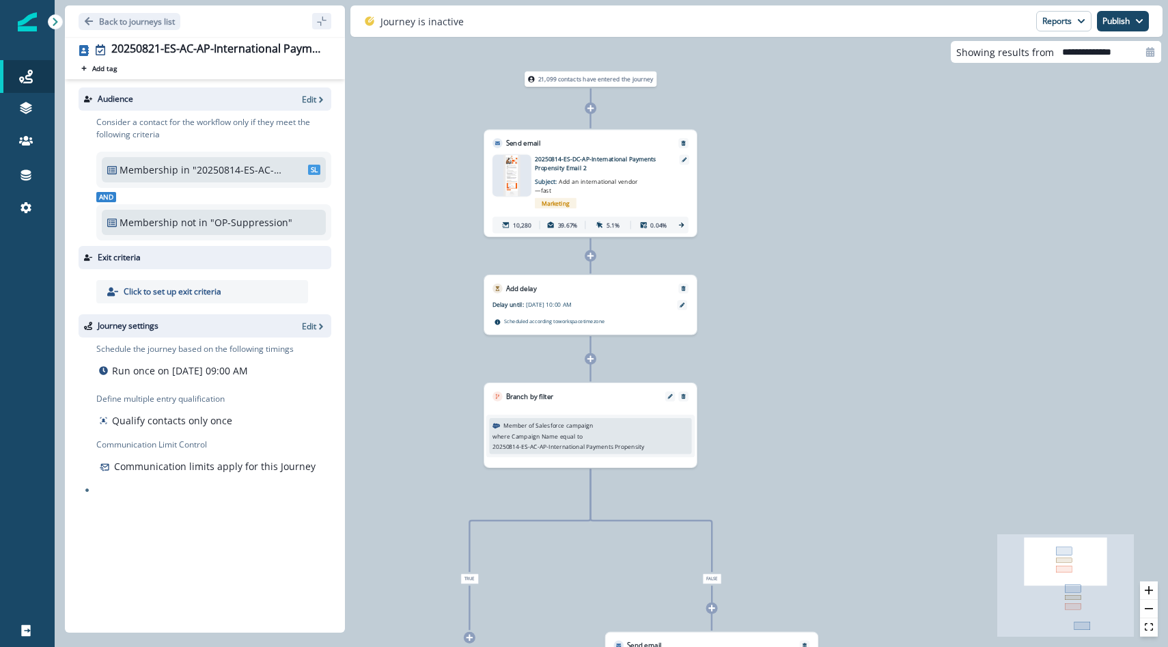
click at [104, 467] on icon at bounding box center [104, 467] width 11 height 11
click at [26, 205] on icon at bounding box center [25, 207] width 11 height 11
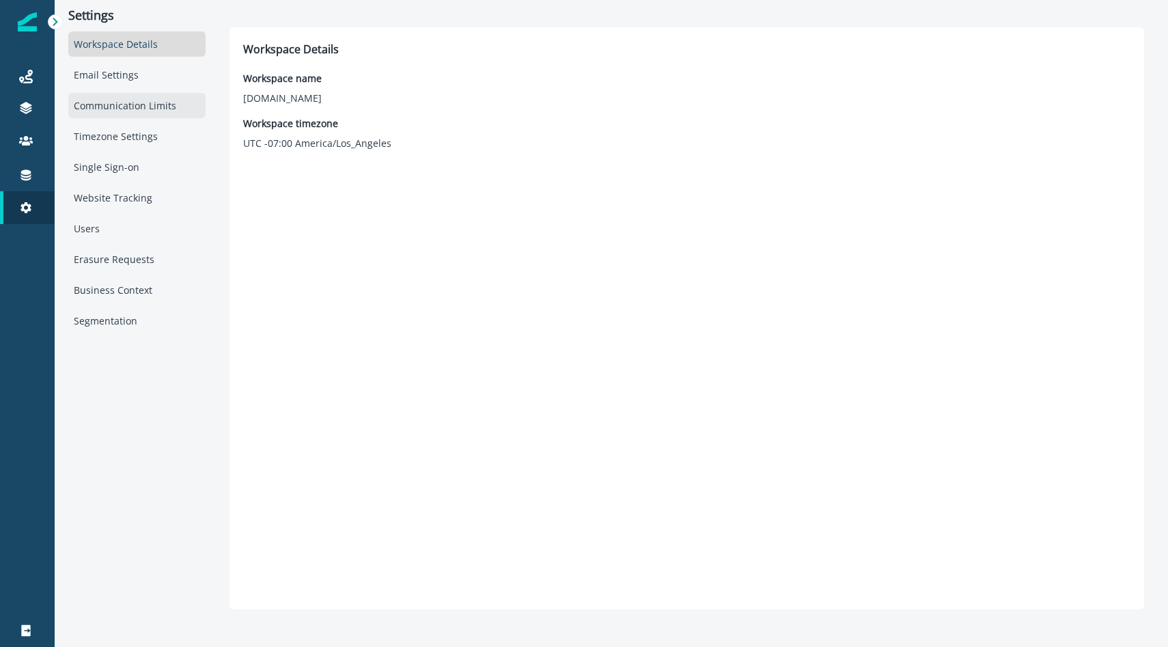
click at [181, 100] on div "Communication Limits" at bounding box center [136, 105] width 137 height 25
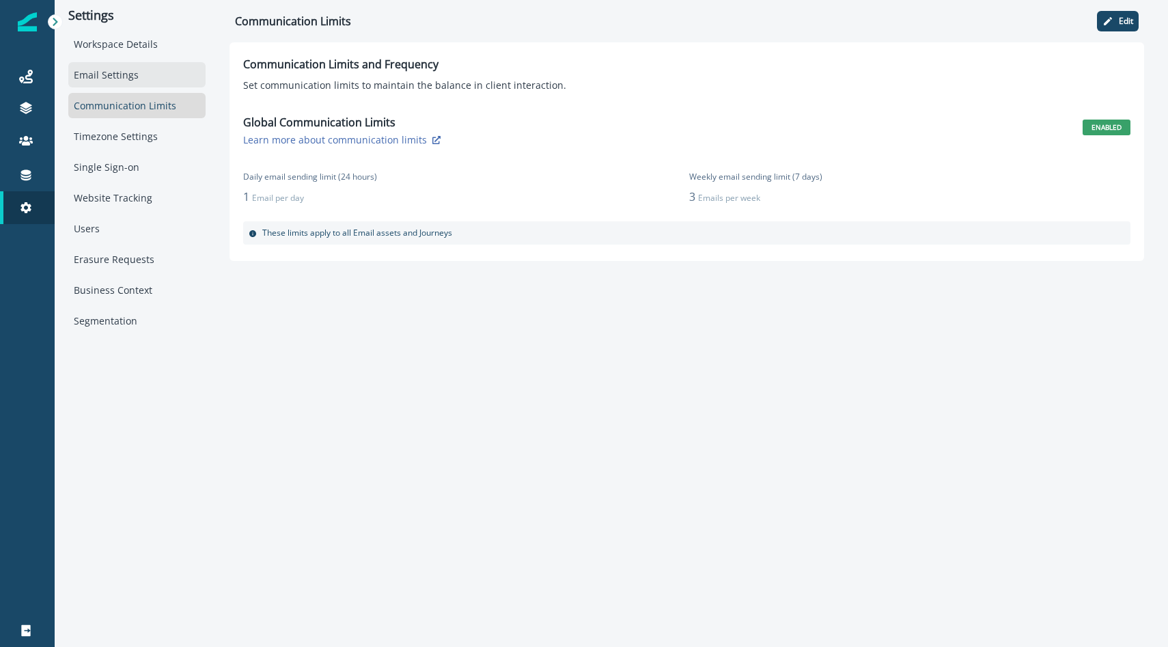
click at [145, 79] on div "Email Settings" at bounding box center [136, 74] width 137 height 25
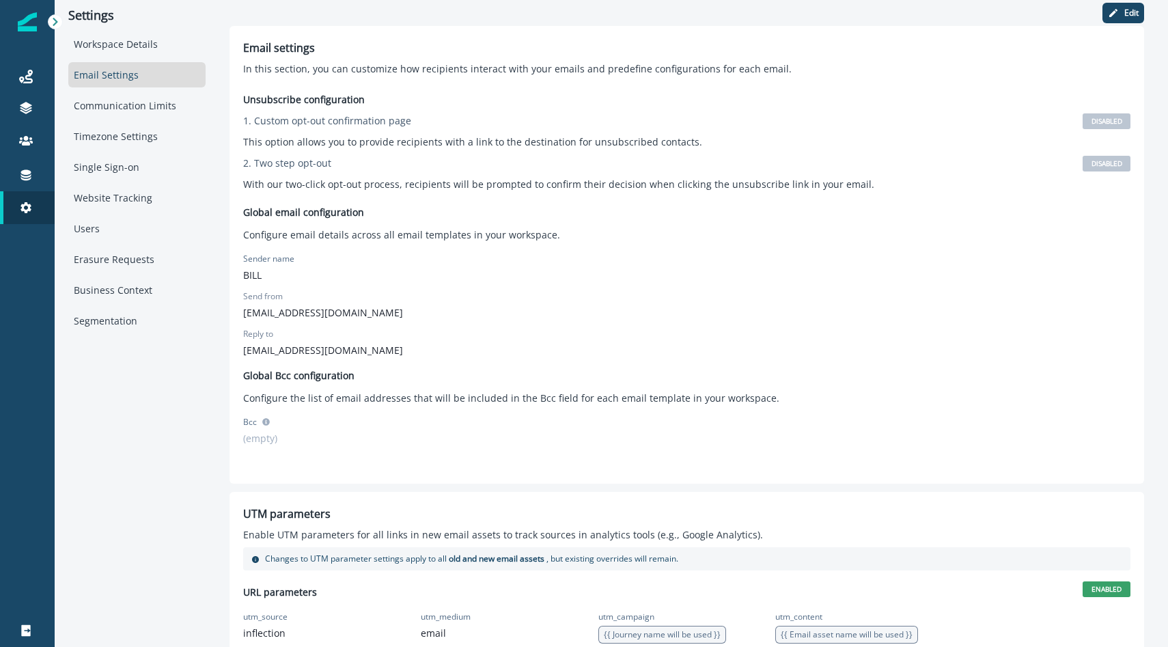
scroll to position [32, 0]
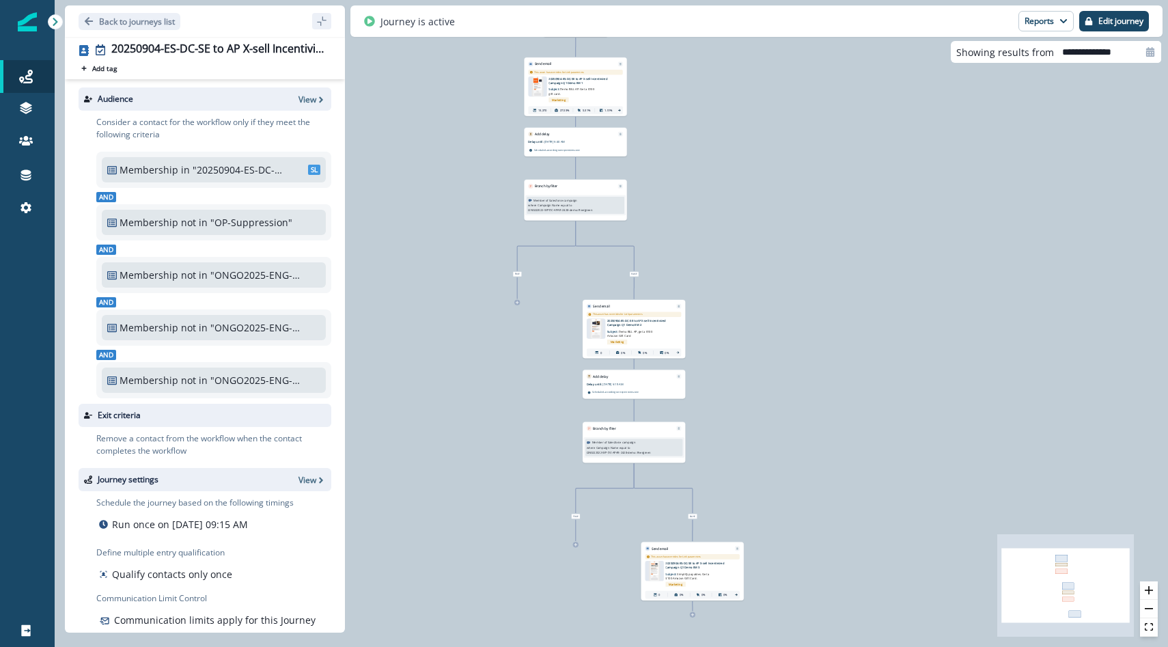
click at [668, 102] on div "13,974 contacts have entered the journey Send email Email asset changed, journe…" at bounding box center [611, 323] width 1113 height 647
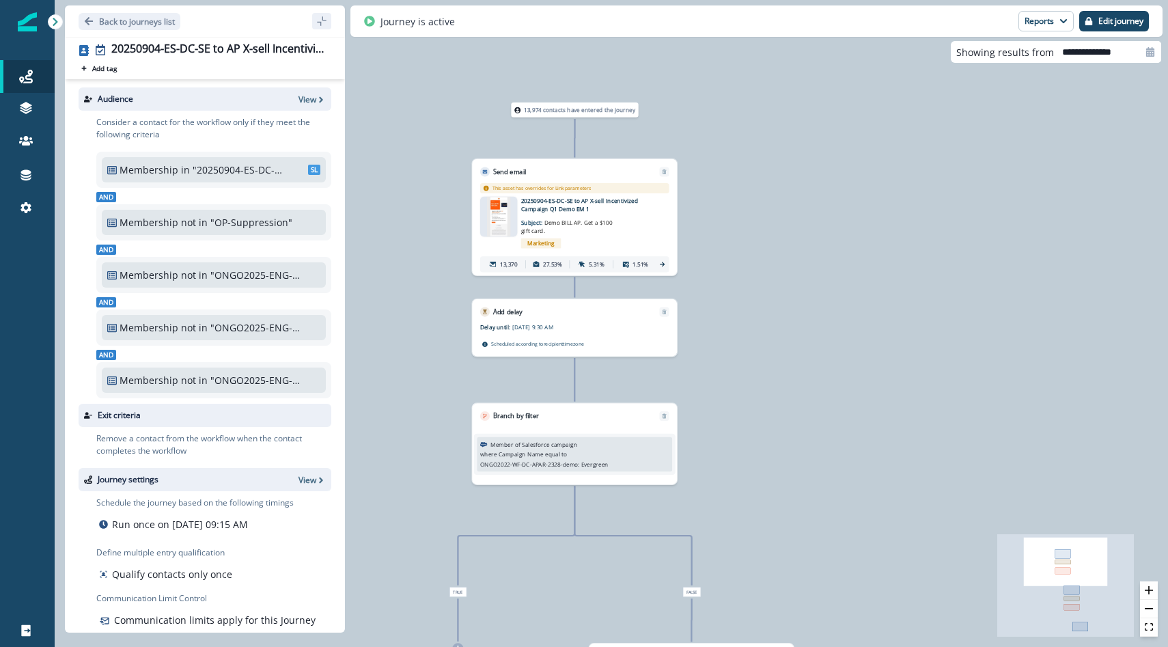
drag, startPoint x: 623, startPoint y: 113, endPoint x: 716, endPoint y: 258, distance: 172.9
click at [716, 258] on div "13,974 contacts have entered the journey Send email Email asset changed, journe…" at bounding box center [611, 323] width 1113 height 647
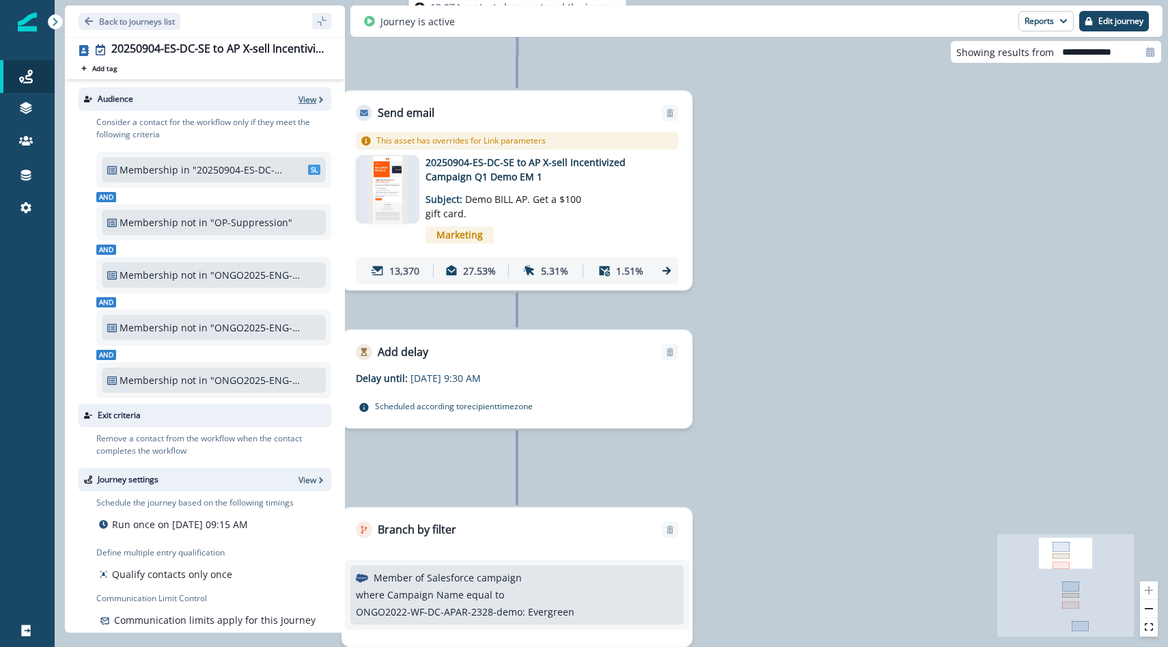
click at [309, 97] on p "View" at bounding box center [307, 100] width 18 height 12
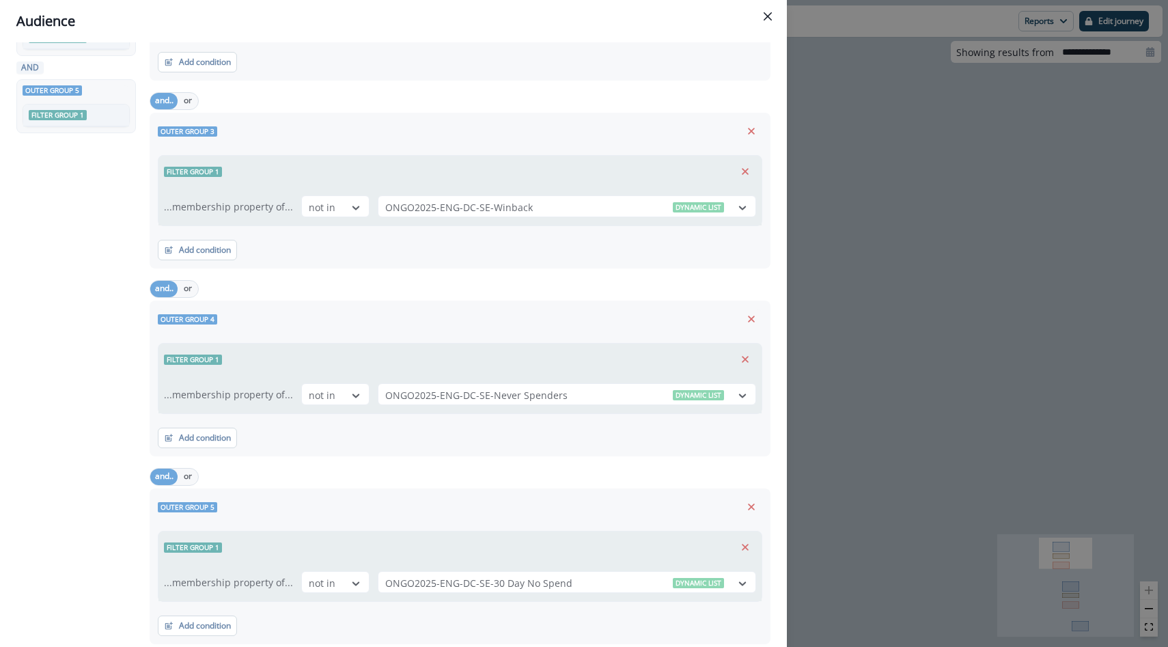
scroll to position [382, 0]
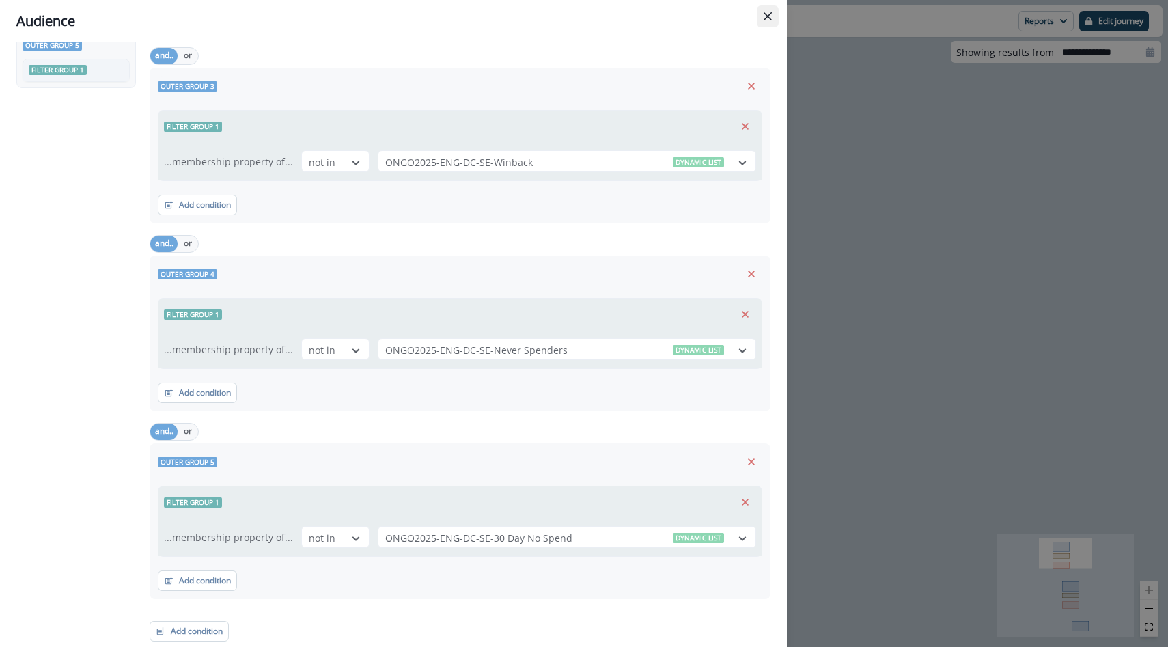
click at [762, 12] on button "Close" at bounding box center [767, 16] width 22 height 22
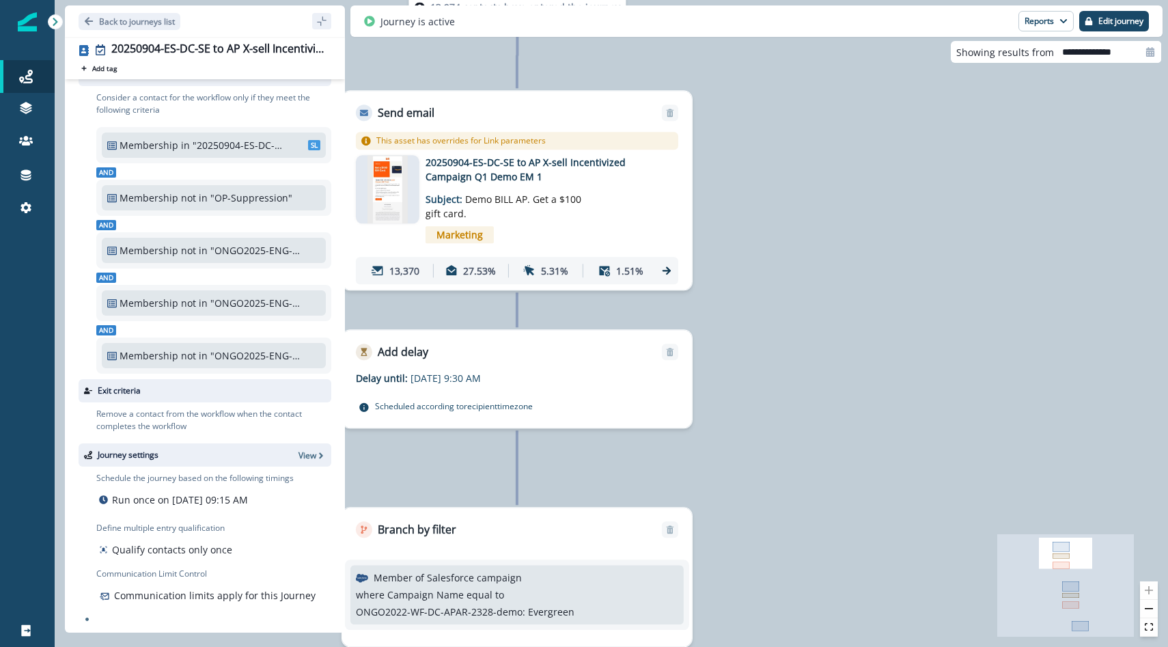
scroll to position [0, 0]
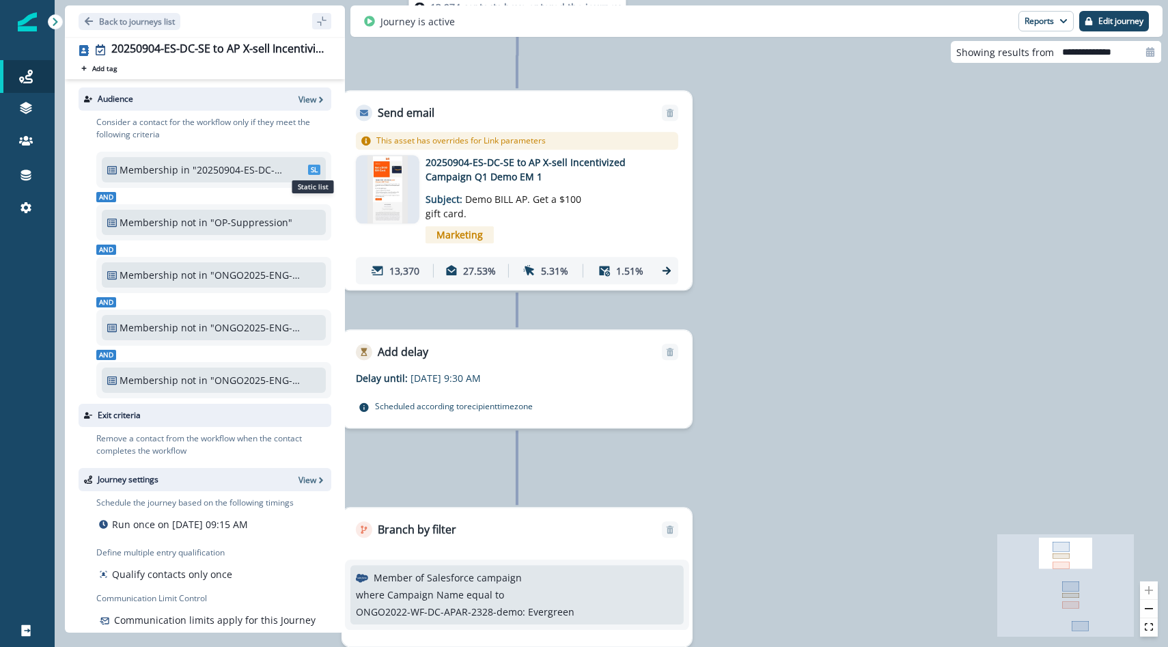
click at [313, 169] on span "SL" at bounding box center [314, 170] width 12 height 10
click at [249, 166] on p ""20250904-ES-DC-SE to AP X-sell Incentivized Campaign Q1 Demo List"" at bounding box center [239, 169] width 92 height 14
click at [245, 172] on p ""20250904-ES-DC-SE to AP X-sell Incentivized Campaign Q1 Demo List"" at bounding box center [239, 169] width 92 height 14
click at [313, 100] on p "View" at bounding box center [307, 100] width 18 height 12
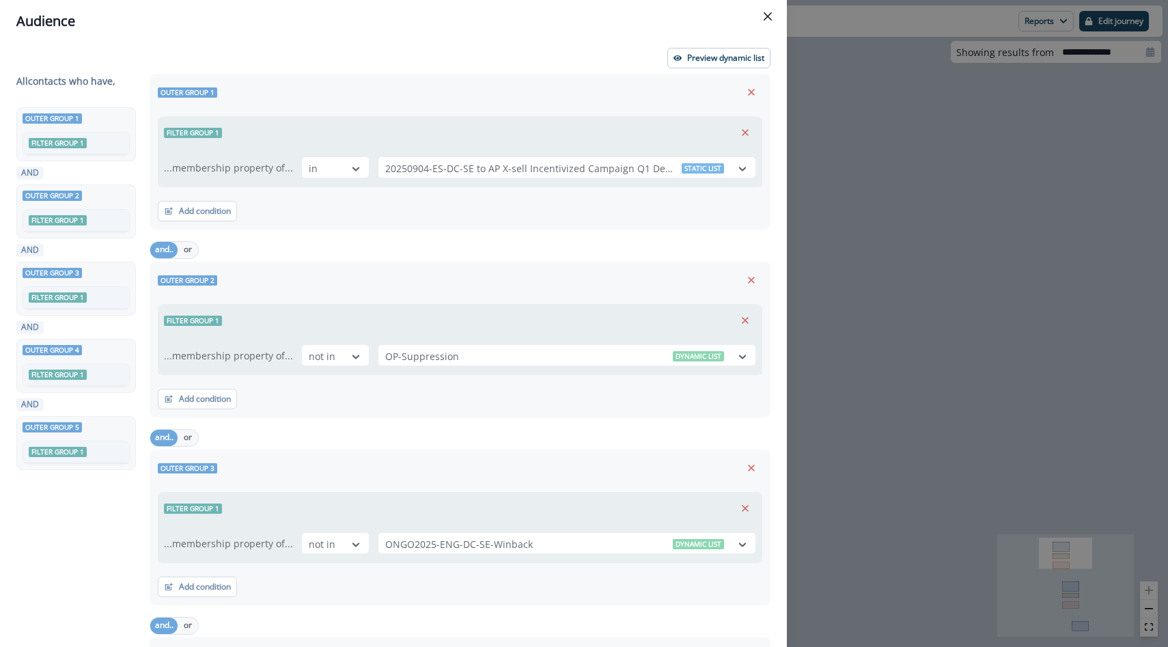
click at [502, 169] on div "All contact s who have, Outer group 1 Filter group 1 AND Outer group 2 Filter g…" at bounding box center [393, 548] width 754 height 949
click at [394, 226] on div "All contact s who have, Outer group 1 Filter group 1 AND Outer group 2 Filter g…" at bounding box center [393, 548] width 754 height 949
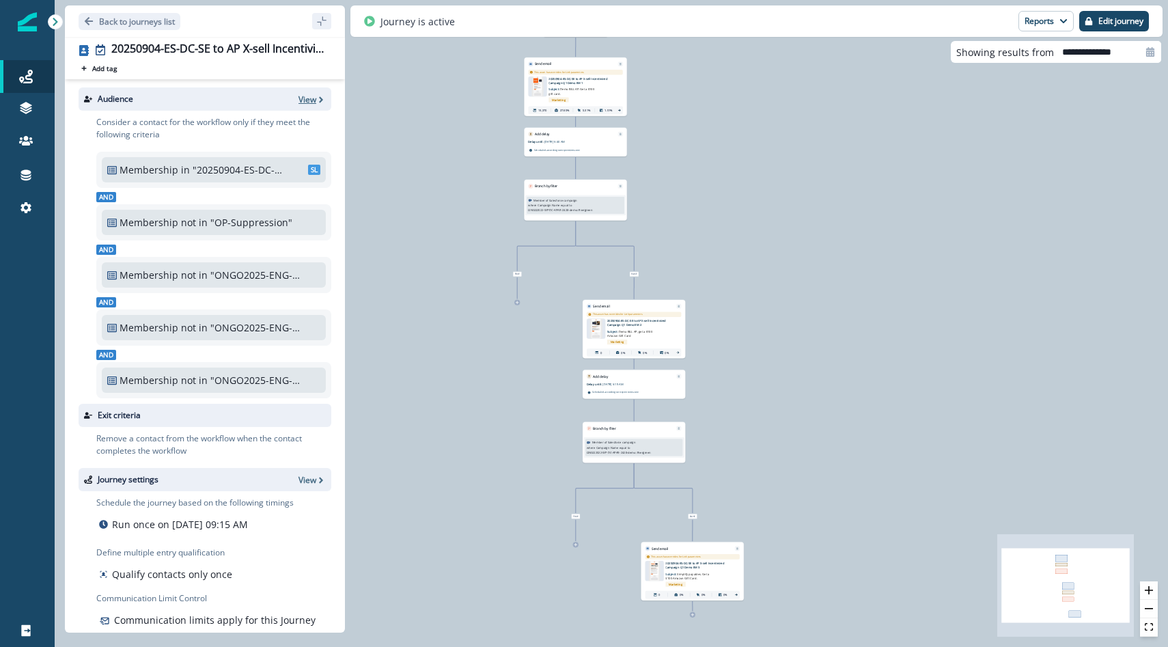
click at [315, 100] on p "View" at bounding box center [307, 100] width 18 height 12
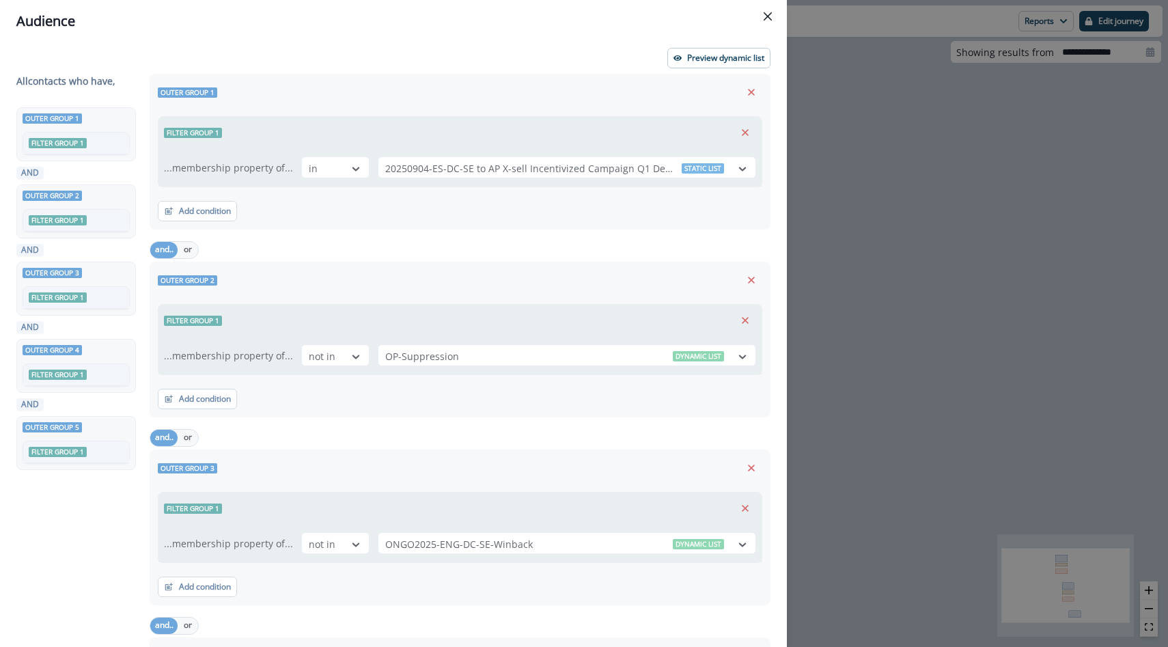
click at [479, 175] on div "All contact s who have, Outer group 1 Filter group 1 AND Outer group 2 Filter g…" at bounding box center [393, 548] width 754 height 949
click at [723, 53] on p "Preview dynamic list" at bounding box center [725, 58] width 77 height 10
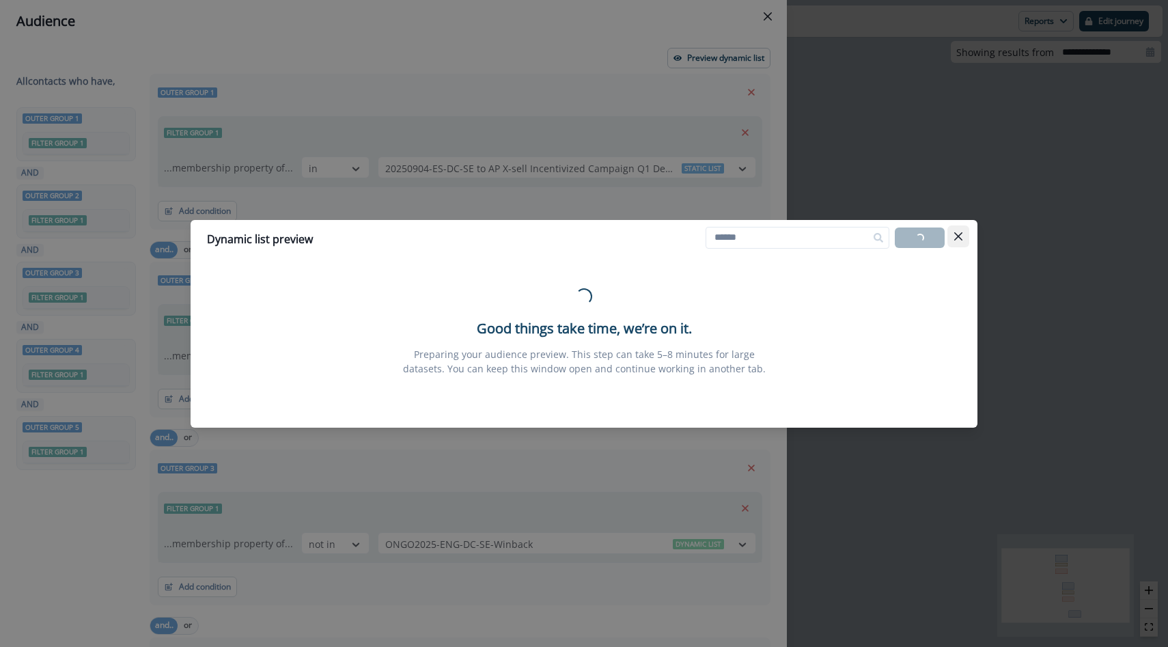
click at [956, 233] on icon "Close" at bounding box center [958, 236] width 8 height 8
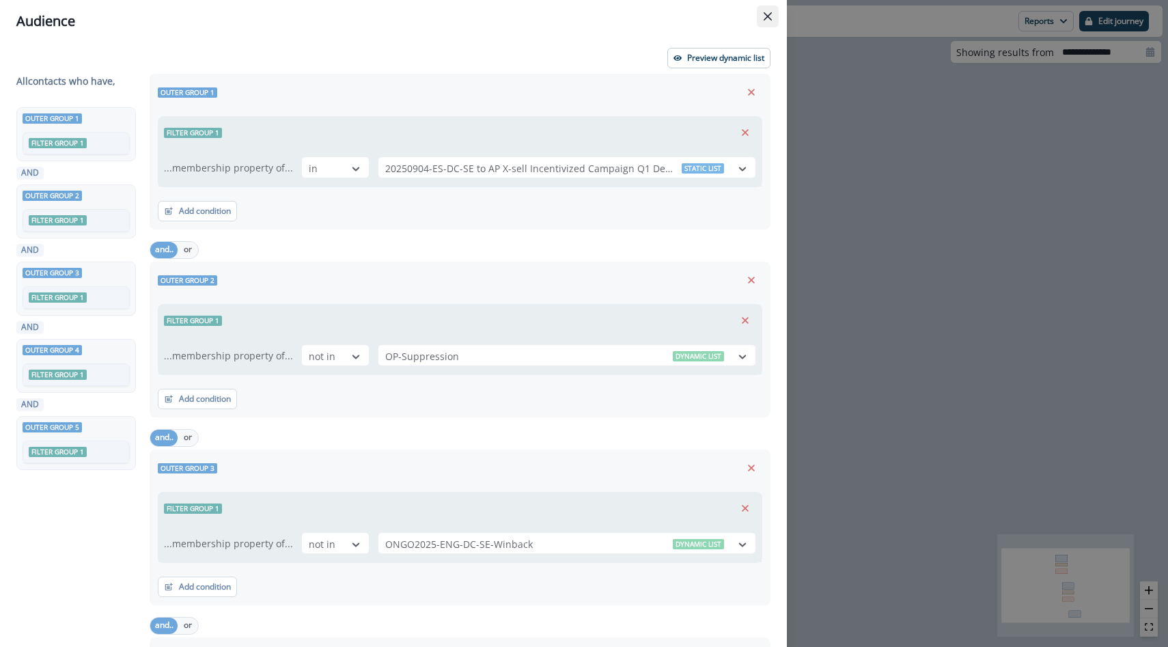
click at [766, 21] on button "Close" at bounding box center [767, 16] width 22 height 22
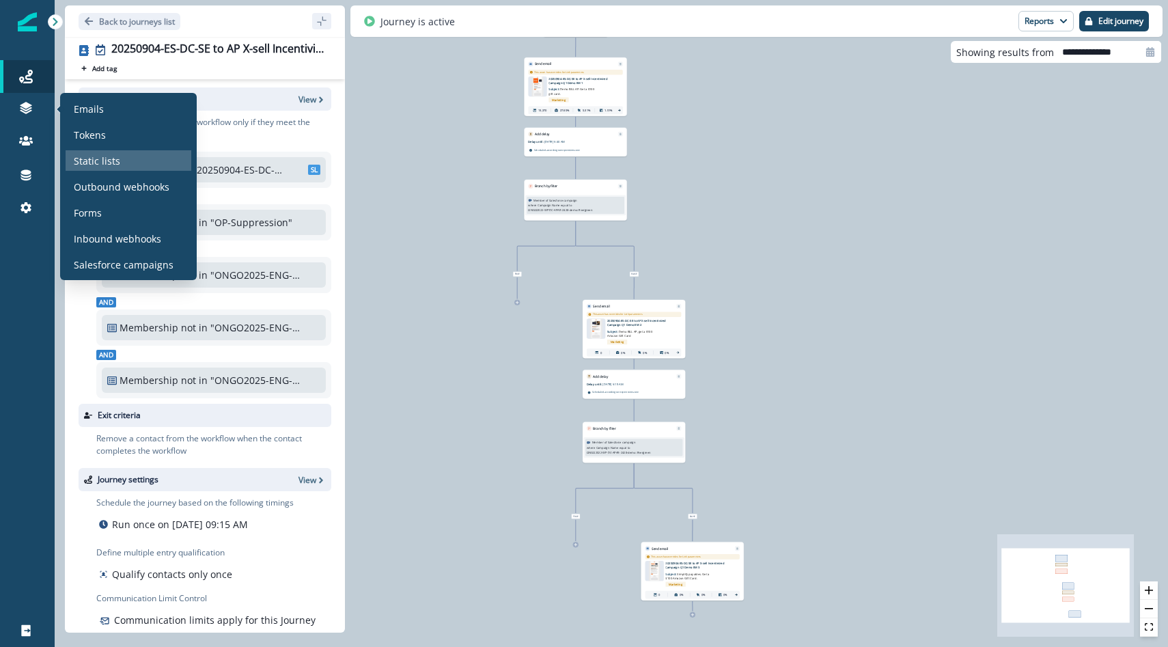
click at [101, 164] on p "Static lists" at bounding box center [97, 161] width 46 height 14
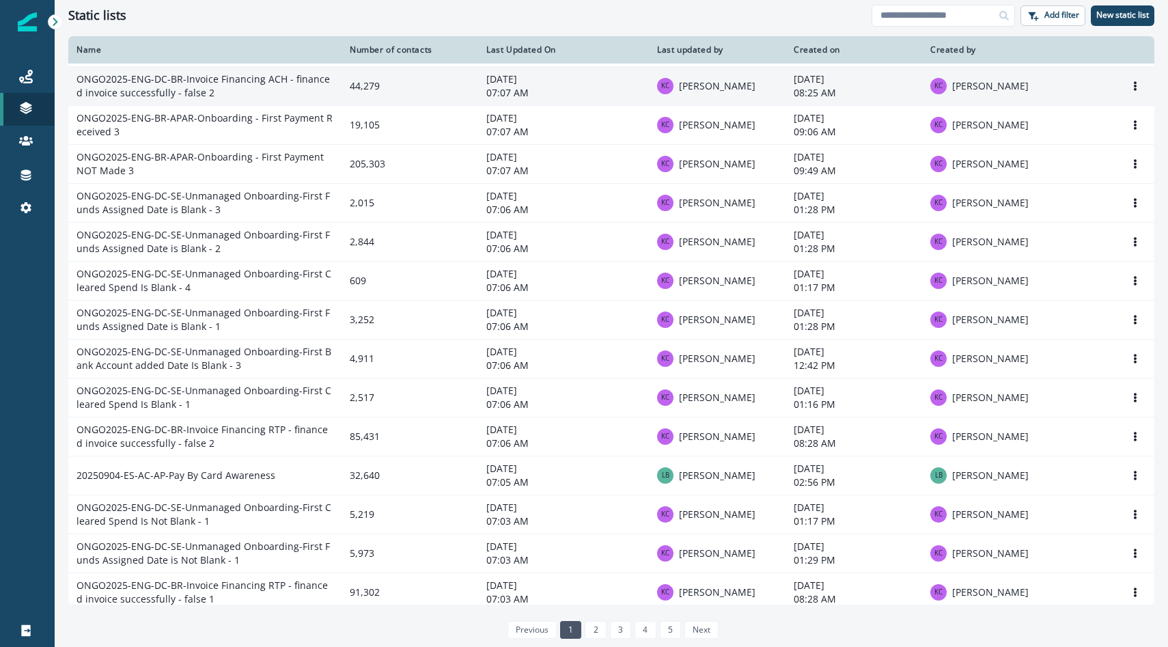
scroll to position [627, 0]
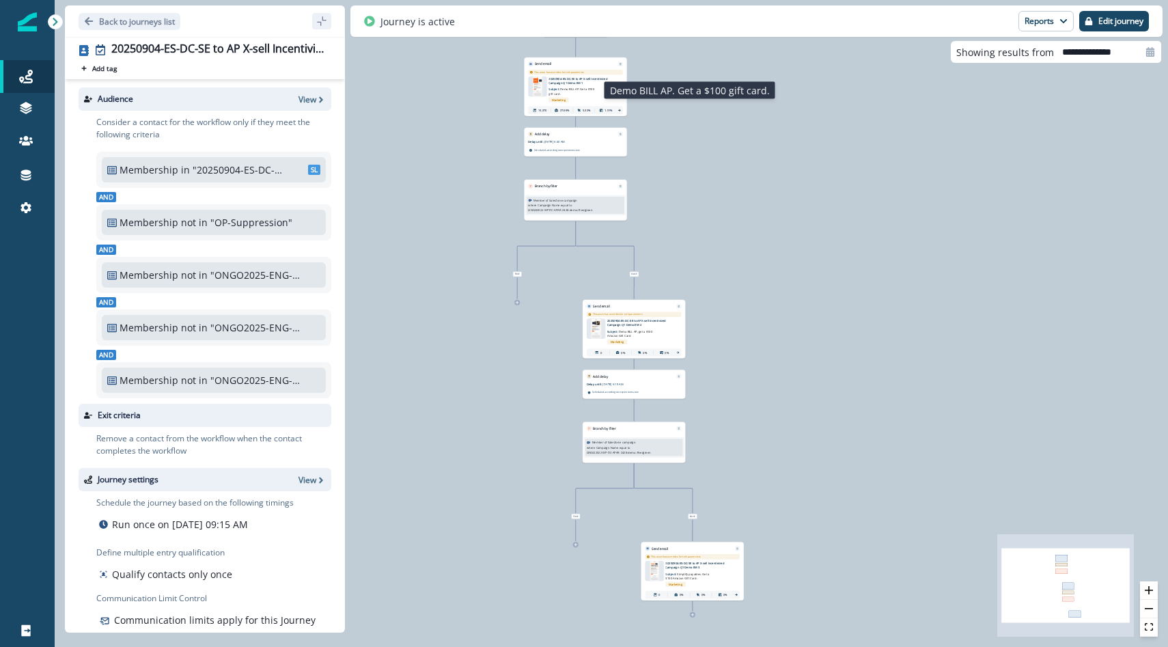
click at [562, 94] on p "Subject: Demo BILL AP. Get a $100 gift card." at bounding box center [573, 90] width 50 height 11
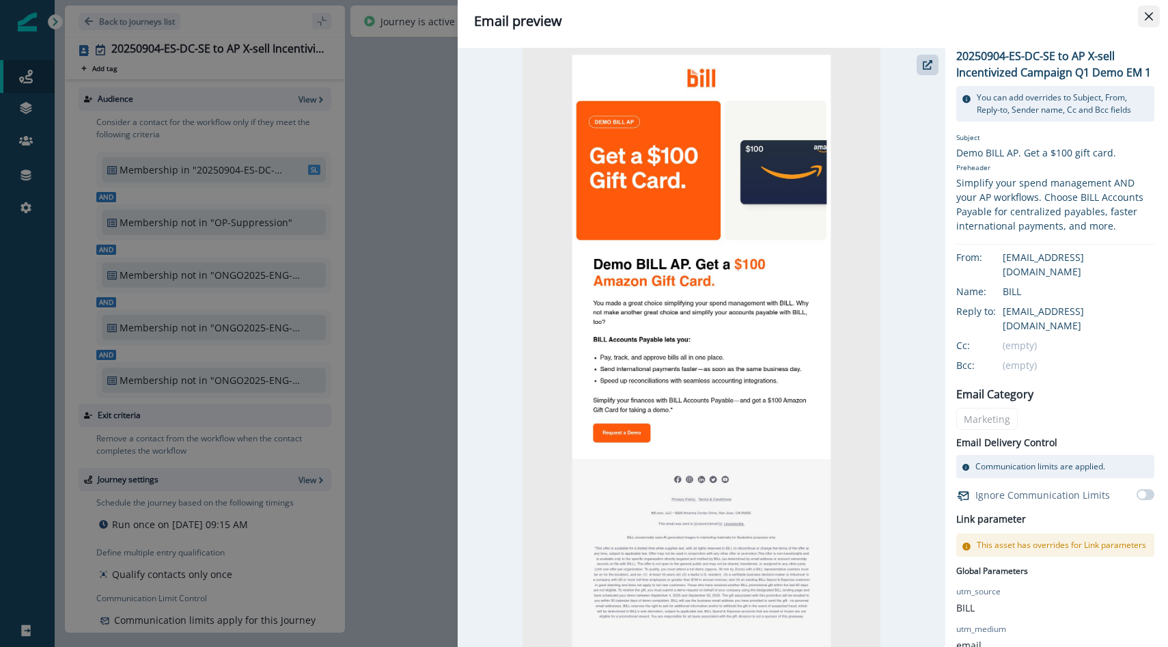
click at [1150, 22] on button "Close" at bounding box center [1148, 16] width 22 height 22
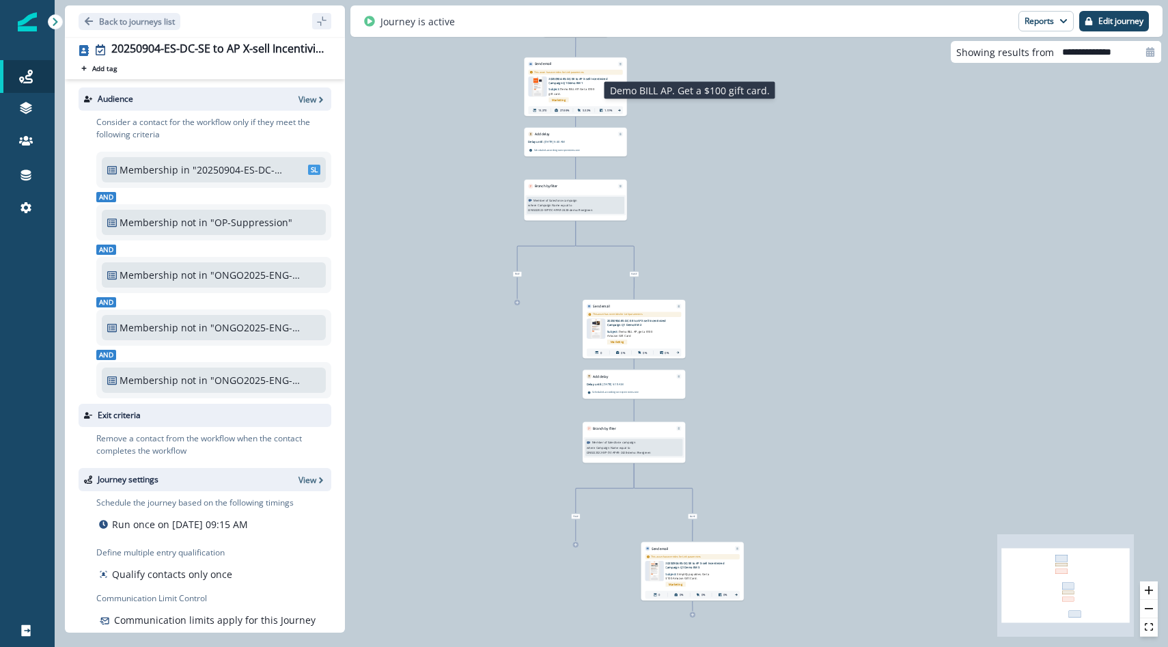
click at [573, 86] on p "Subject: Demo BILL AP. Get a $100 gift card." at bounding box center [573, 90] width 50 height 11
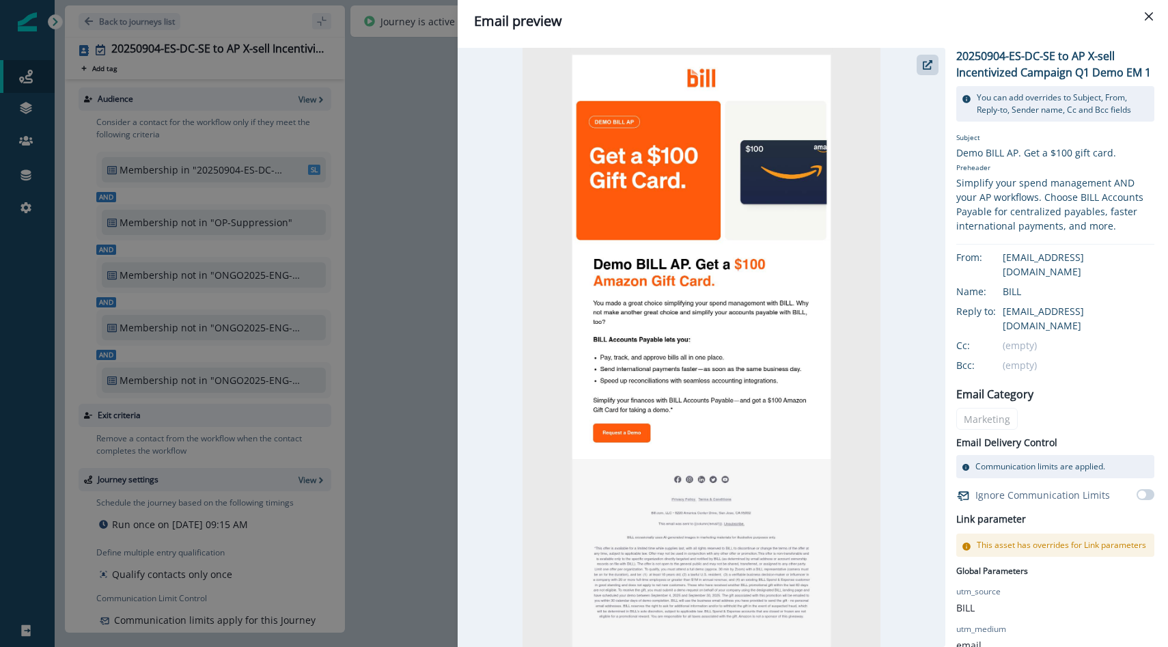
click at [1150, 31] on header "Email preview" at bounding box center [812, 21] width 710 height 42
click at [1149, 9] on button "Close" at bounding box center [1148, 16] width 22 height 22
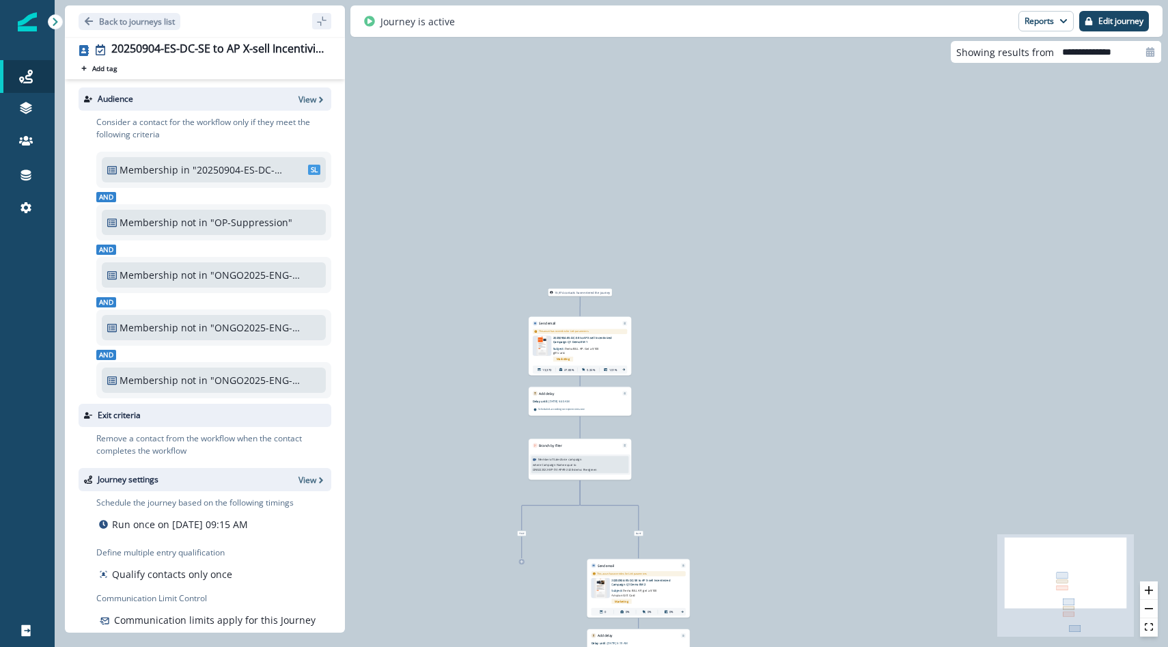
click at [620, 305] on div "13,974 contacts have entered the journey Send email Email asset changed, journe…" at bounding box center [611, 323] width 1113 height 647
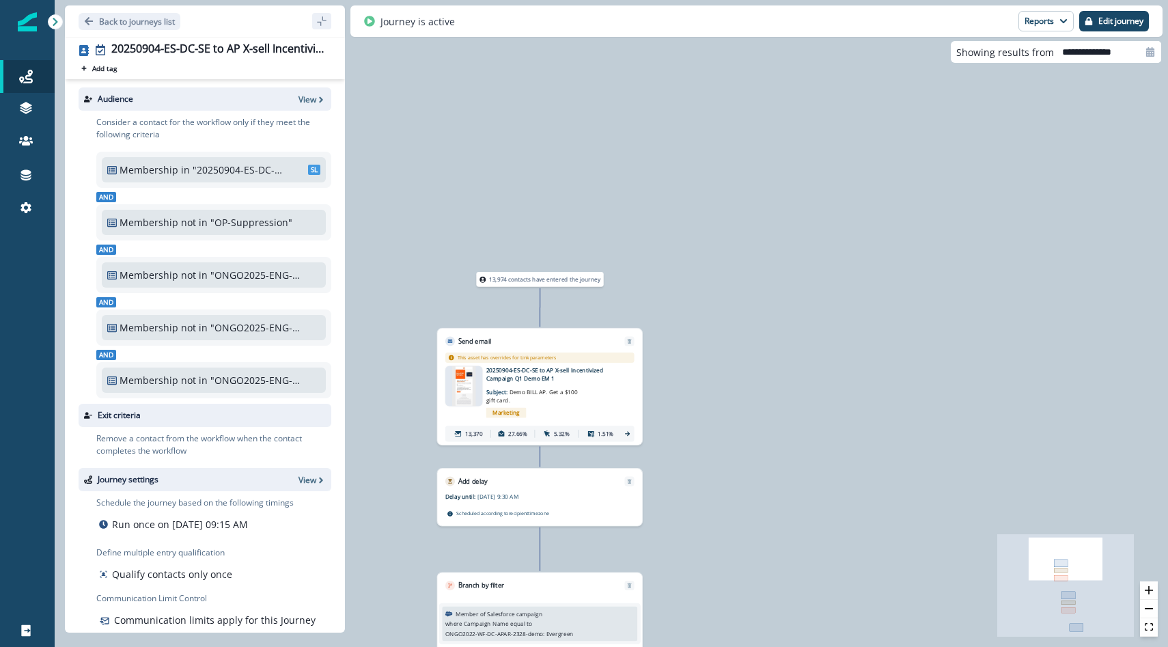
click at [619, 306] on div "13,974 contacts have entered the journey Send email Email asset changed, journe…" at bounding box center [611, 323] width 1113 height 647
click at [512, 285] on div "13,974 contacts have entered the journey" at bounding box center [539, 279] width 127 height 15
click at [501, 282] on p "13,974 contacts have entered the journey" at bounding box center [544, 279] width 111 height 8
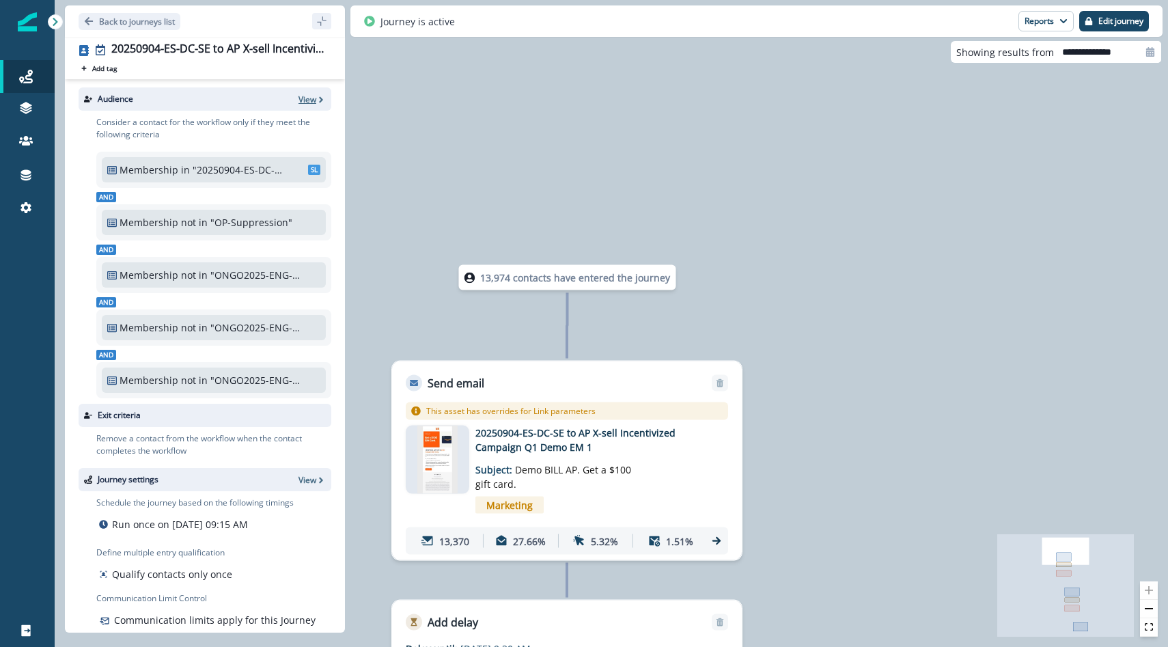
click at [313, 102] on p "View" at bounding box center [307, 100] width 18 height 12
